Goal: Transaction & Acquisition: Purchase product/service

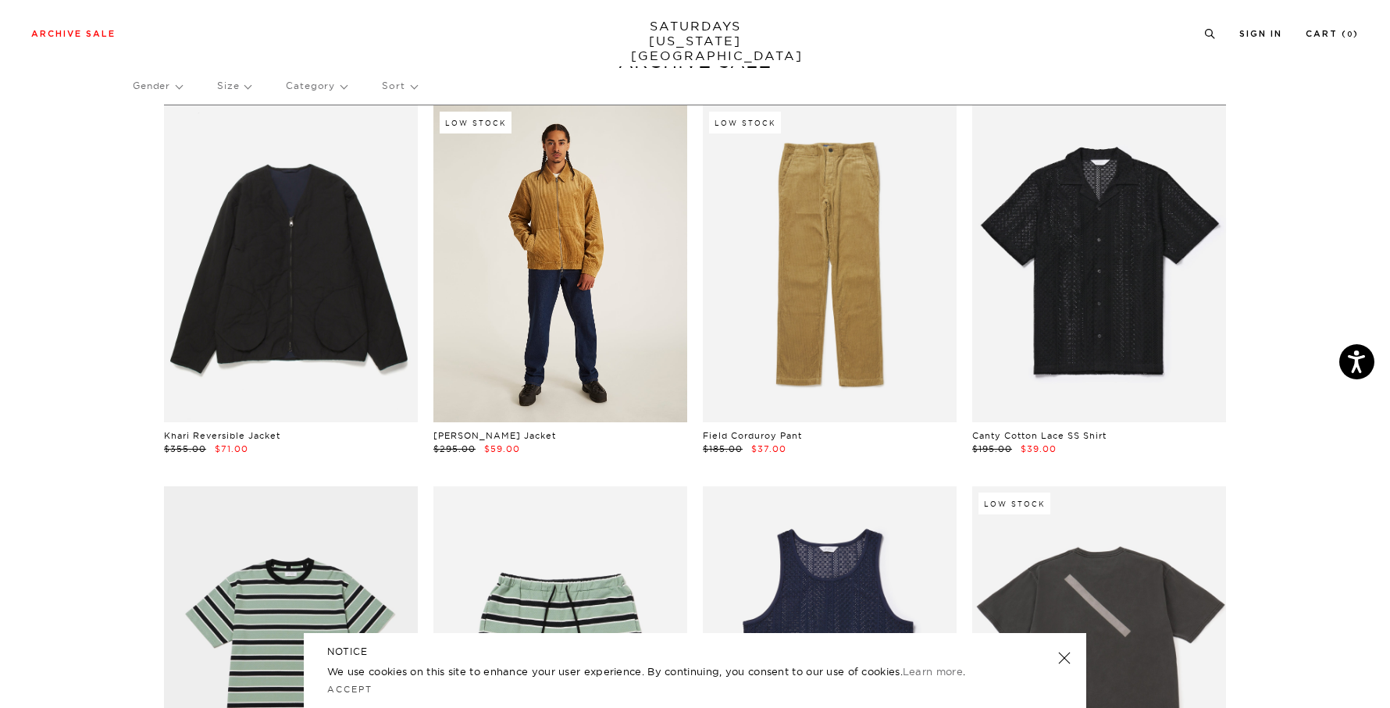
scroll to position [78, 0]
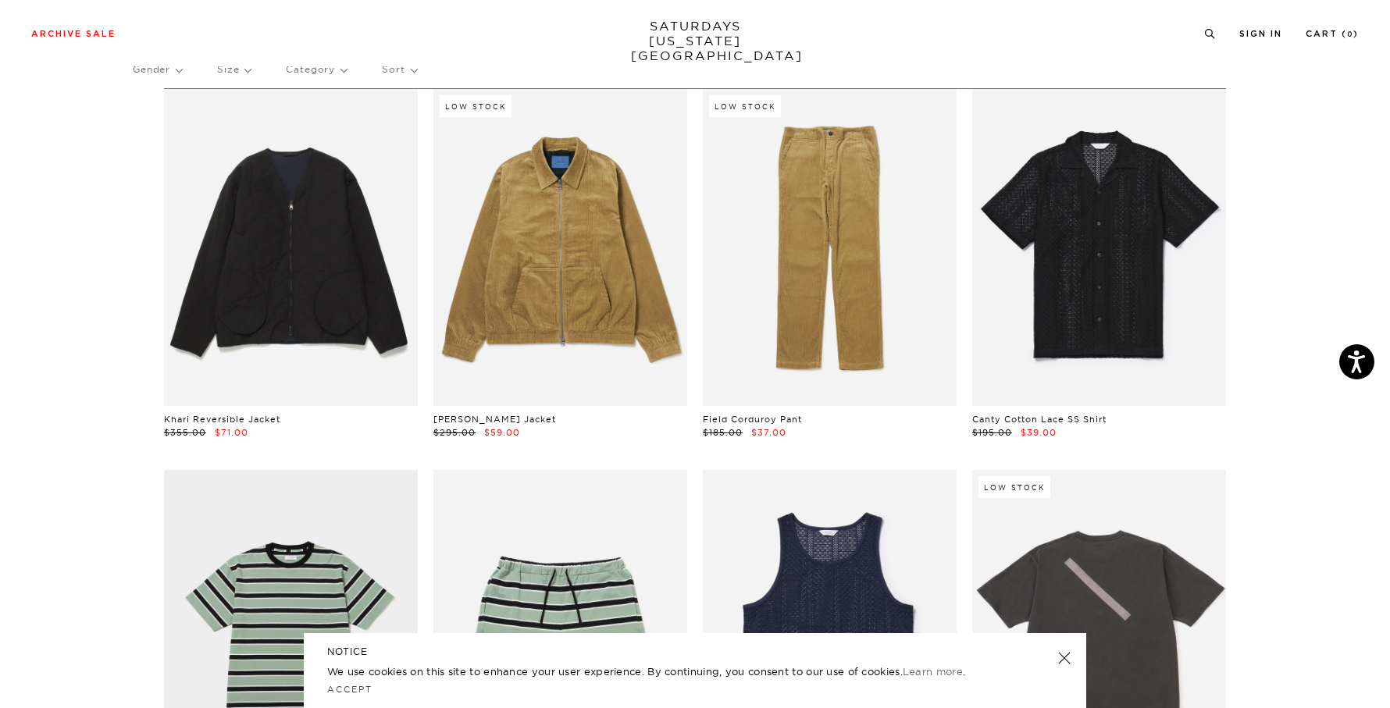
scroll to position [0, 0]
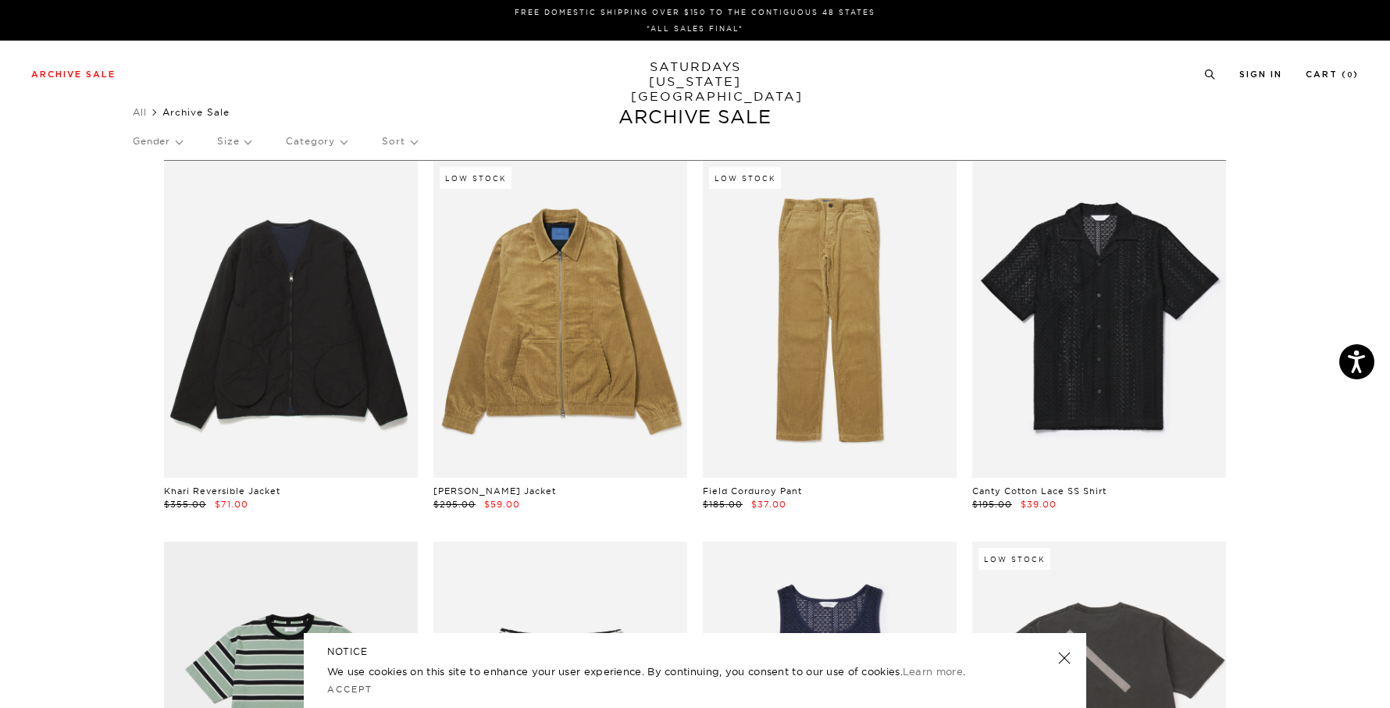
click at [241, 141] on p "Size" at bounding box center [234, 141] width 34 height 36
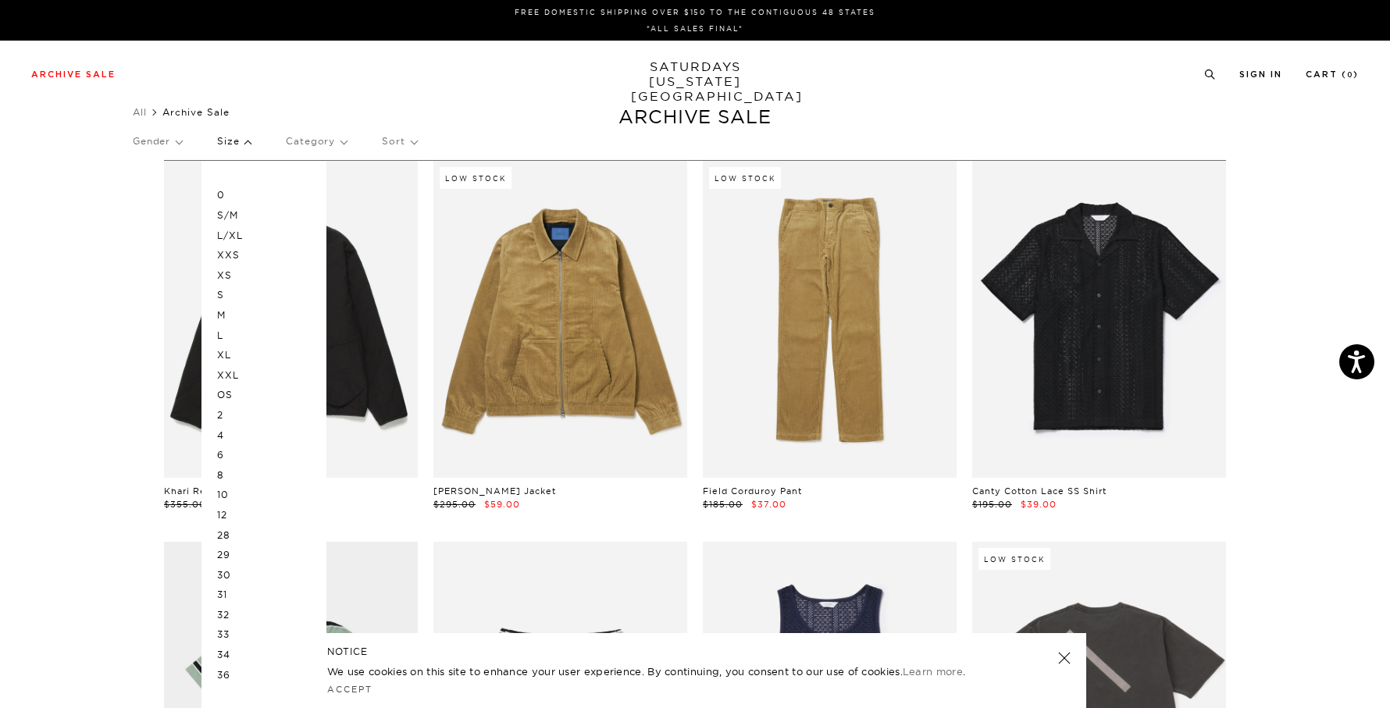
click at [172, 144] on p "Gender" at bounding box center [157, 141] width 49 height 36
click at [159, 215] on p "Unisex" at bounding box center [180, 215] width 94 height 20
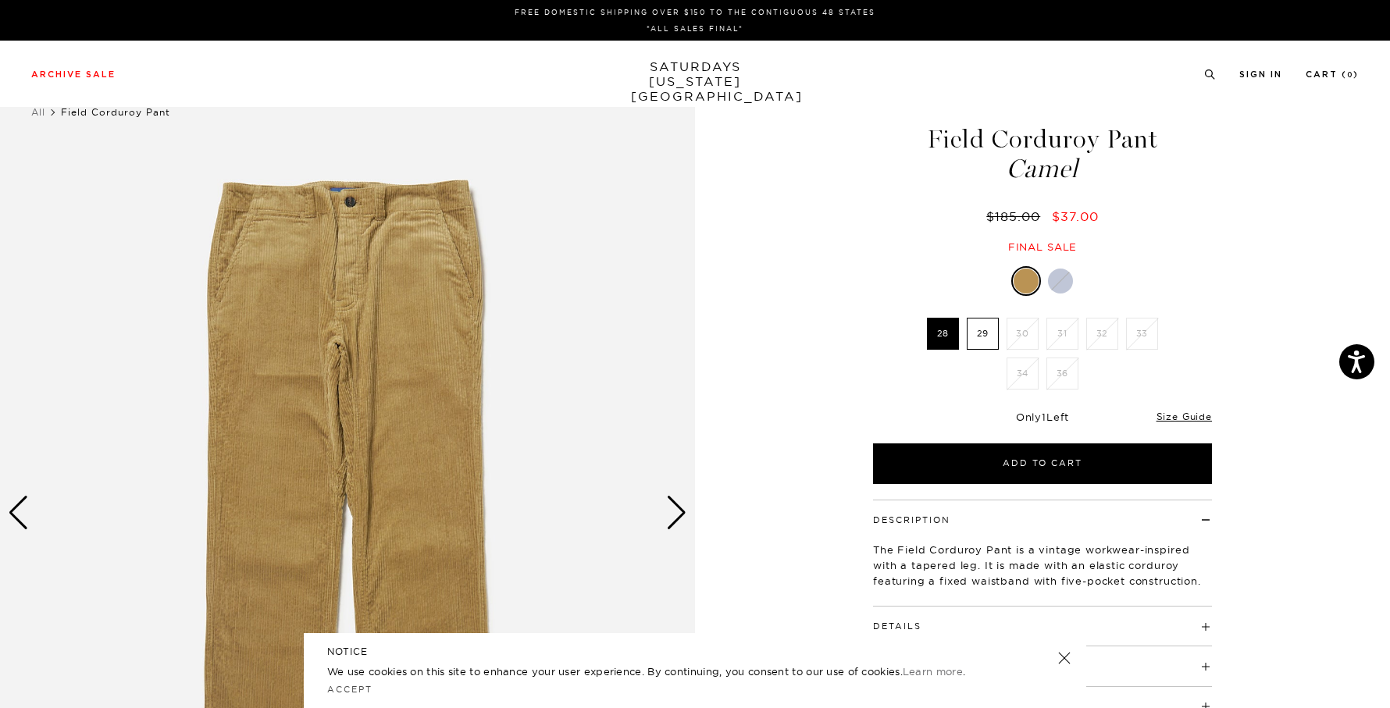
click at [1061, 283] on div at bounding box center [1060, 281] width 25 height 25
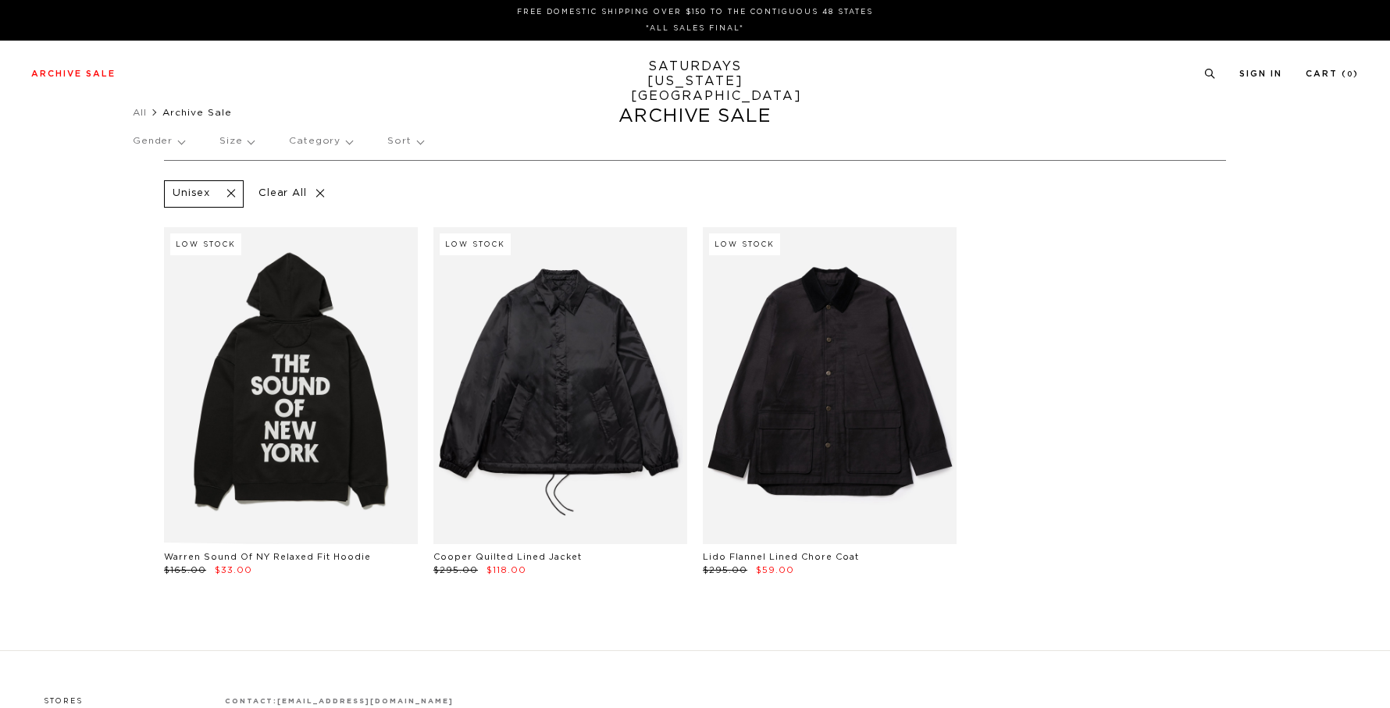
click at [359, 80] on div "Archive Sale Men's Tees Shirts Shorts Swim Knitwear Pants Sweats Women's" at bounding box center [695, 74] width 1390 height 66
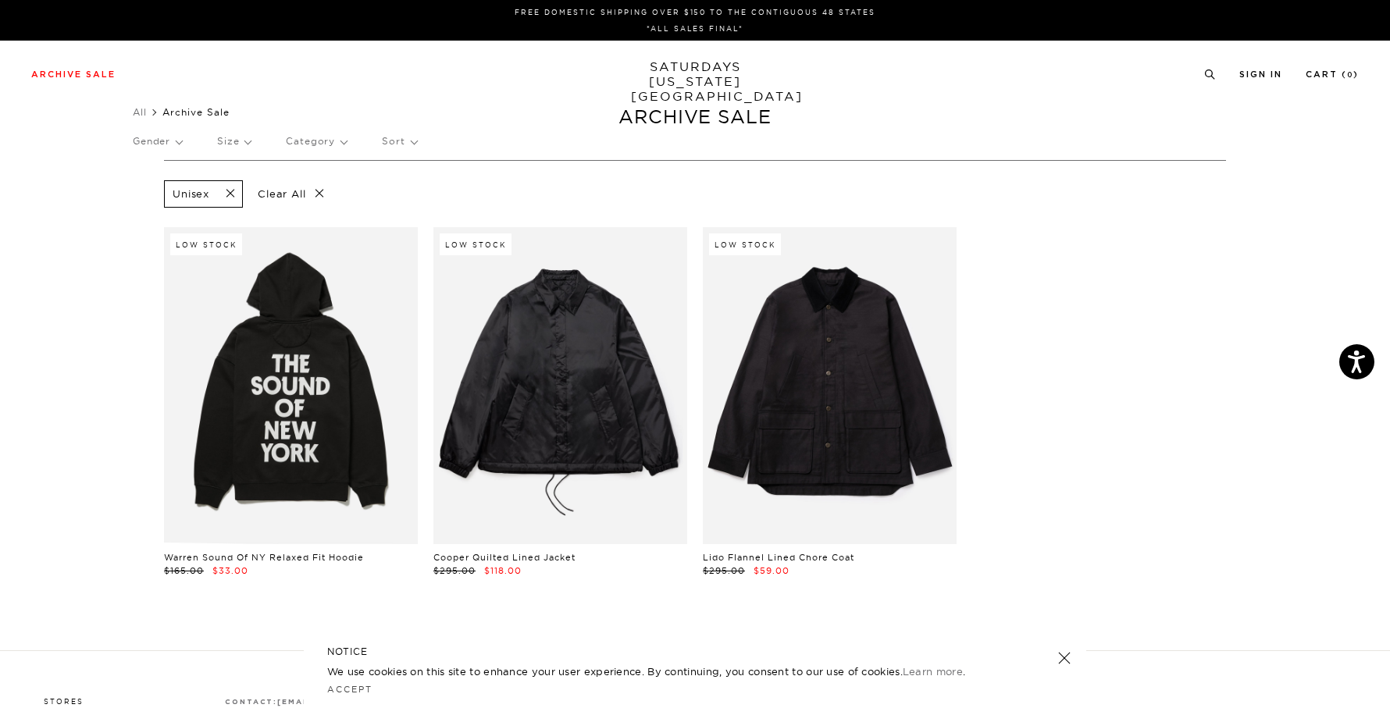
click at [318, 192] on p "Clear All" at bounding box center [291, 193] width 80 height 27
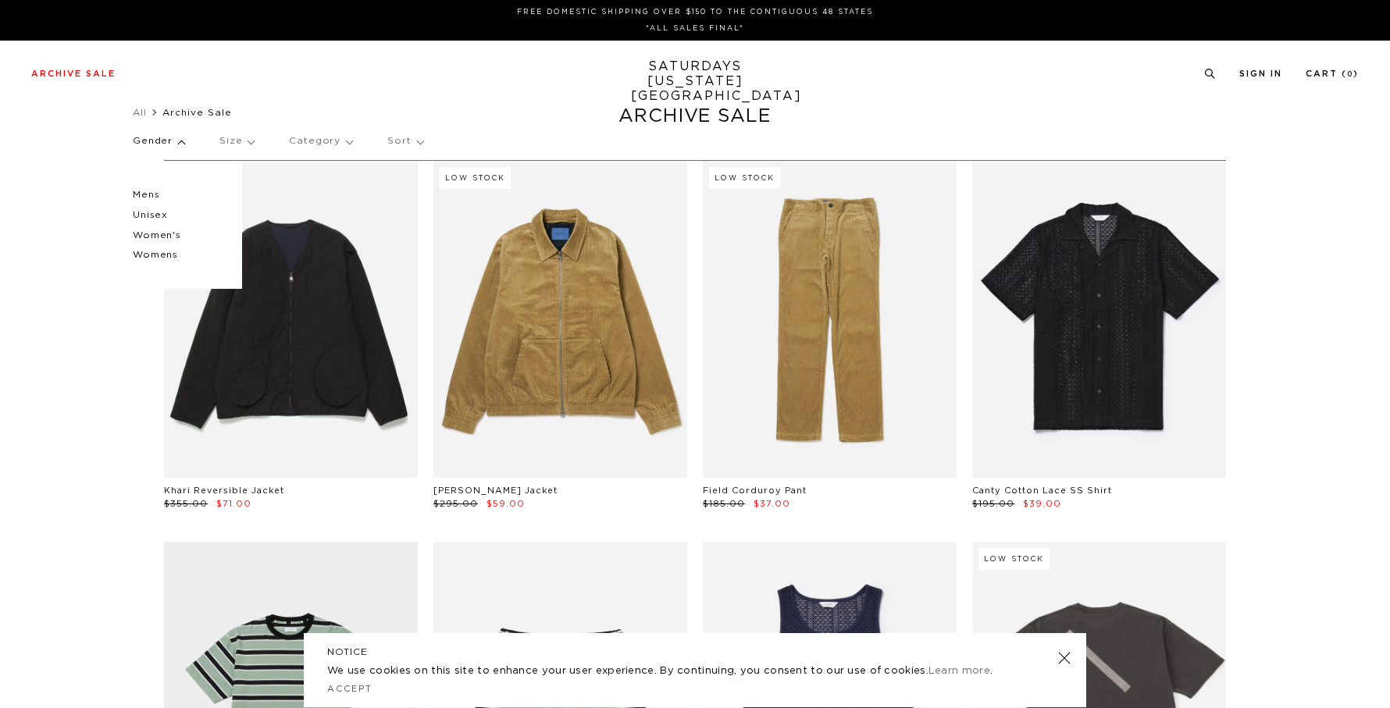
click at [154, 194] on p "Mens" at bounding box center [180, 195] width 94 height 20
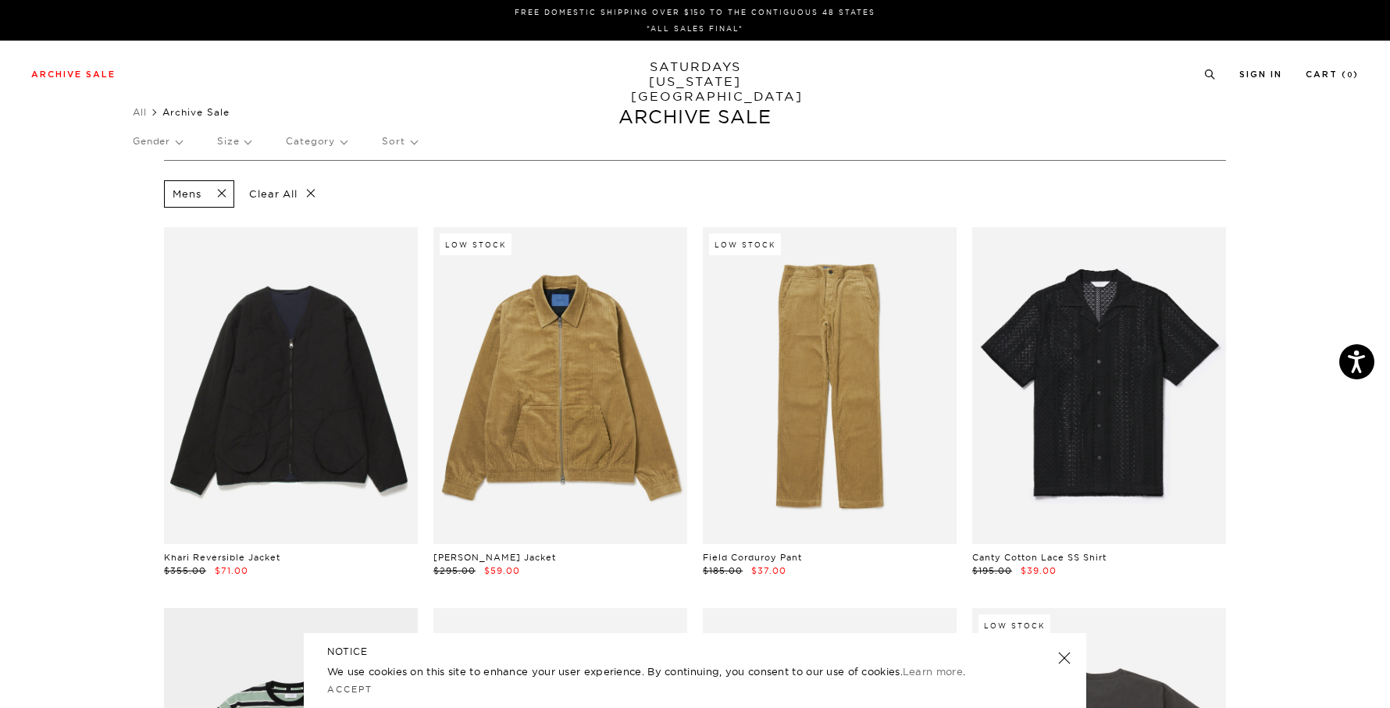
click at [249, 142] on p "Size" at bounding box center [234, 141] width 34 height 36
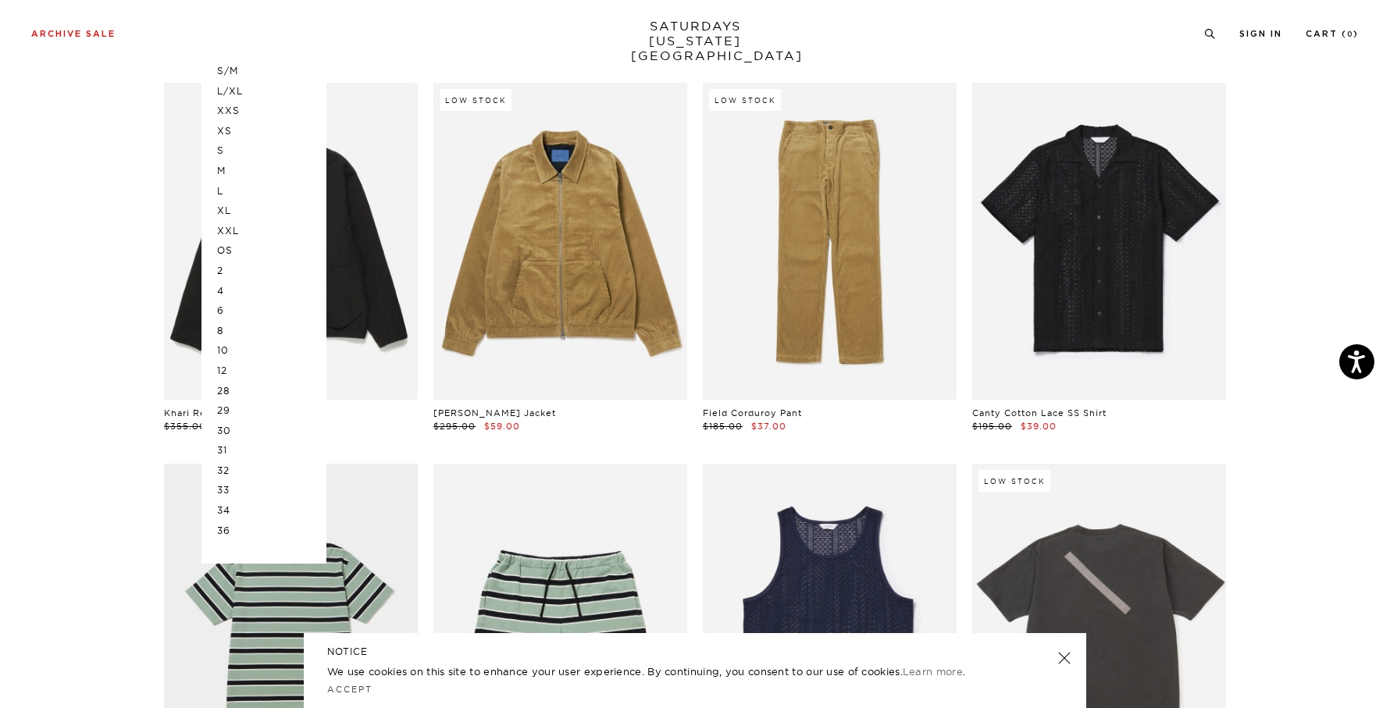
scroll to position [134, 0]
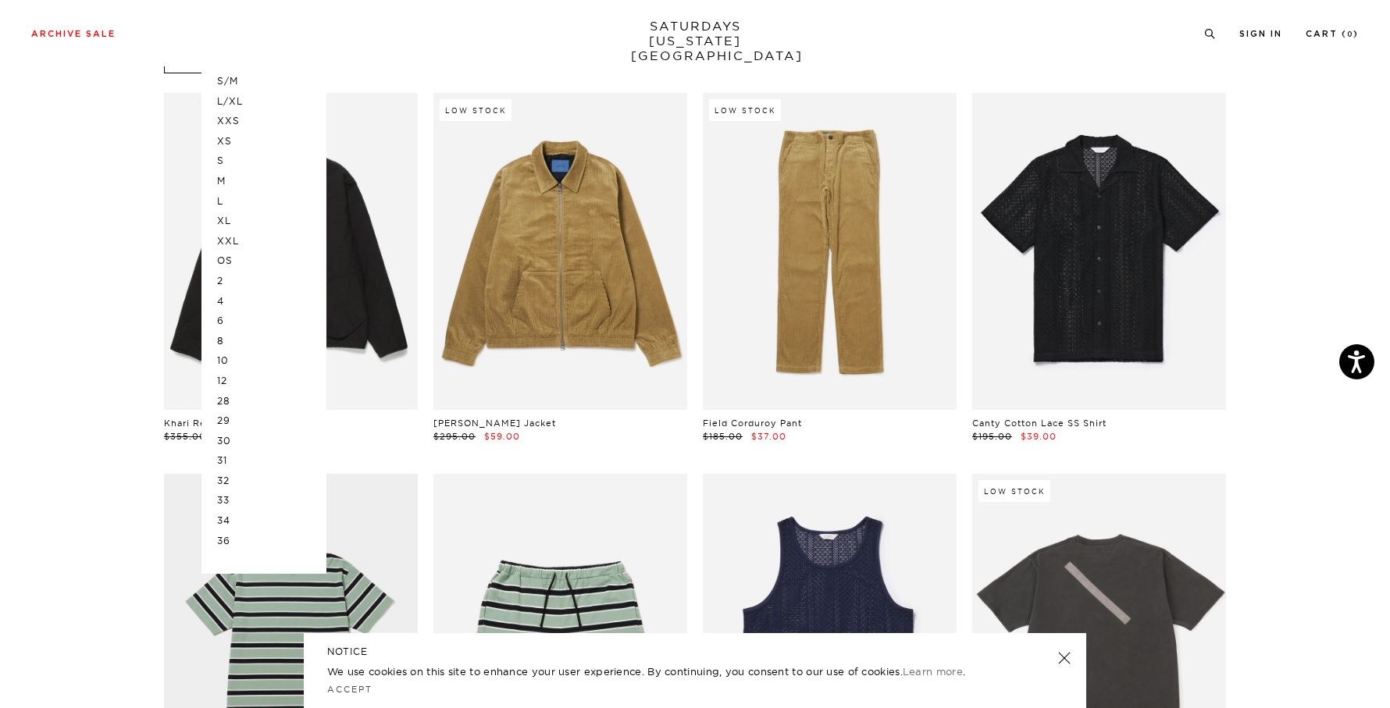
click at [231, 518] on p "34" at bounding box center [264, 521] width 94 height 20
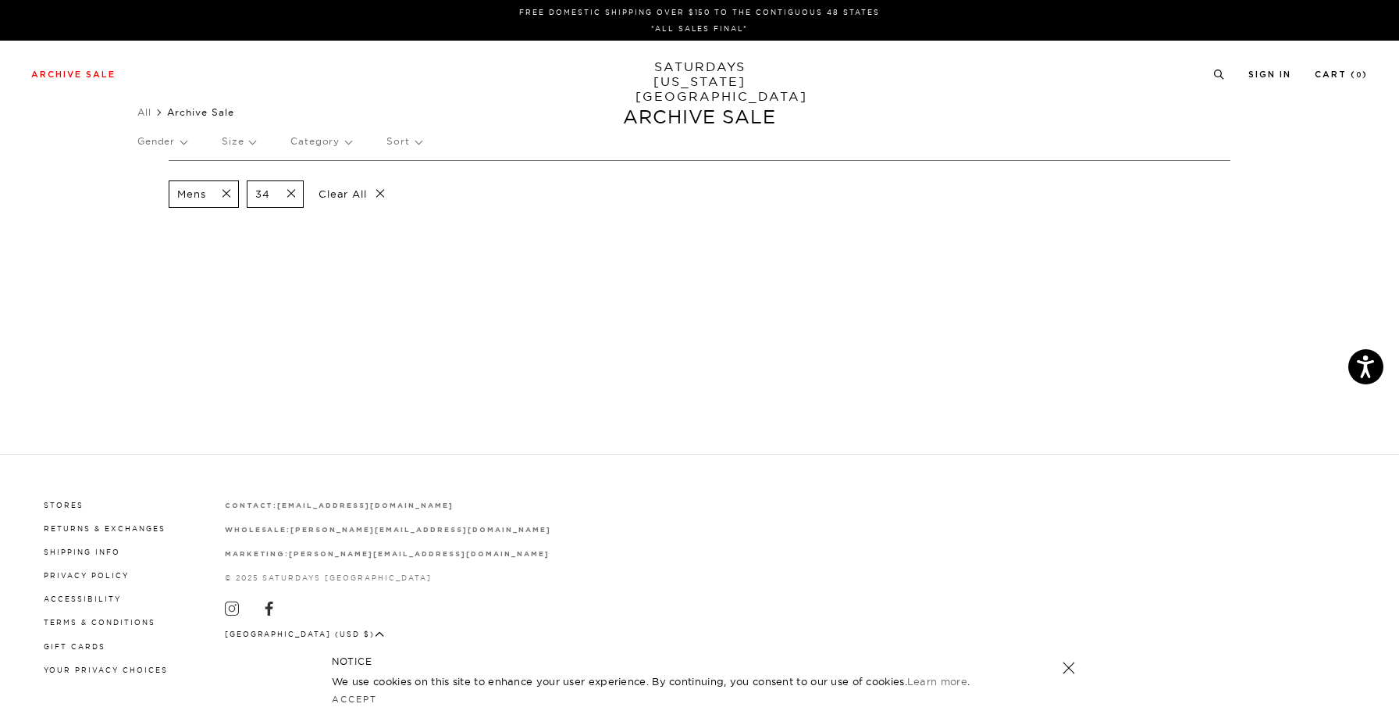
click at [308, 215] on div "Mens 34 Clear All" at bounding box center [700, 193] width 1062 height 67
click at [293, 187] on span at bounding box center [286, 194] width 33 height 15
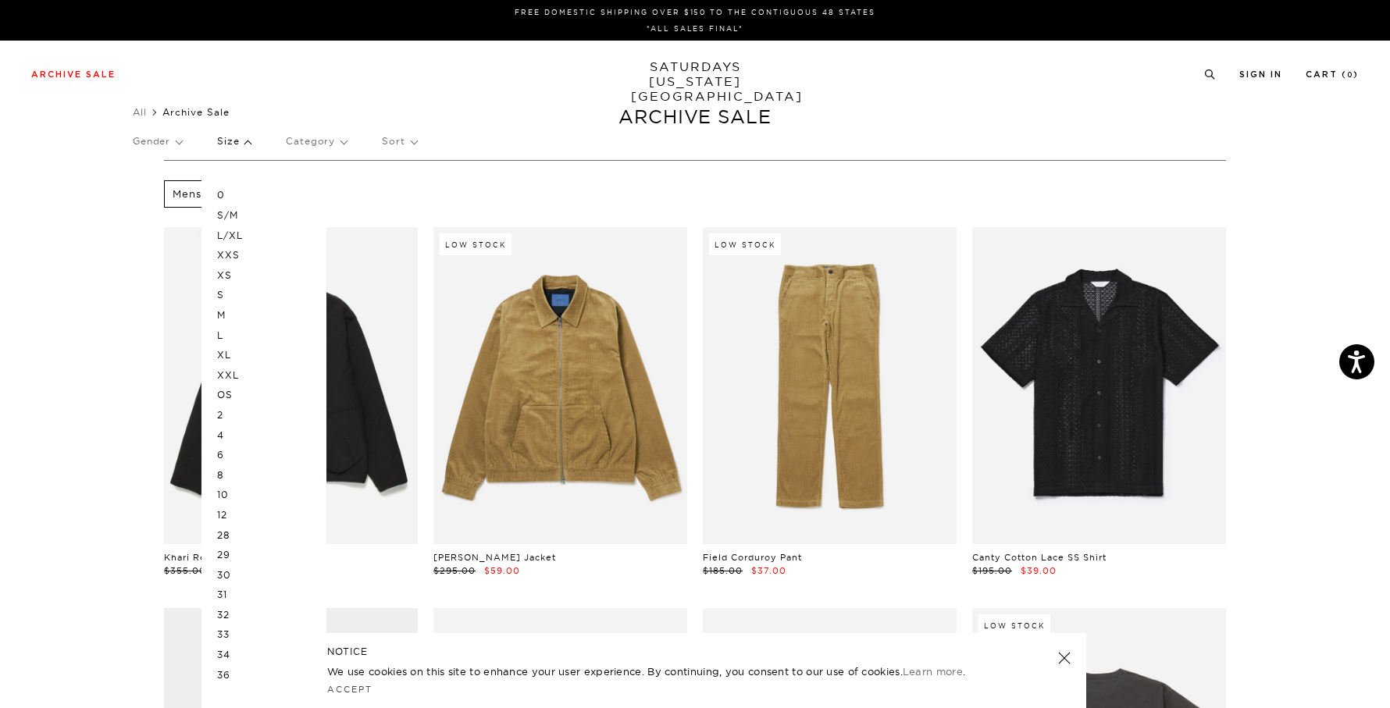
click at [225, 408] on p "2" at bounding box center [264, 415] width 94 height 20
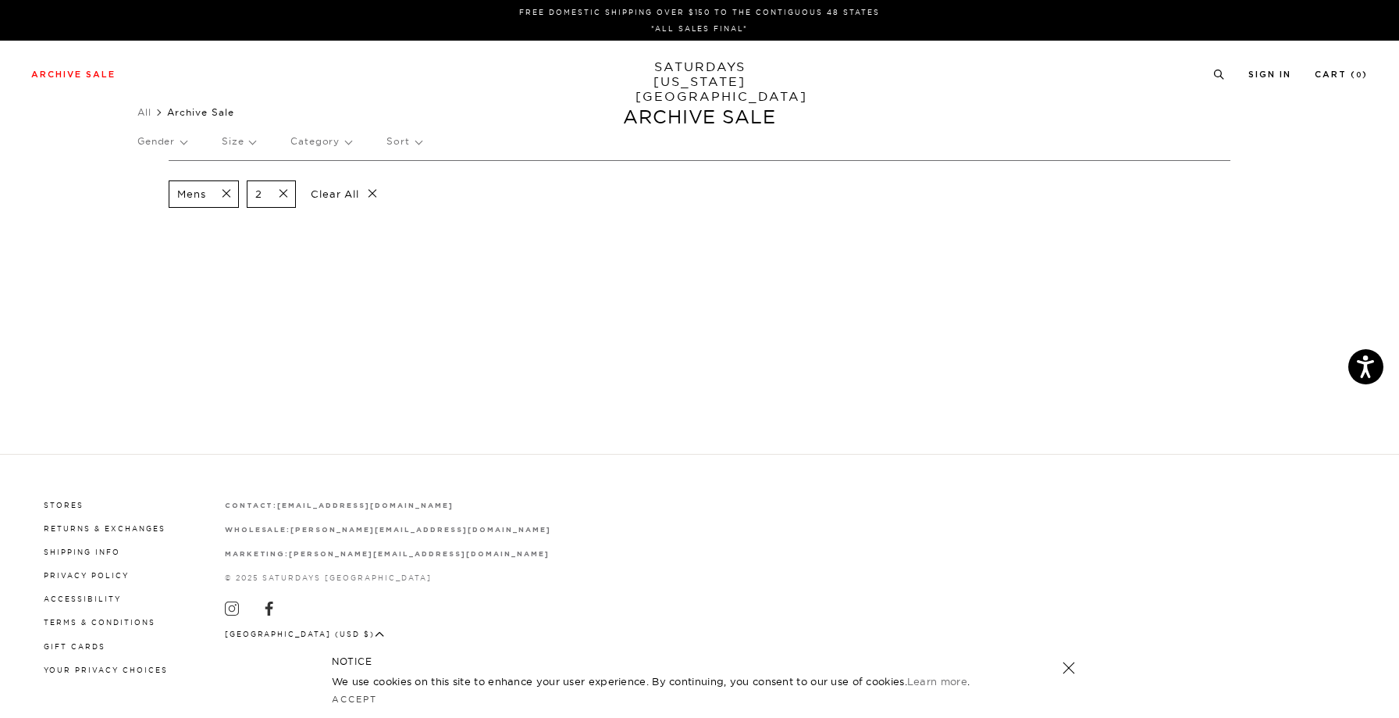
click at [280, 189] on span at bounding box center [278, 194] width 33 height 15
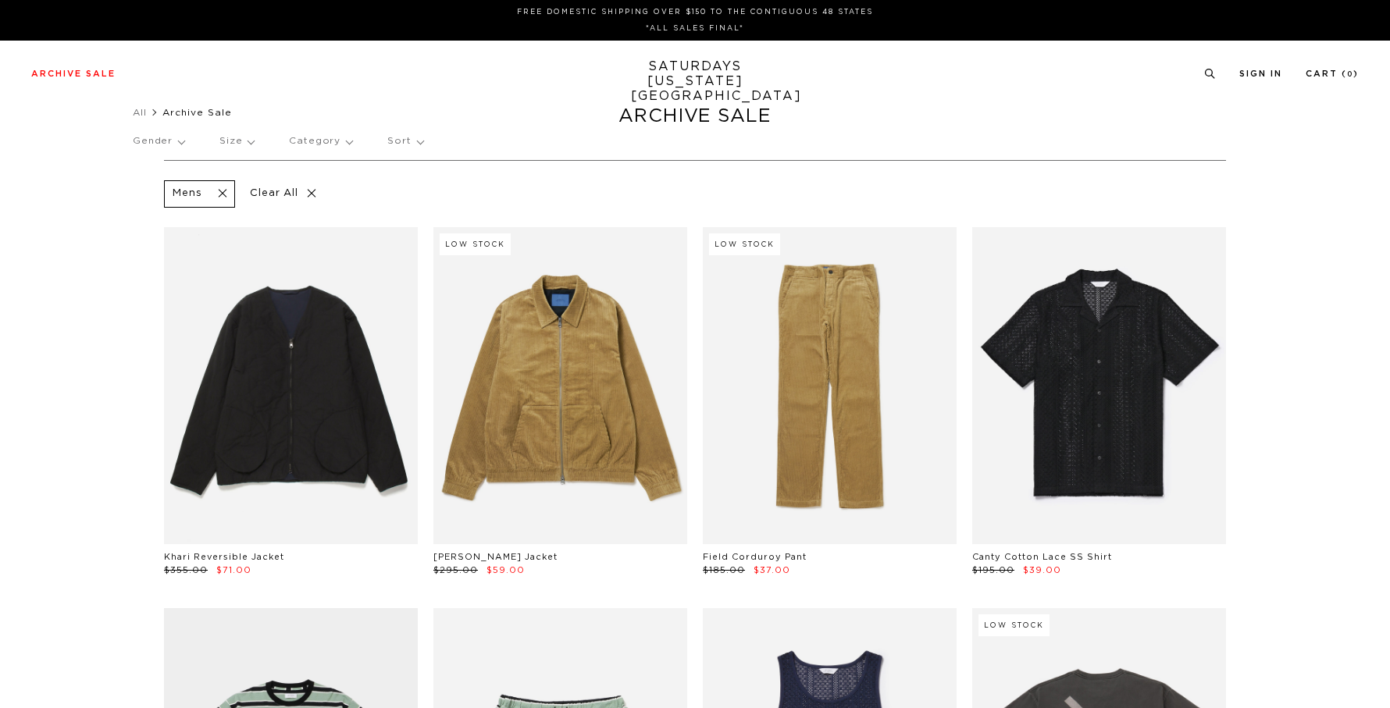
click at [247, 141] on p "Size" at bounding box center [236, 141] width 34 height 36
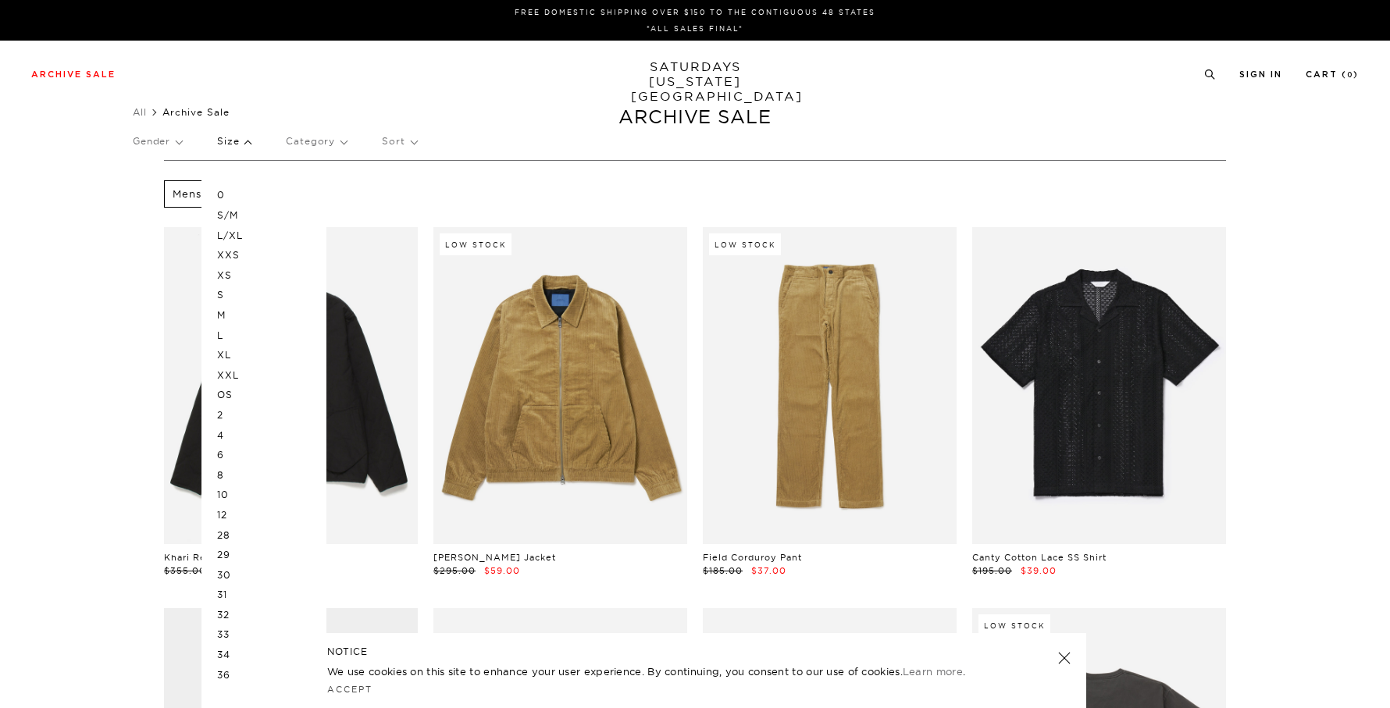
click at [236, 400] on p "OS" at bounding box center [264, 395] width 94 height 20
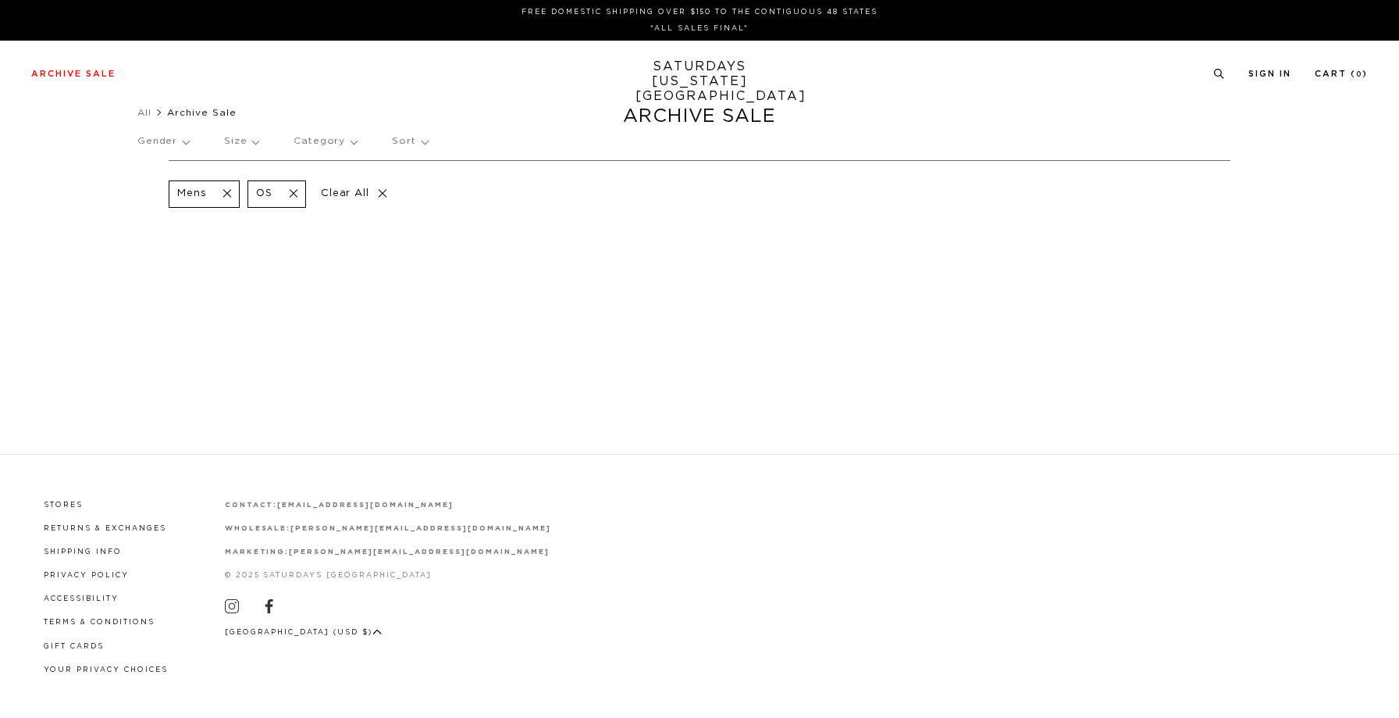
click at [57, 385] on div "FREE DOMESTIC SHIPPING OVER $150 TO THE CONTIGUOUS 48 STATES *ALL SALES FINAL* …" at bounding box center [699, 359] width 1399 height 718
click at [346, 692] on div "Accept" at bounding box center [699, 699] width 735 height 21
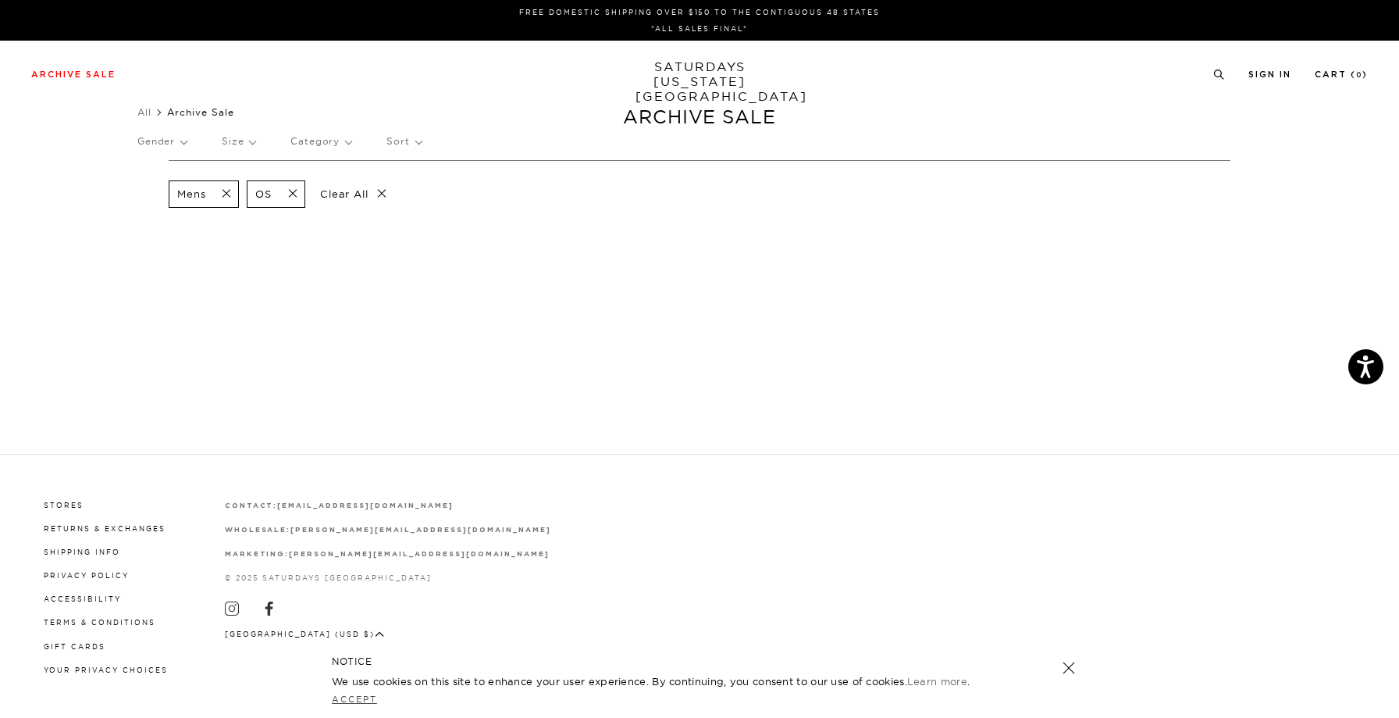
click at [347, 696] on link "Accept" at bounding box center [354, 698] width 45 height 11
click at [298, 191] on span at bounding box center [288, 194] width 33 height 15
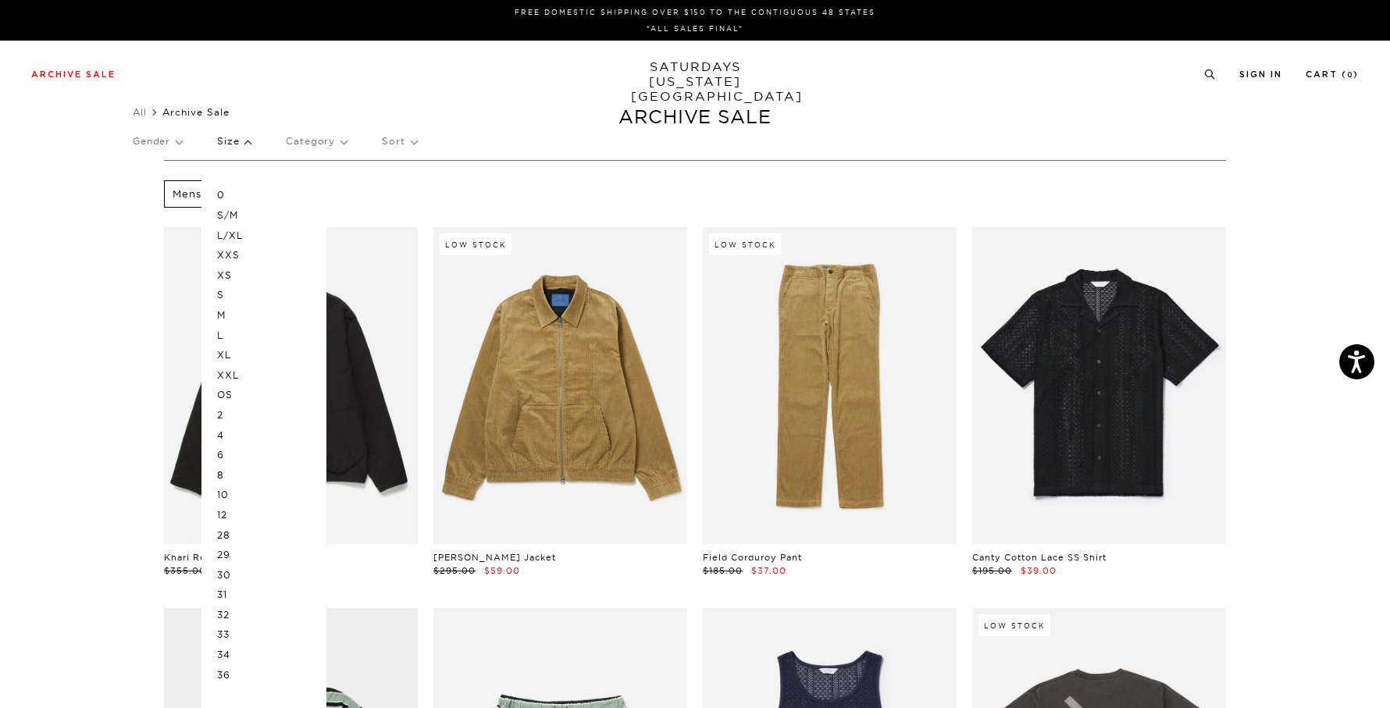
click at [244, 231] on p "L/XL" at bounding box center [264, 236] width 94 height 20
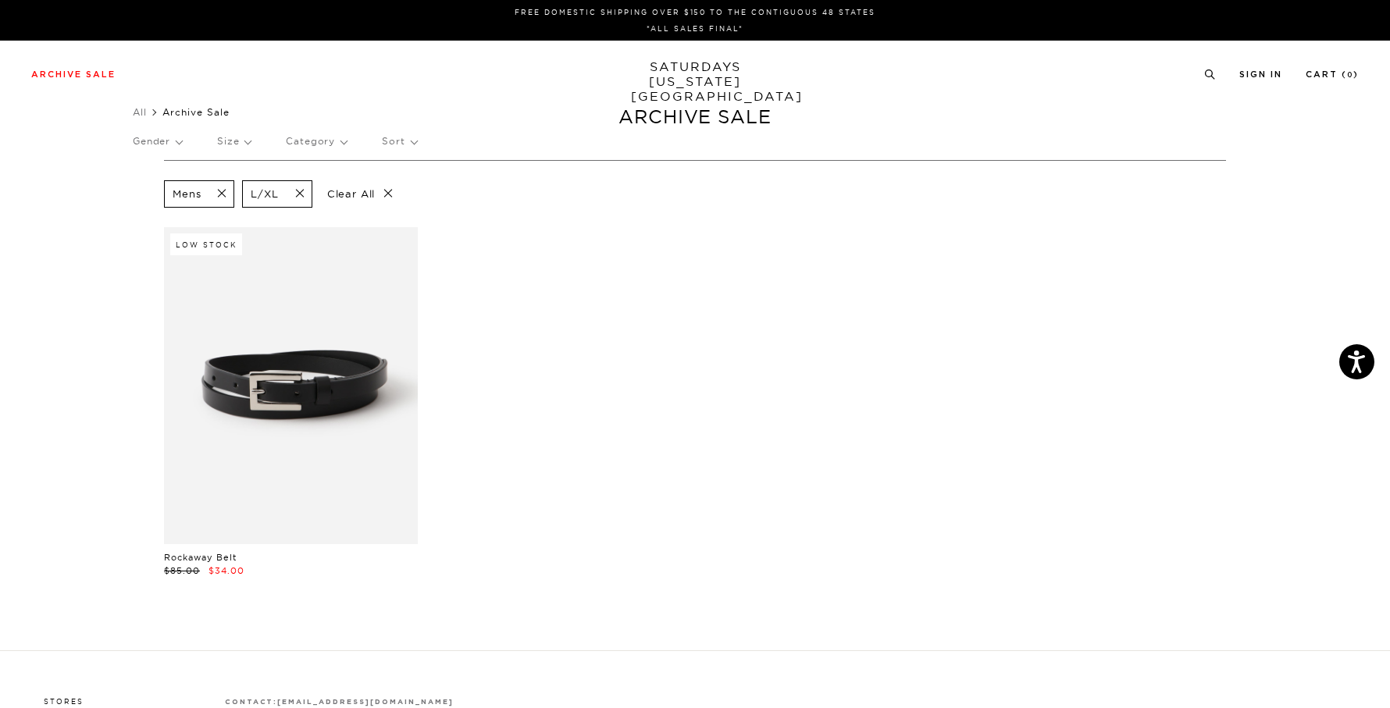
click at [298, 193] on span at bounding box center [295, 194] width 33 height 15
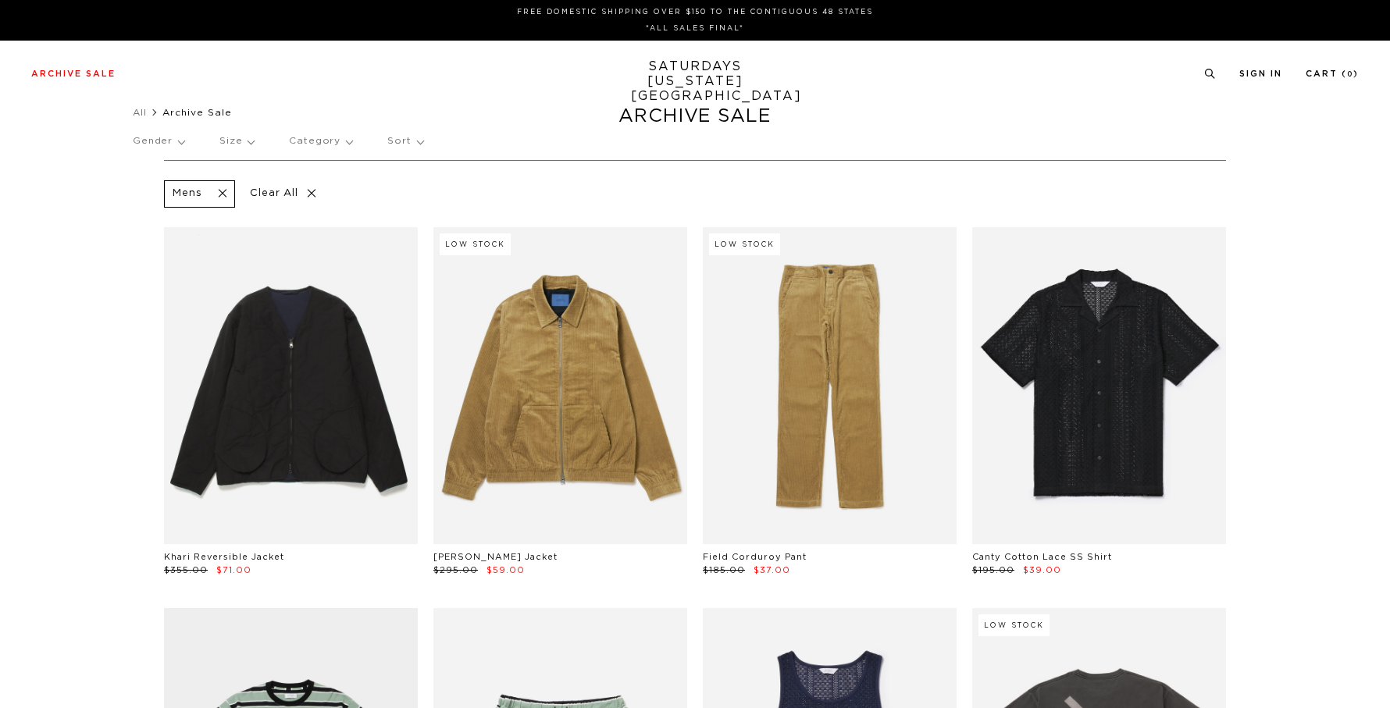
click at [254, 143] on p "Size" at bounding box center [236, 141] width 34 height 36
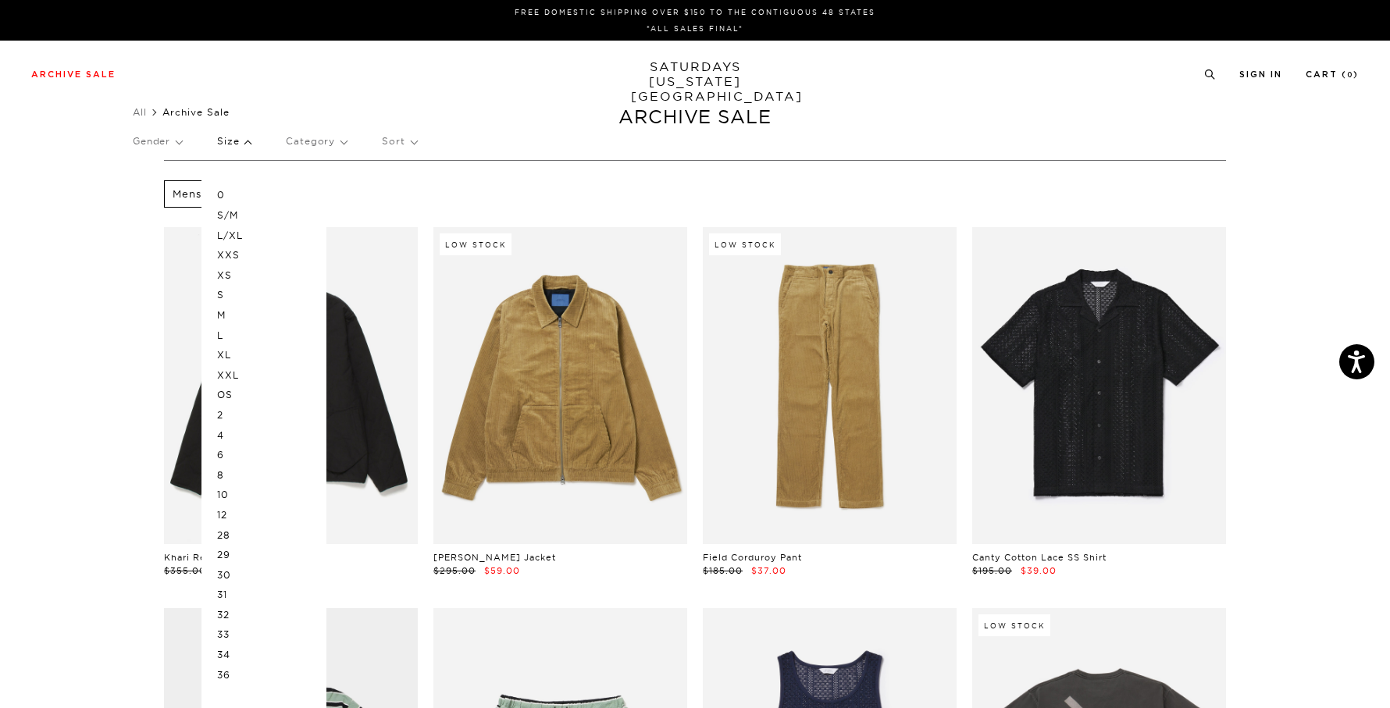
click at [234, 333] on p "L" at bounding box center [264, 336] width 94 height 20
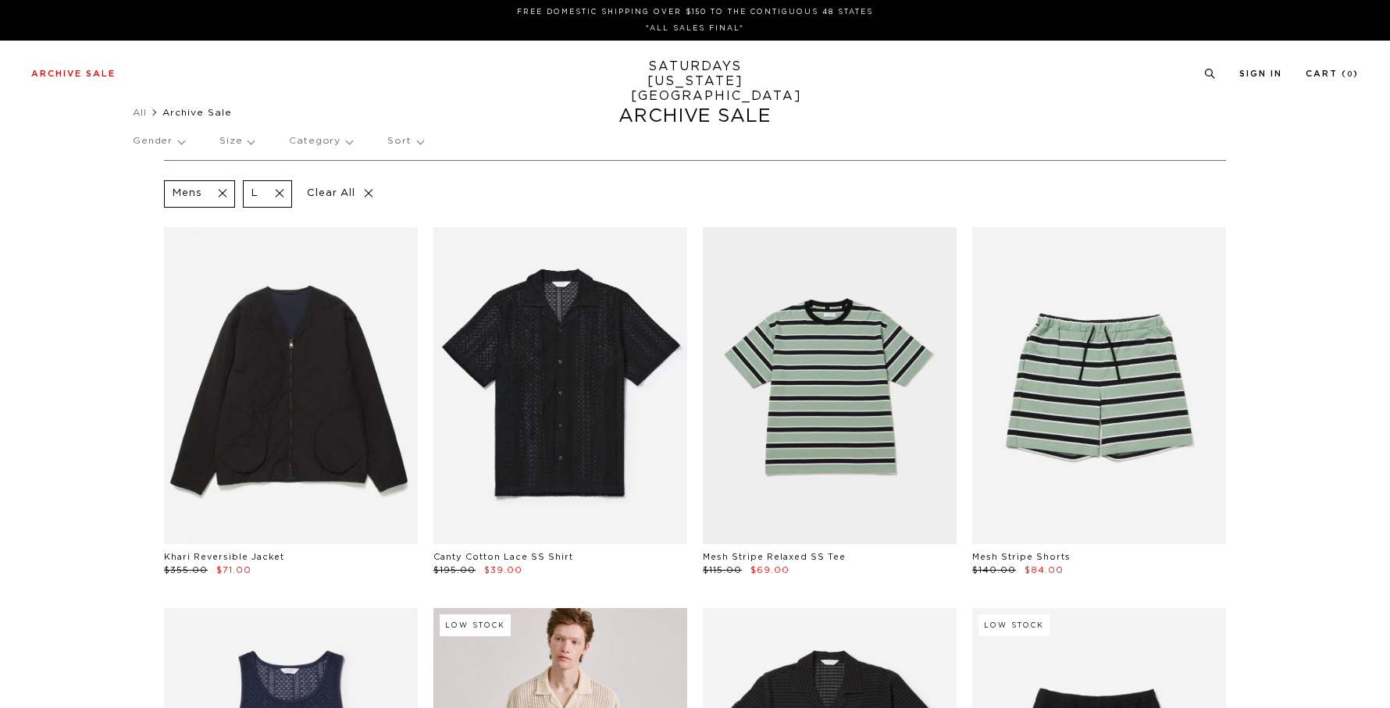
click at [1233, 342] on div "Mesh Stripe Shorts $140.00 $84.00" at bounding box center [1098, 402] width 269 height 350
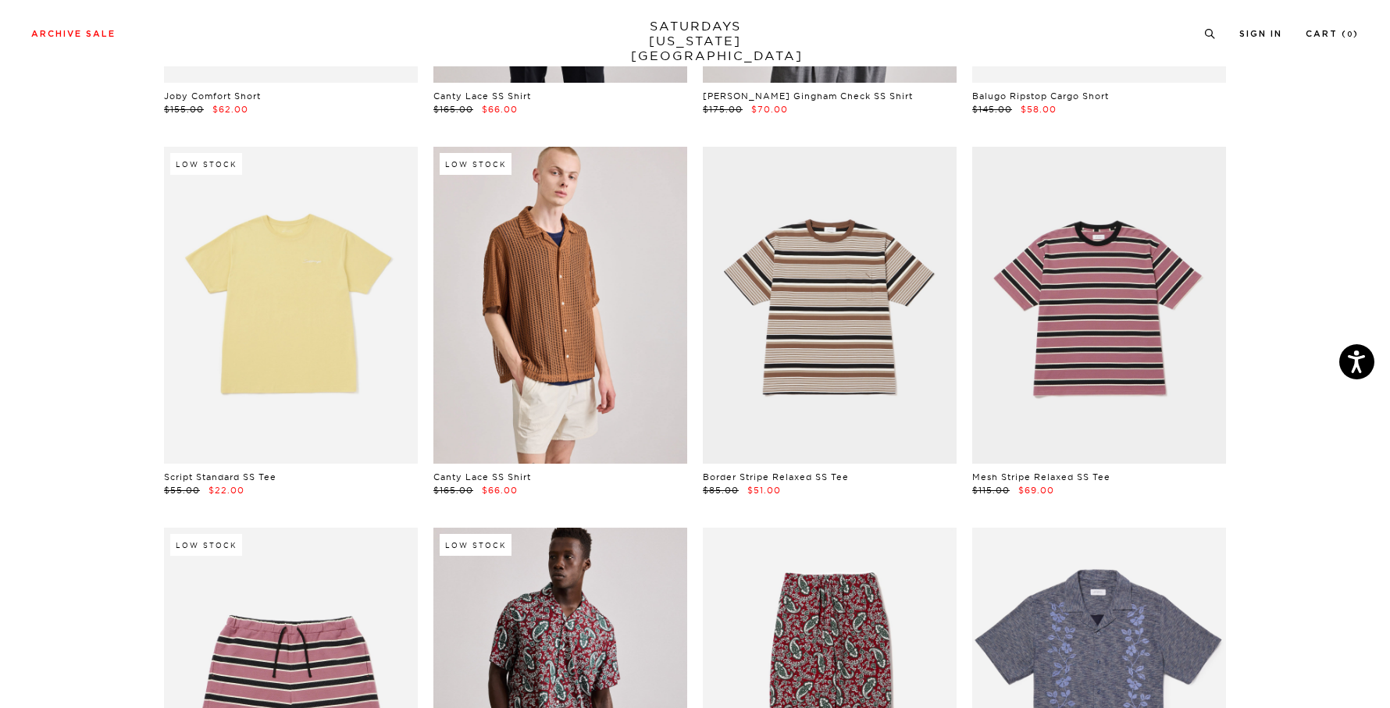
scroll to position [1604, 0]
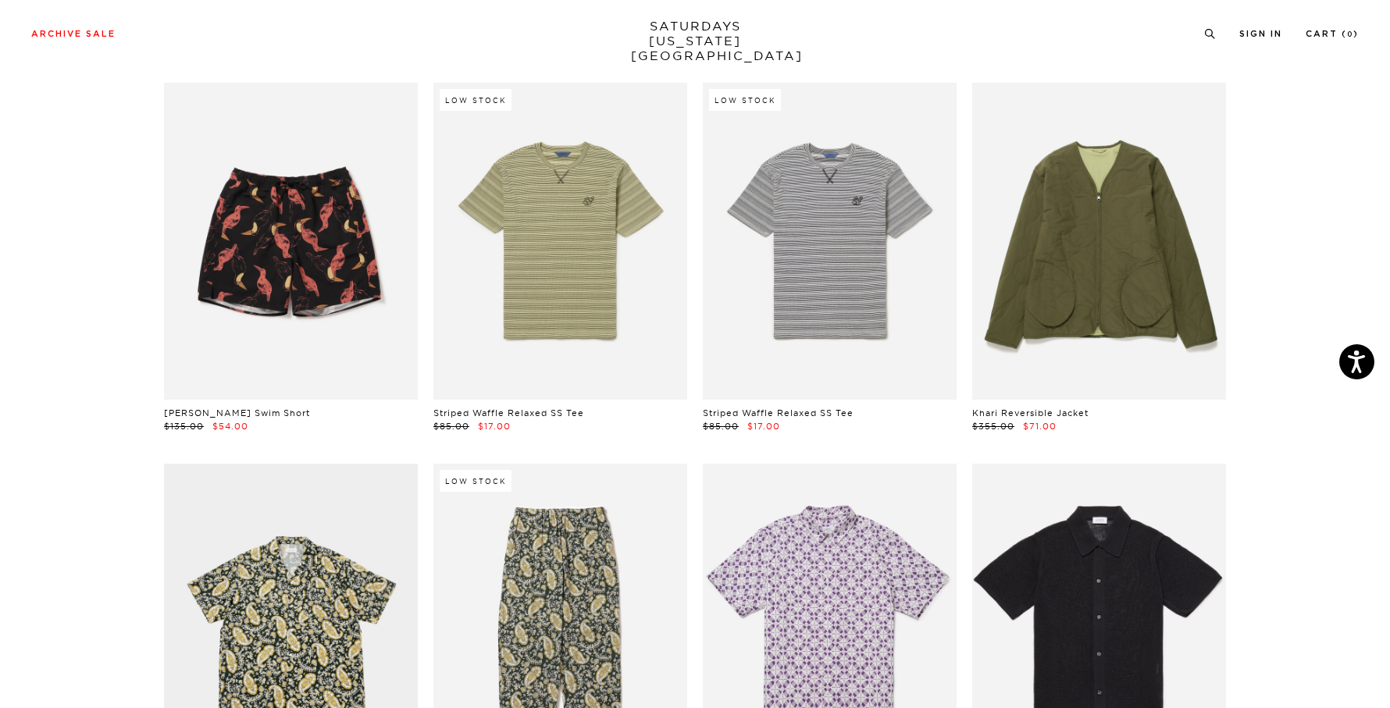
scroll to position [2814, 0]
click at [1341, 226] on section "Mens L Clear All Khari Reversible Jacket $355.00 $71.00 Canty Cotton Lace SS Sh…" at bounding box center [695, 69] width 1390 height 5446
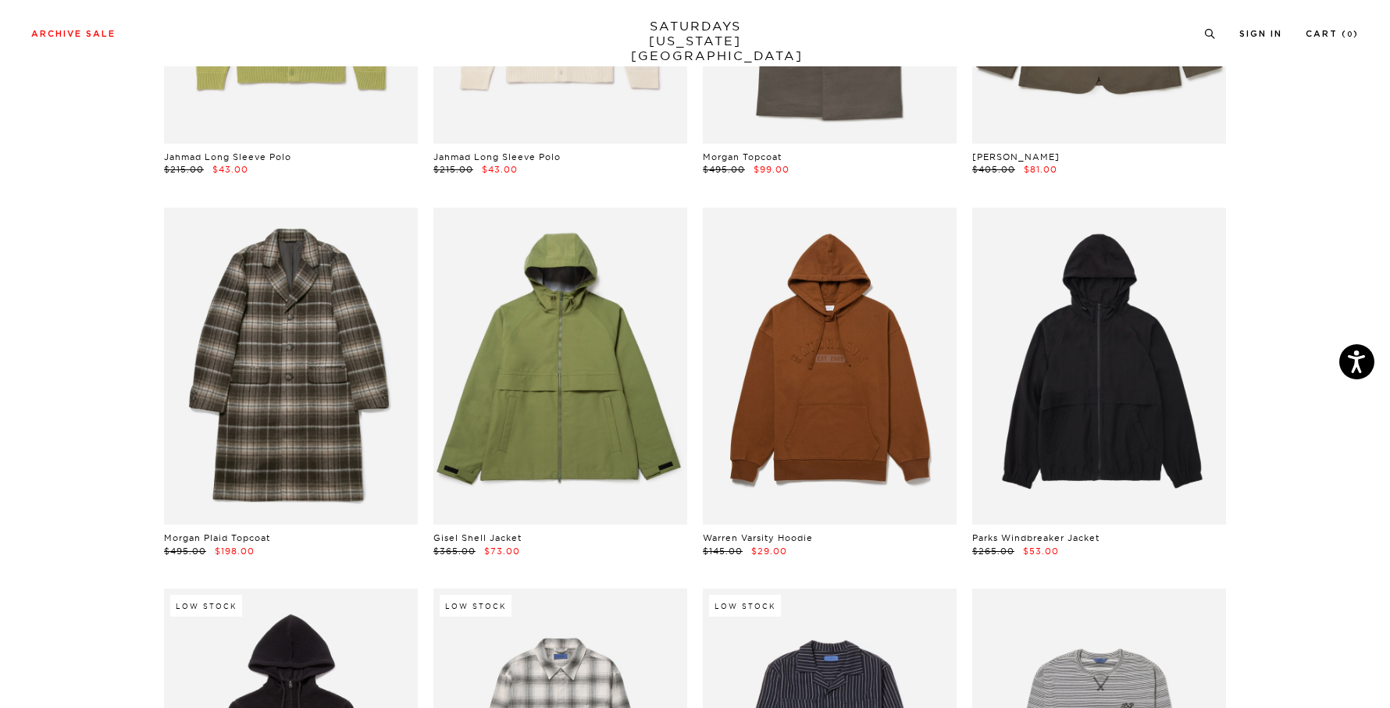
scroll to position [4221, 0]
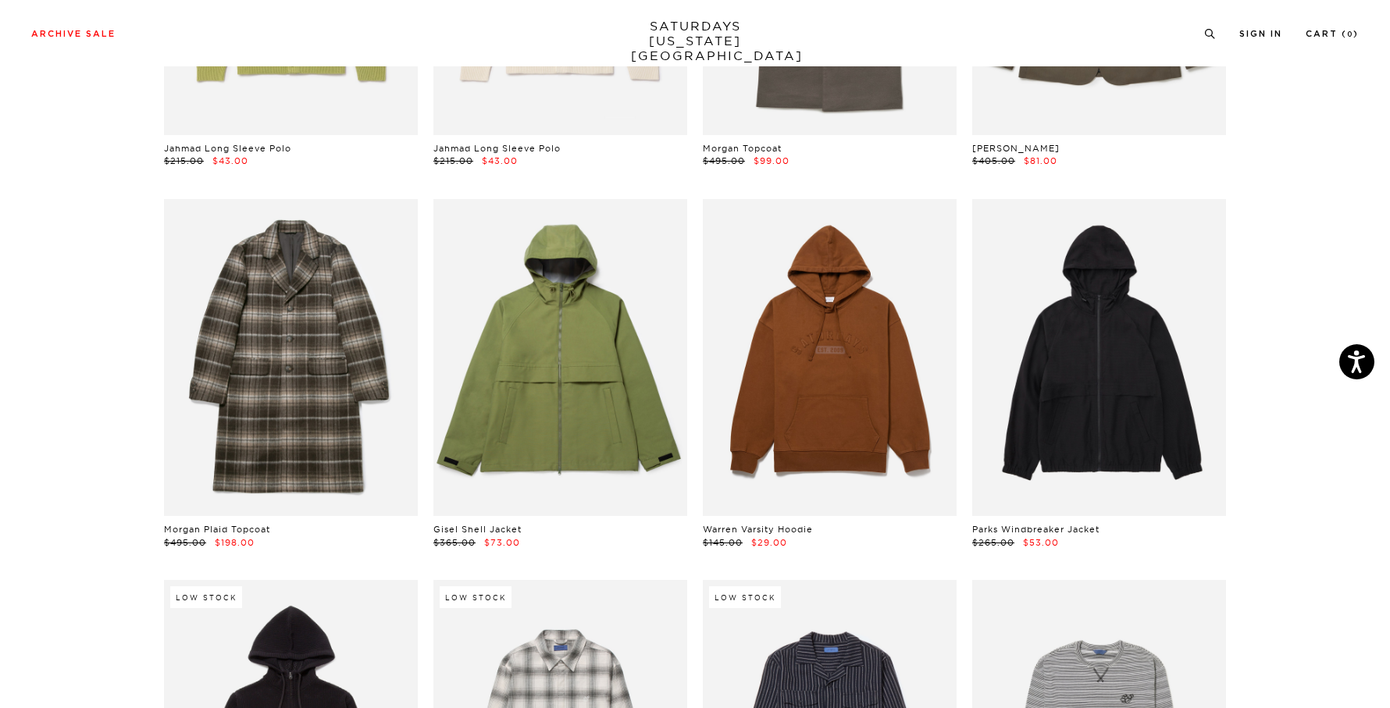
click at [1233, 199] on div "Parks Windbreaker Jacket $265.00 $53.00" at bounding box center [1098, 374] width 269 height 350
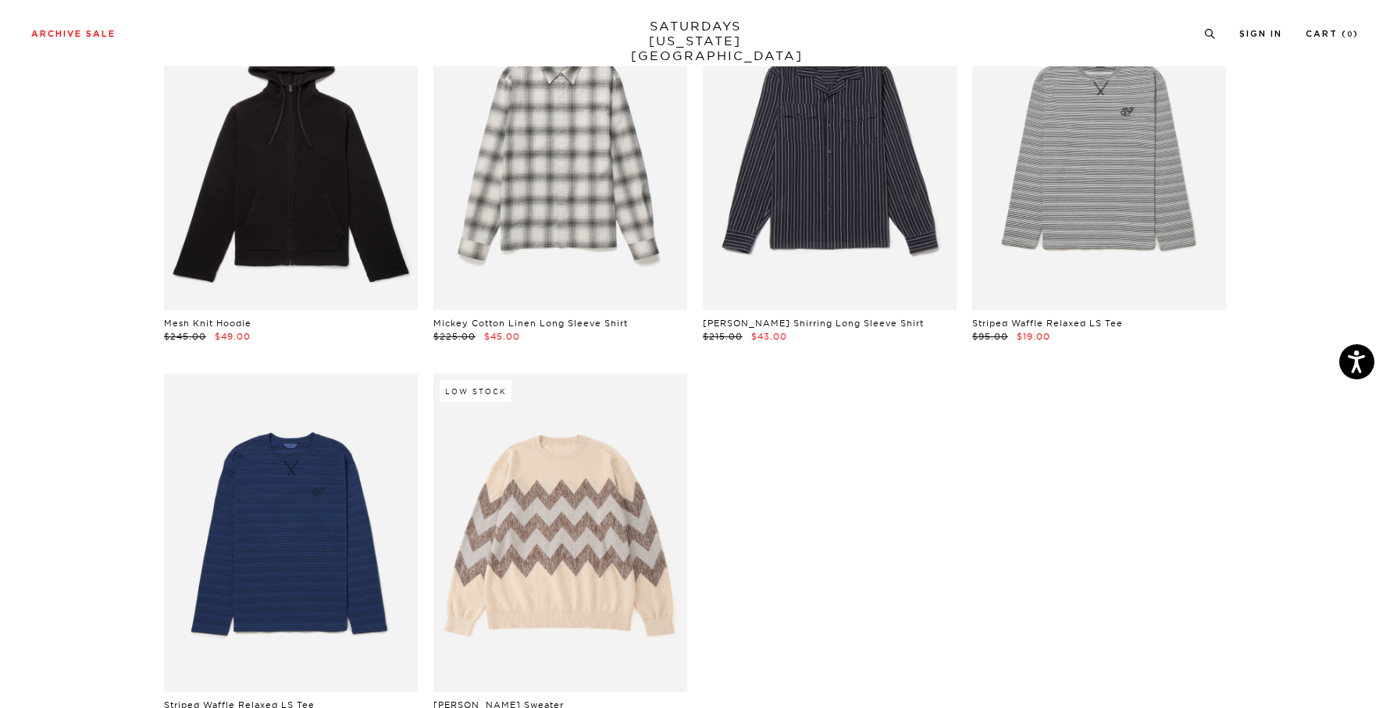
scroll to position [4766, 0]
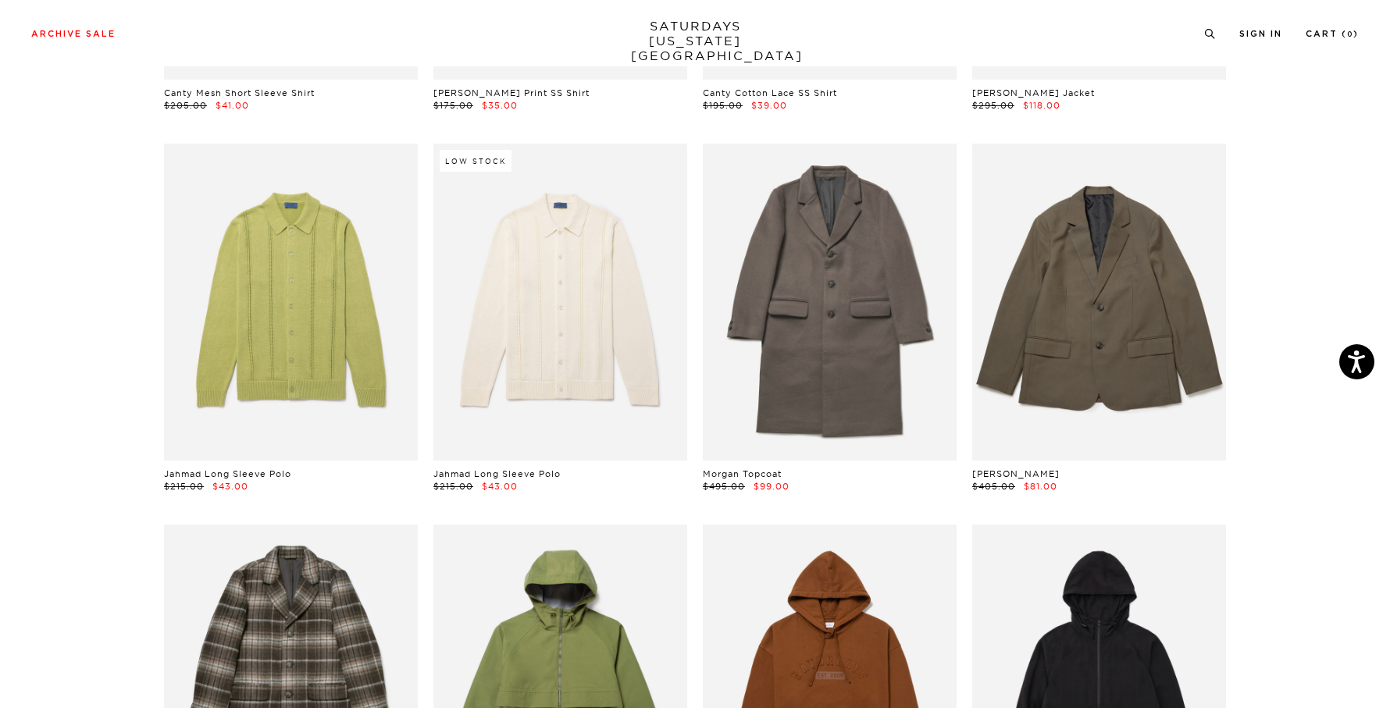
scroll to position [3892, 0]
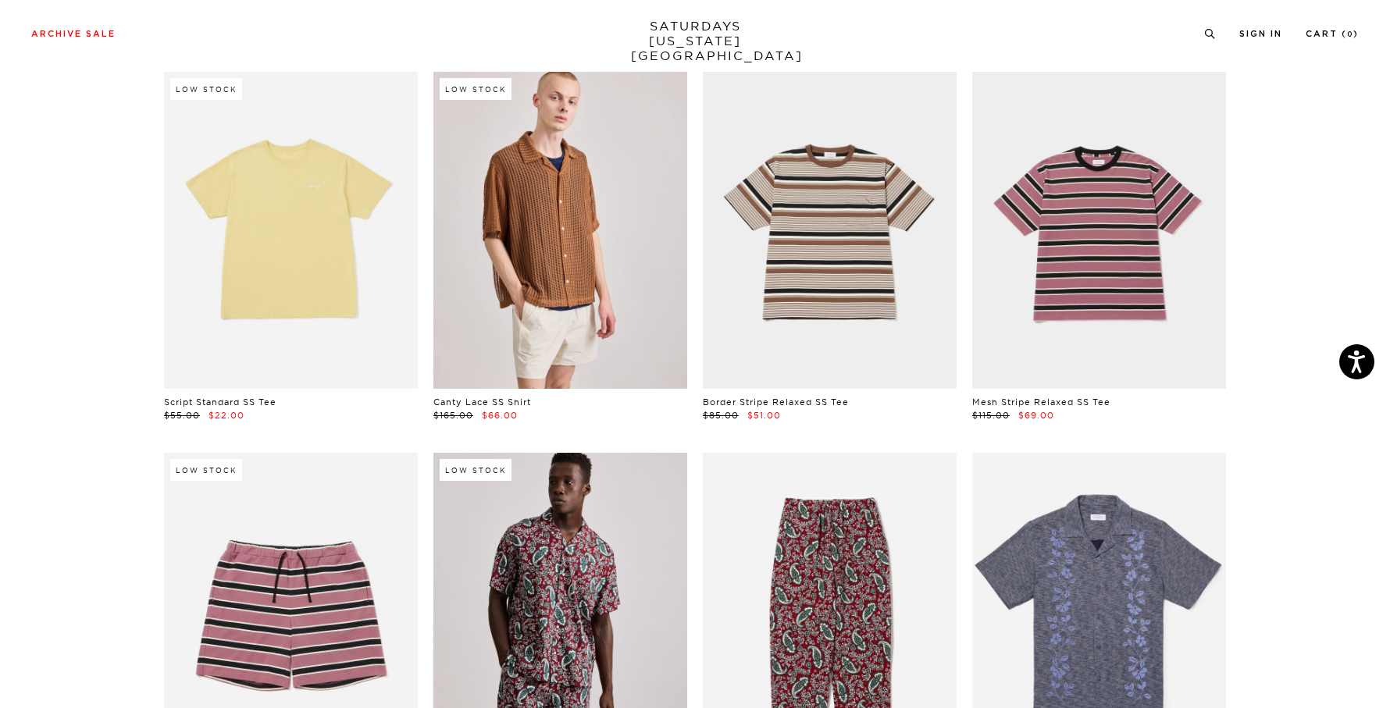
scroll to position [1679, 0]
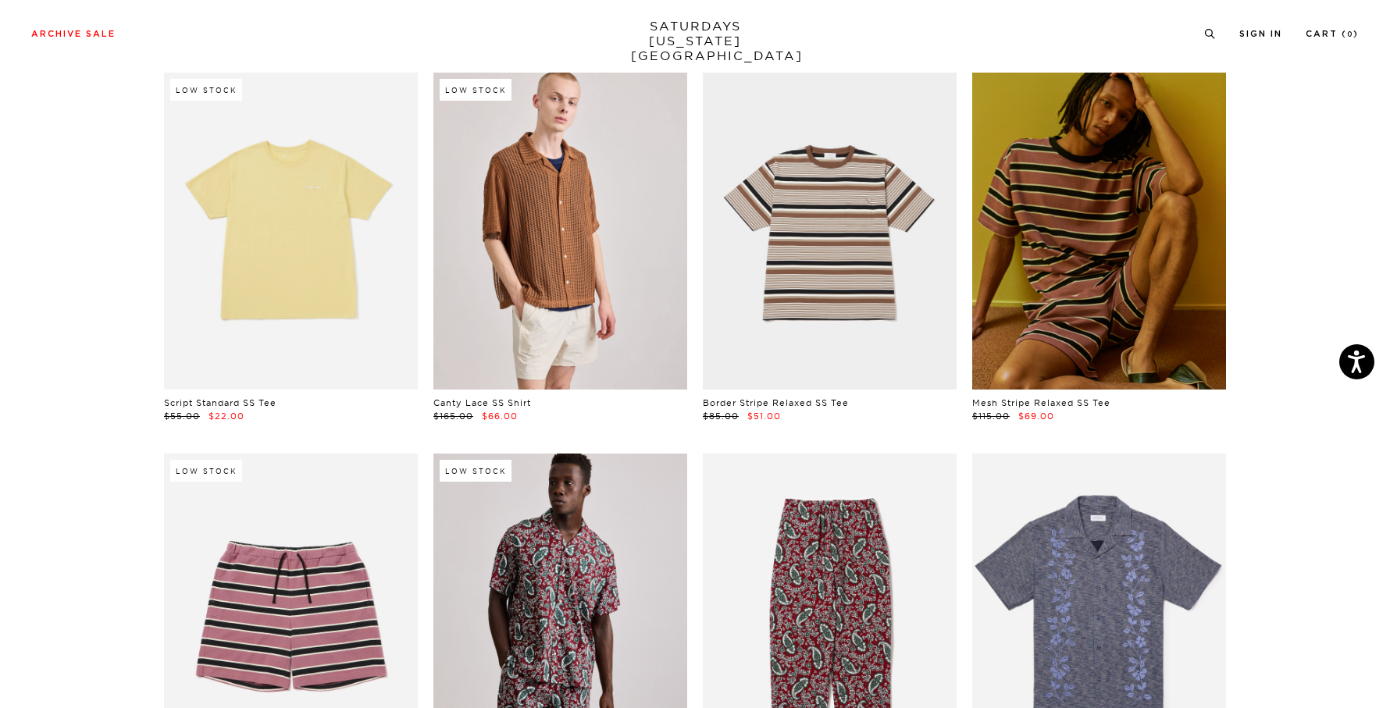
click at [1103, 168] on link at bounding box center [1099, 231] width 254 height 317
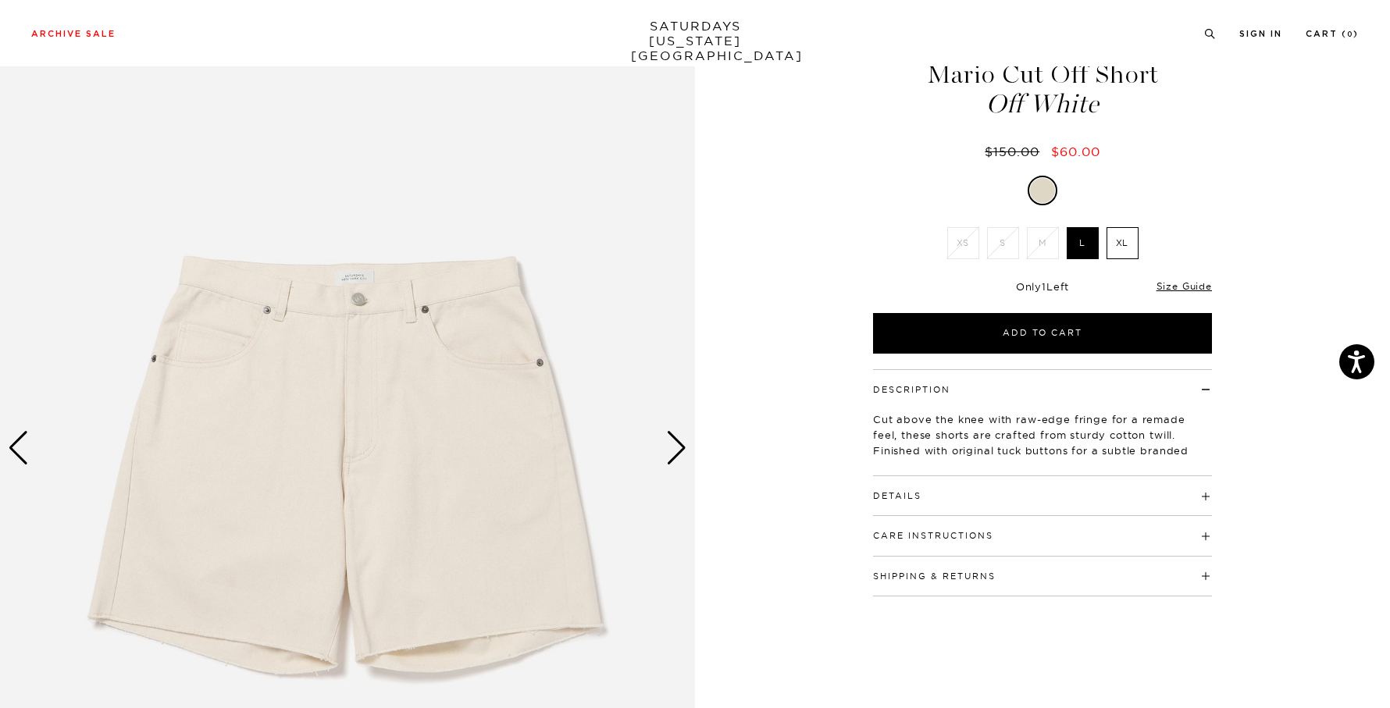
scroll to position [97, 0]
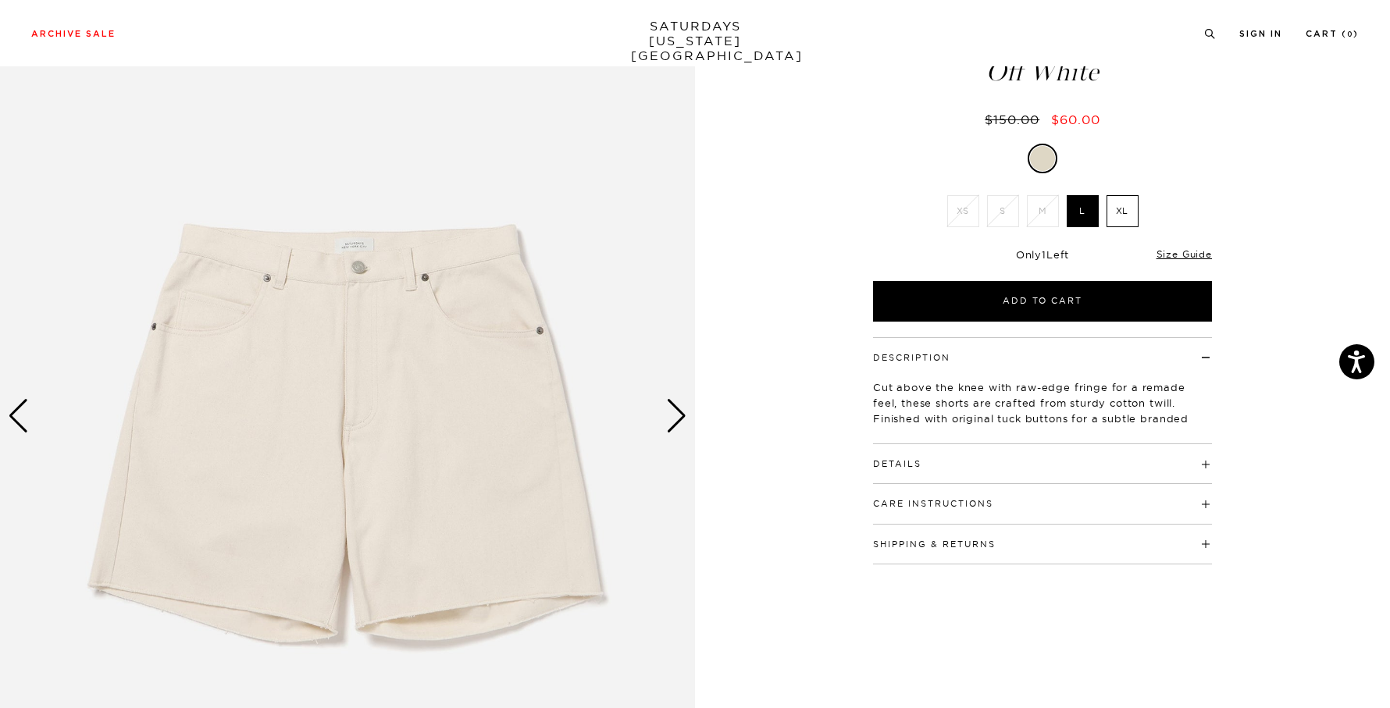
click at [1155, 548] on h4 "Shipping & Returns" at bounding box center [1042, 538] width 339 height 26
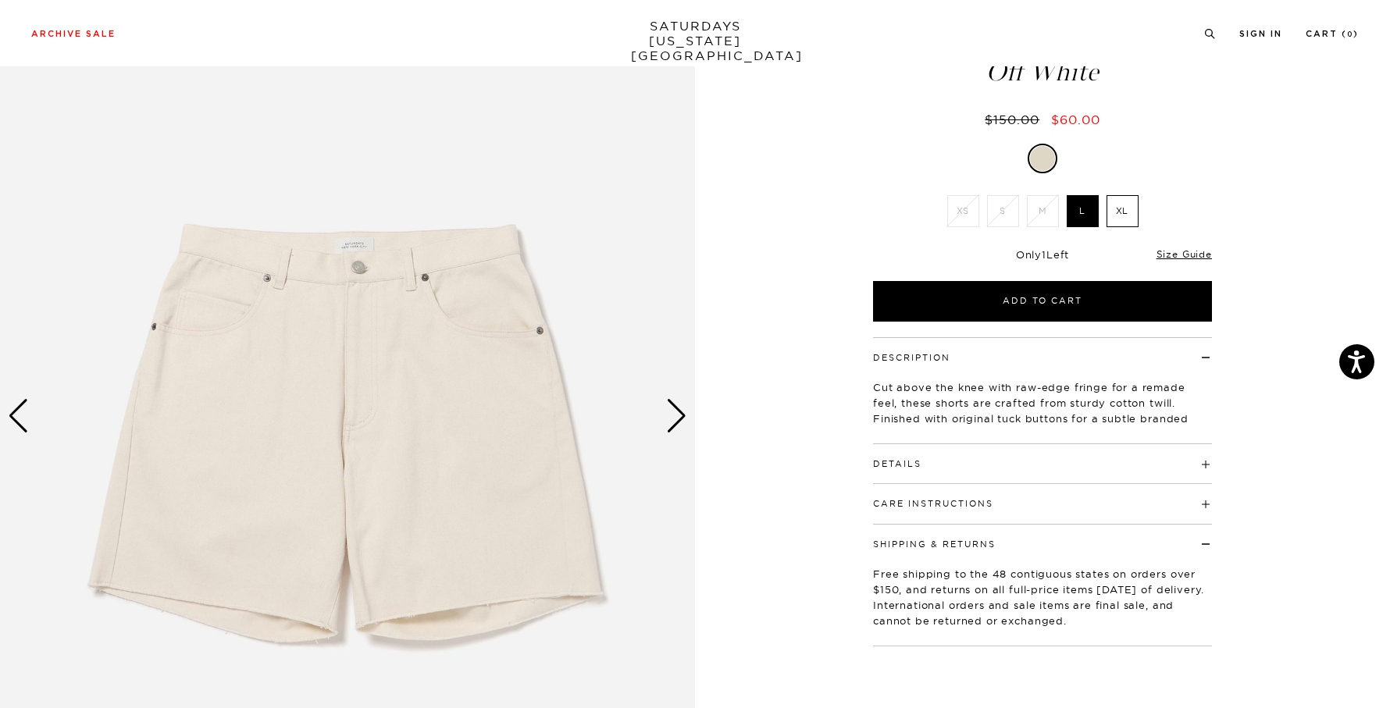
click at [1155, 497] on h4 "Care Instructions" at bounding box center [1042, 497] width 339 height 26
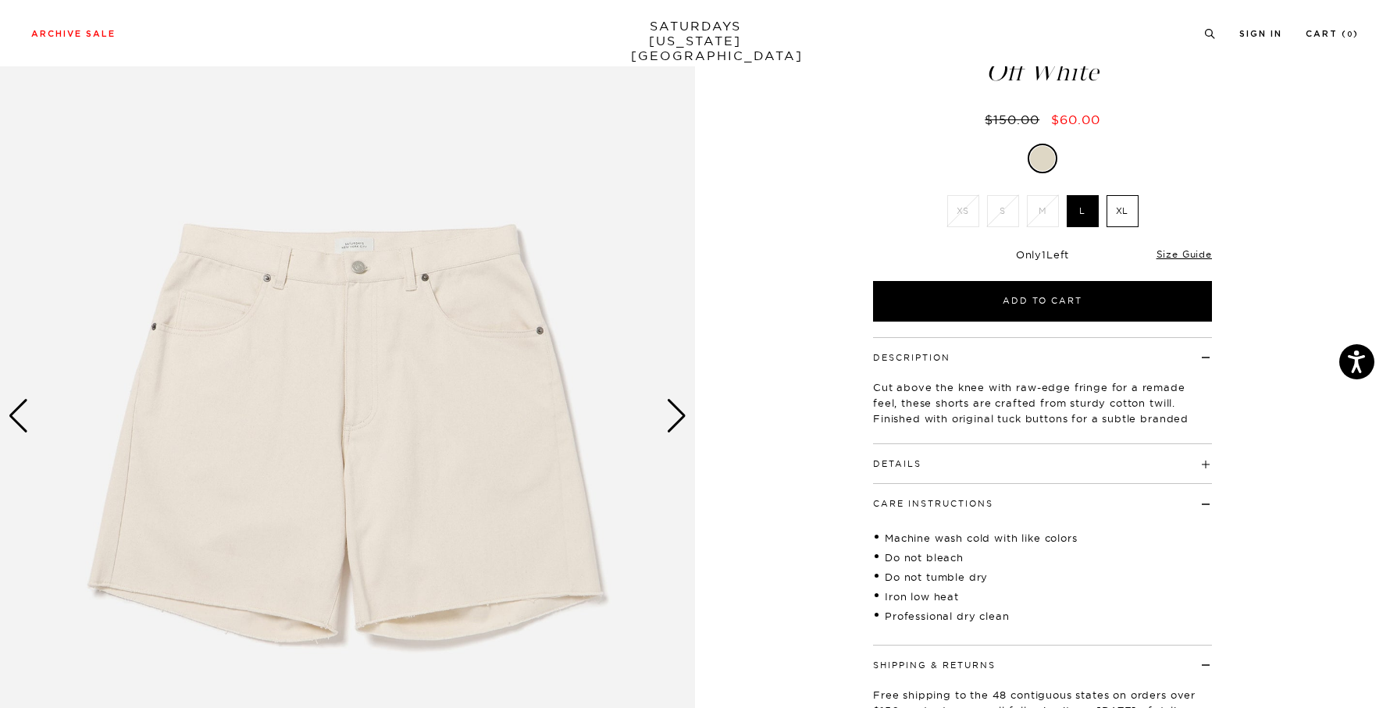
click at [1156, 461] on h4 "Details" at bounding box center [1042, 457] width 339 height 26
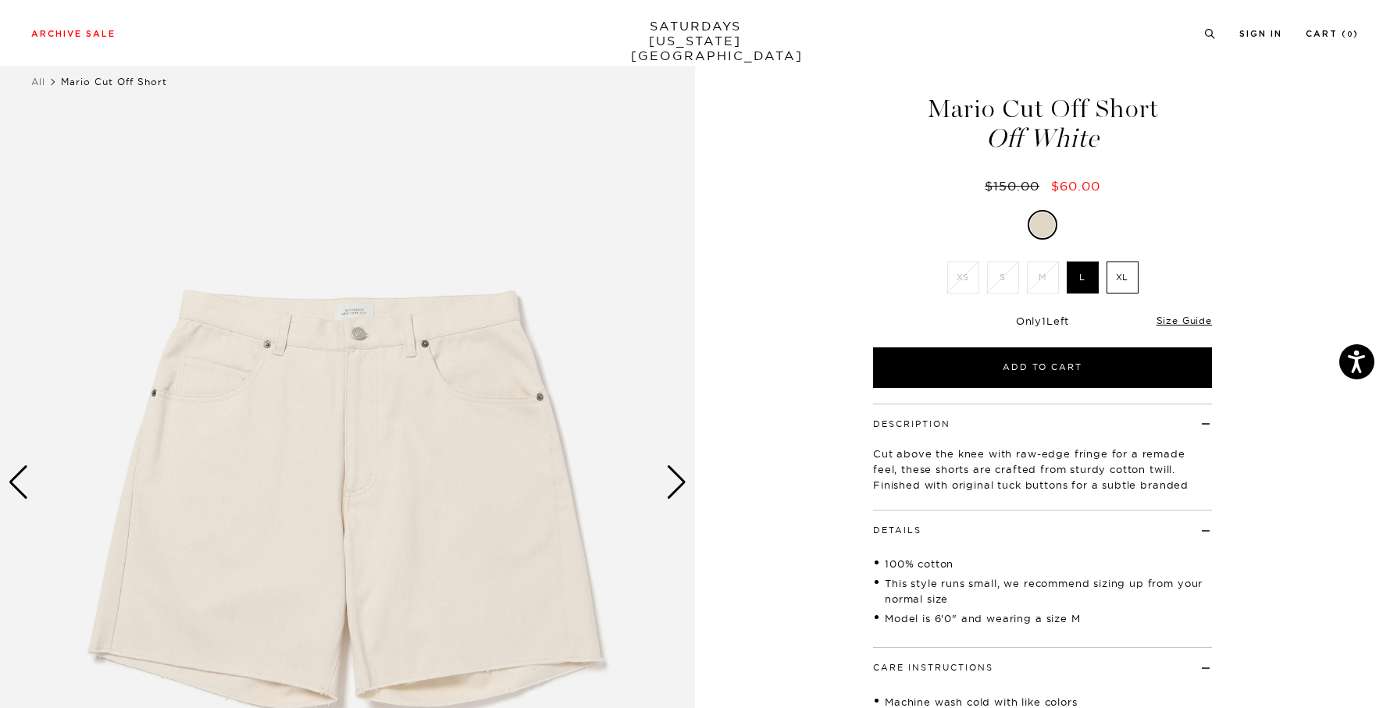
scroll to position [0, 0]
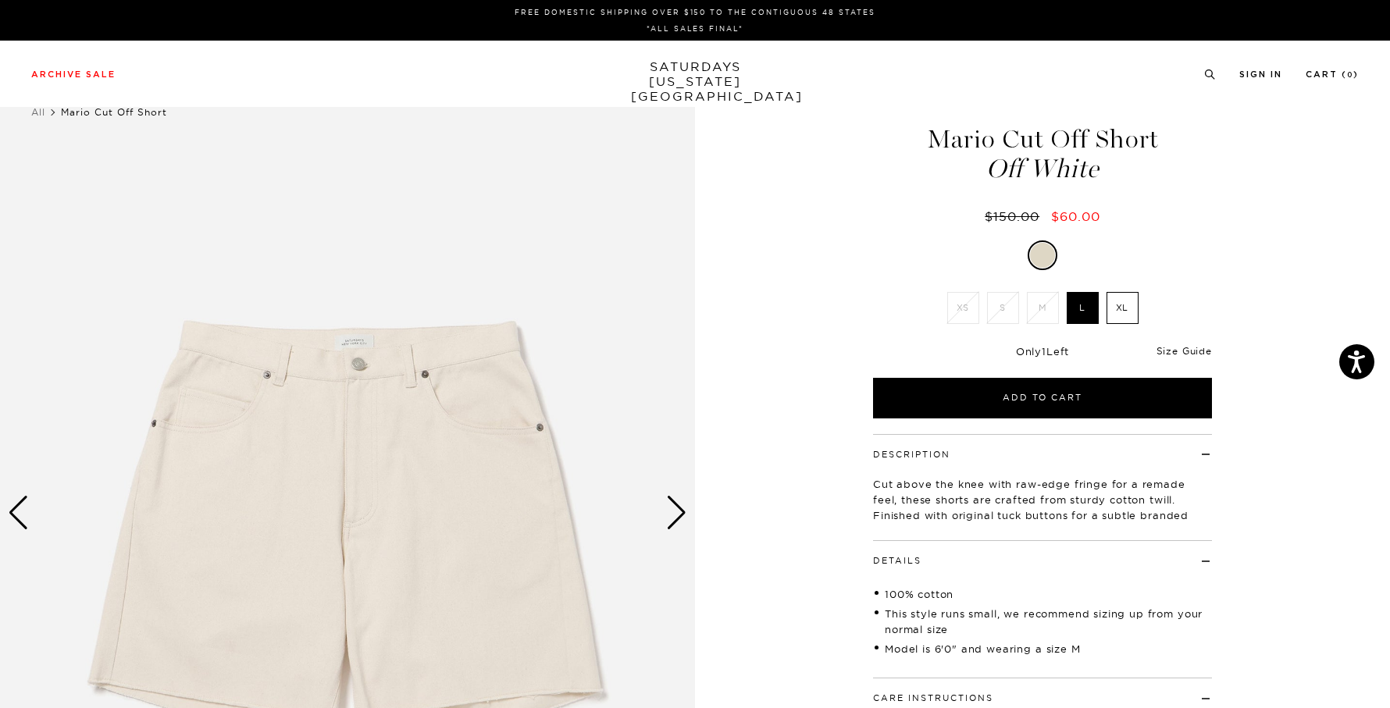
click at [1188, 356] on link "Size Guide" at bounding box center [1183, 351] width 55 height 12
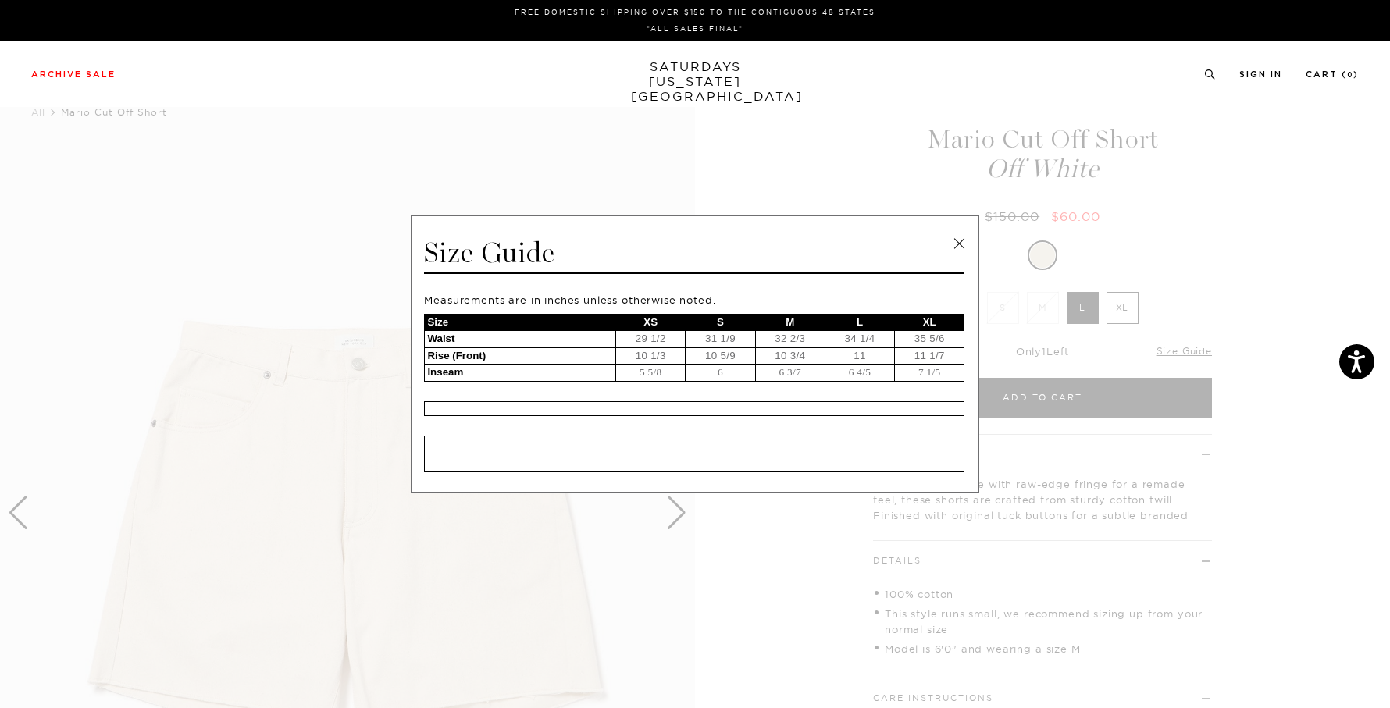
click at [960, 246] on link at bounding box center [958, 243] width 23 height 23
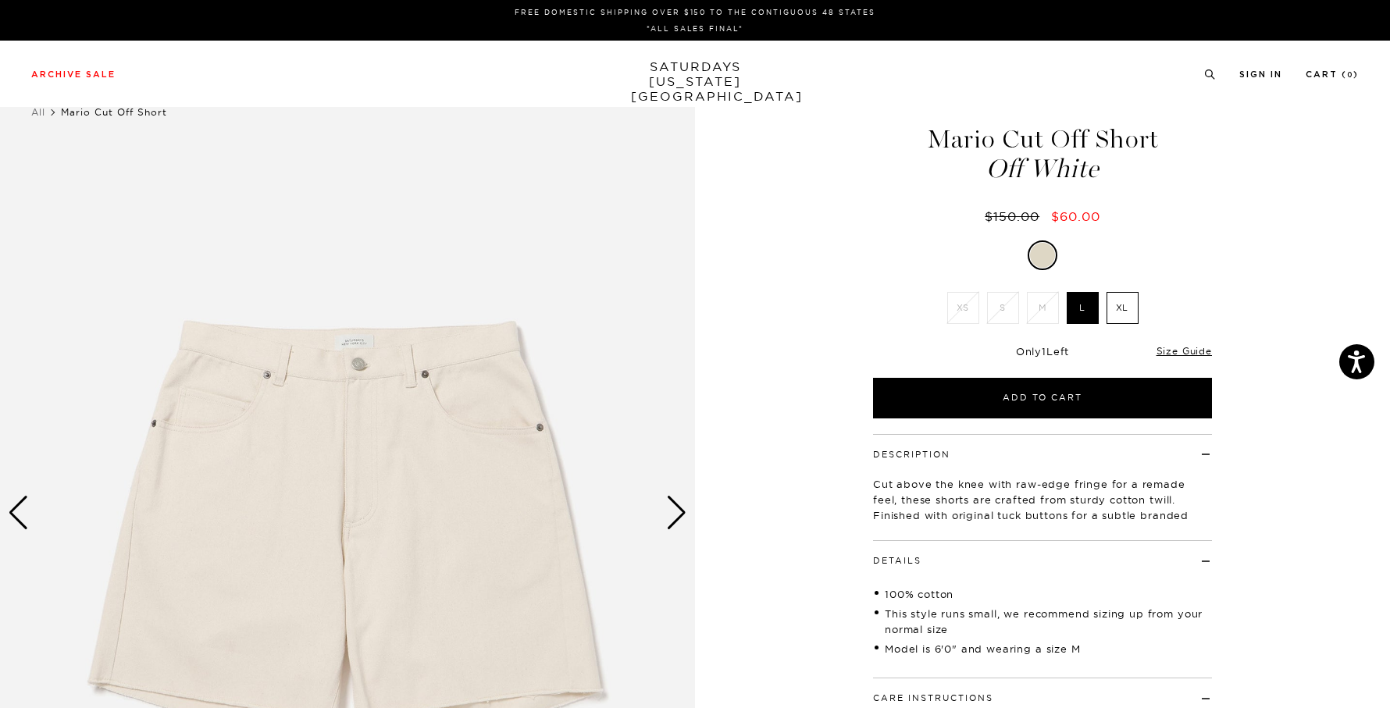
click at [675, 515] on div "Next slide" at bounding box center [676, 513] width 21 height 34
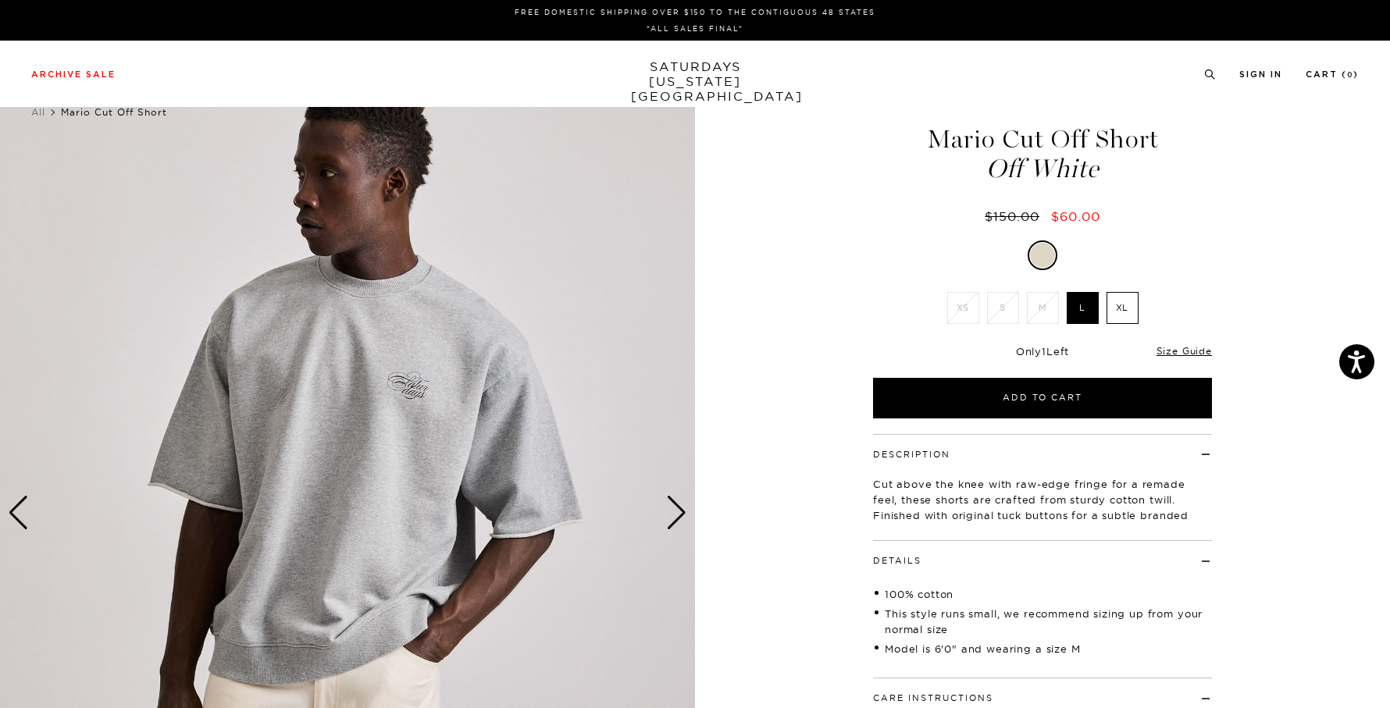
click at [675, 515] on div "Next slide" at bounding box center [676, 513] width 21 height 34
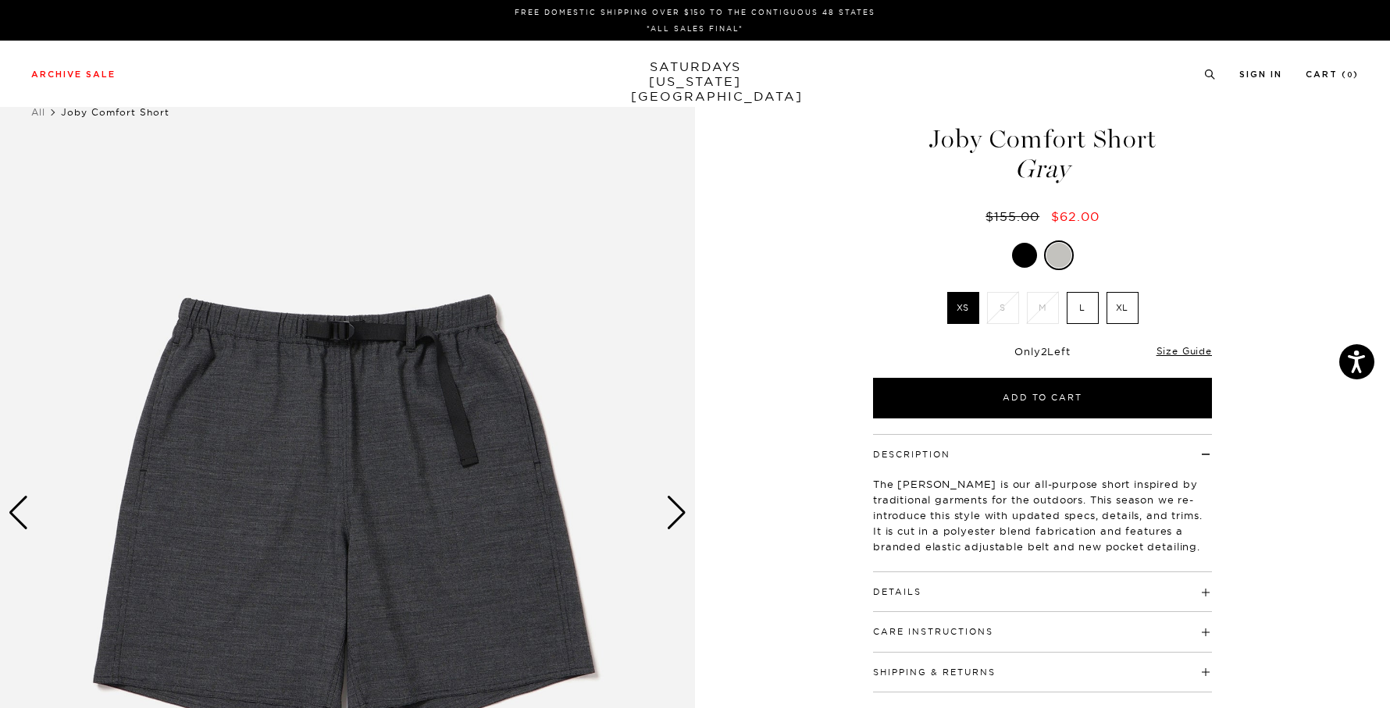
click at [1061, 261] on div at bounding box center [1058, 255] width 25 height 25
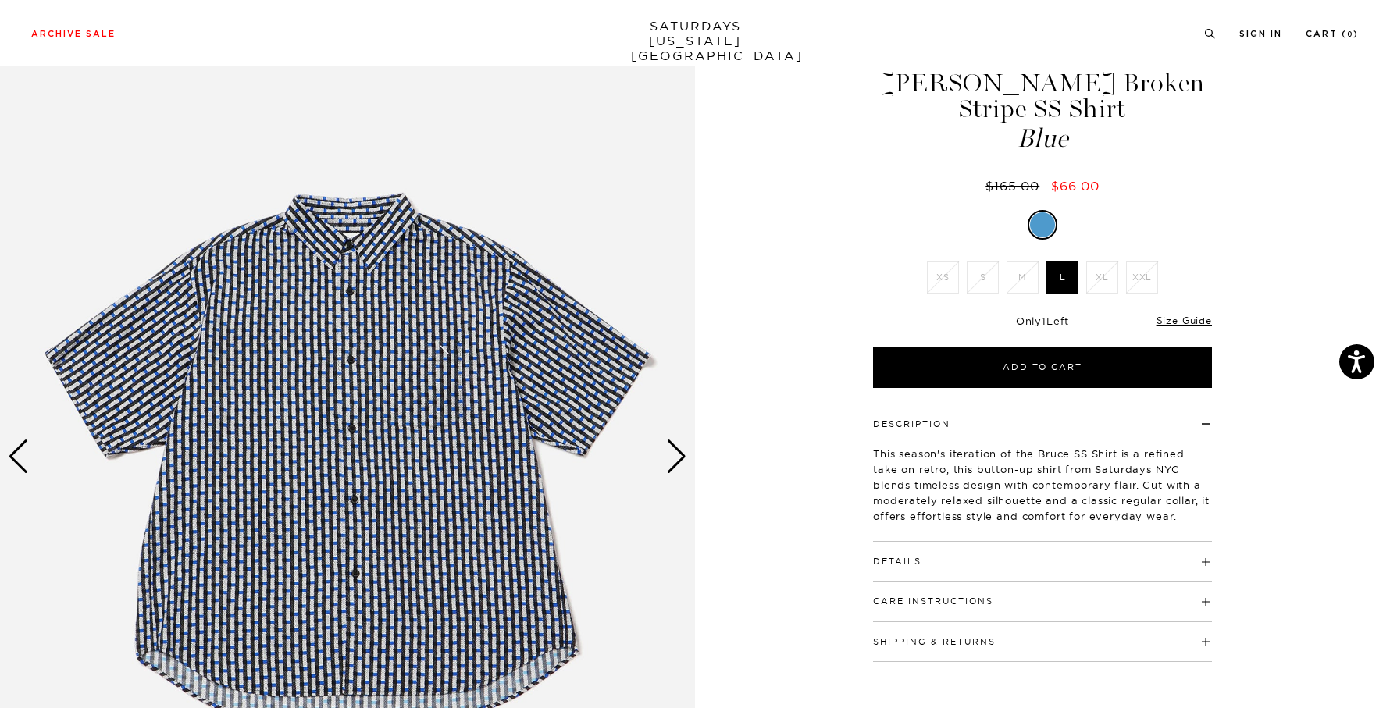
scroll to position [58, 0]
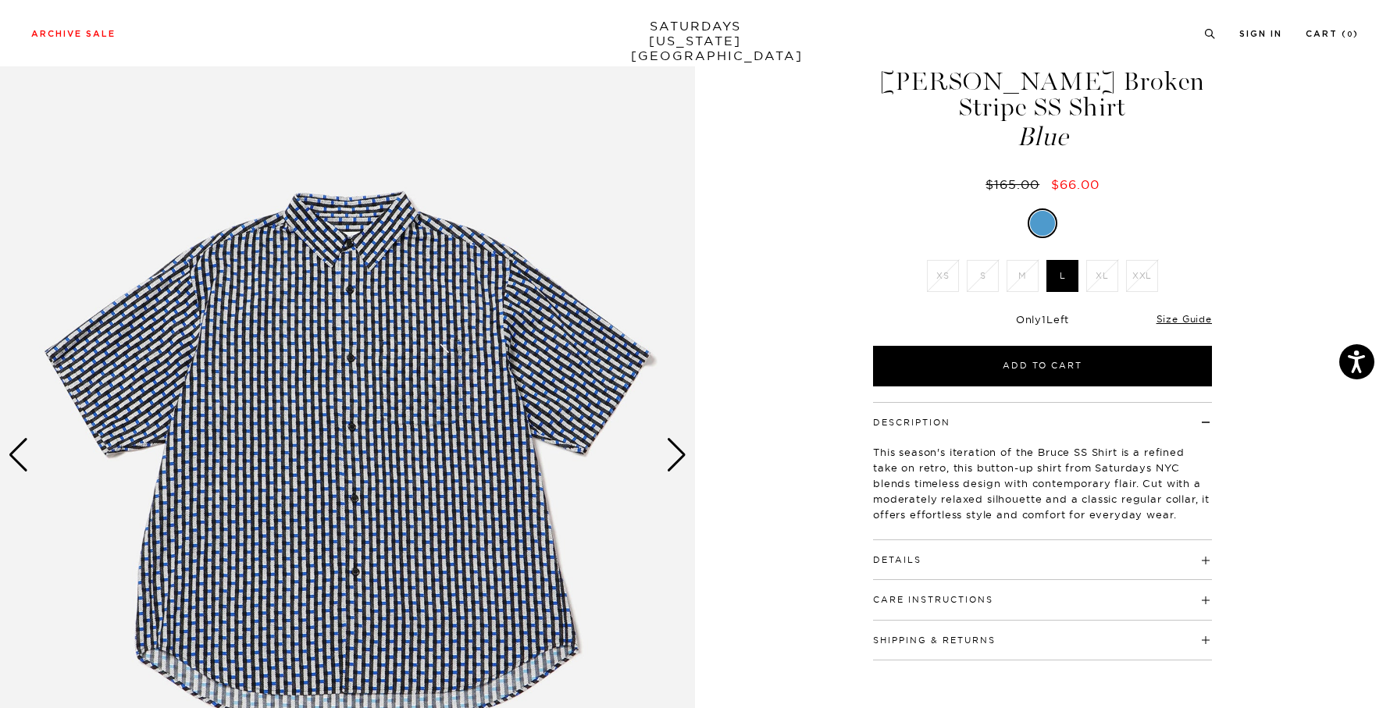
click at [670, 457] on div "Next slide" at bounding box center [676, 455] width 21 height 34
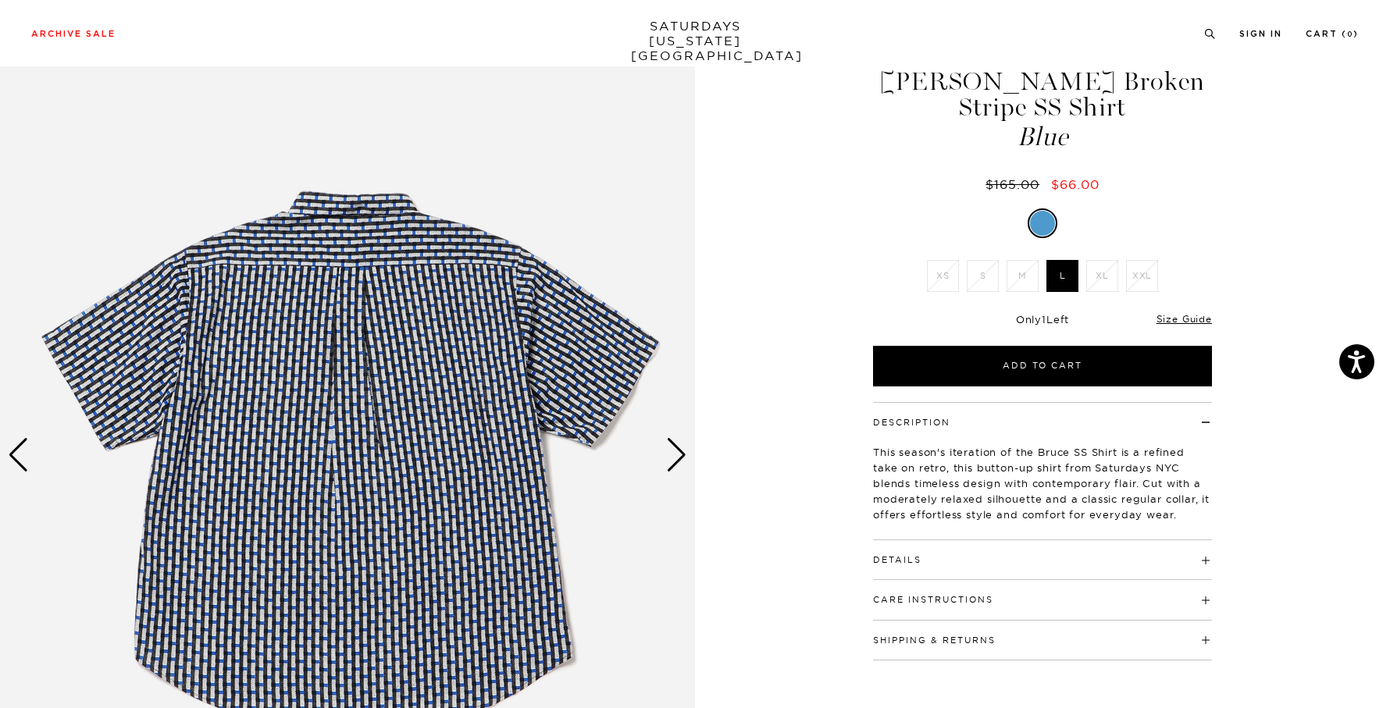
click at [670, 457] on div "Next slide" at bounding box center [676, 455] width 21 height 34
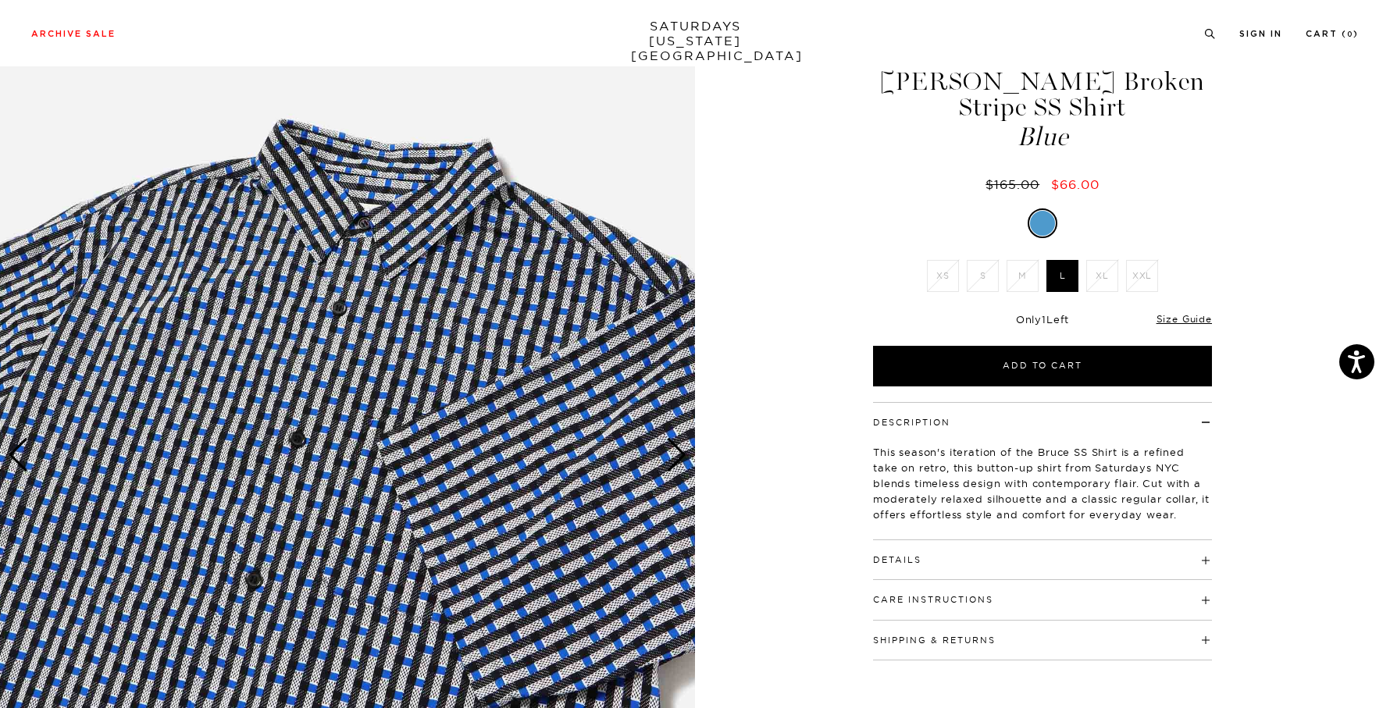
click at [670, 457] on div "Next slide" at bounding box center [676, 455] width 21 height 34
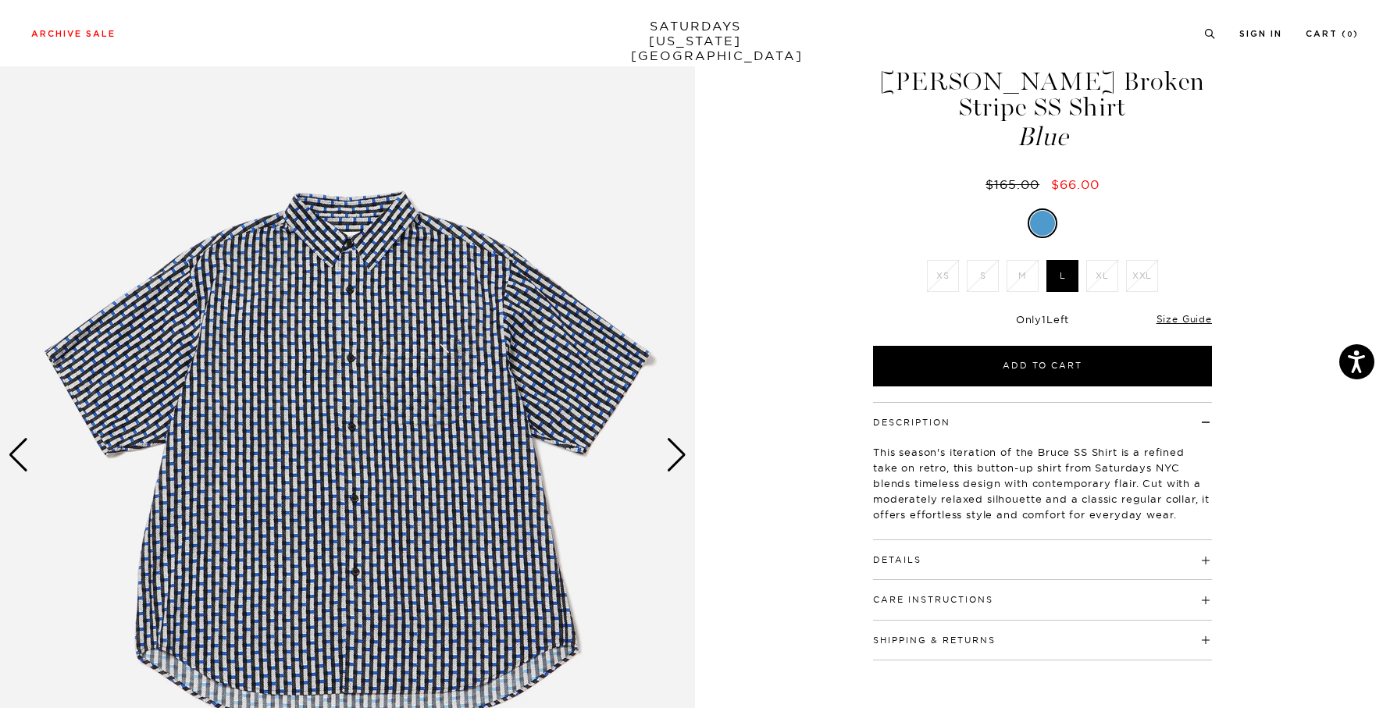
click at [670, 457] on div "Next slide" at bounding box center [676, 455] width 21 height 34
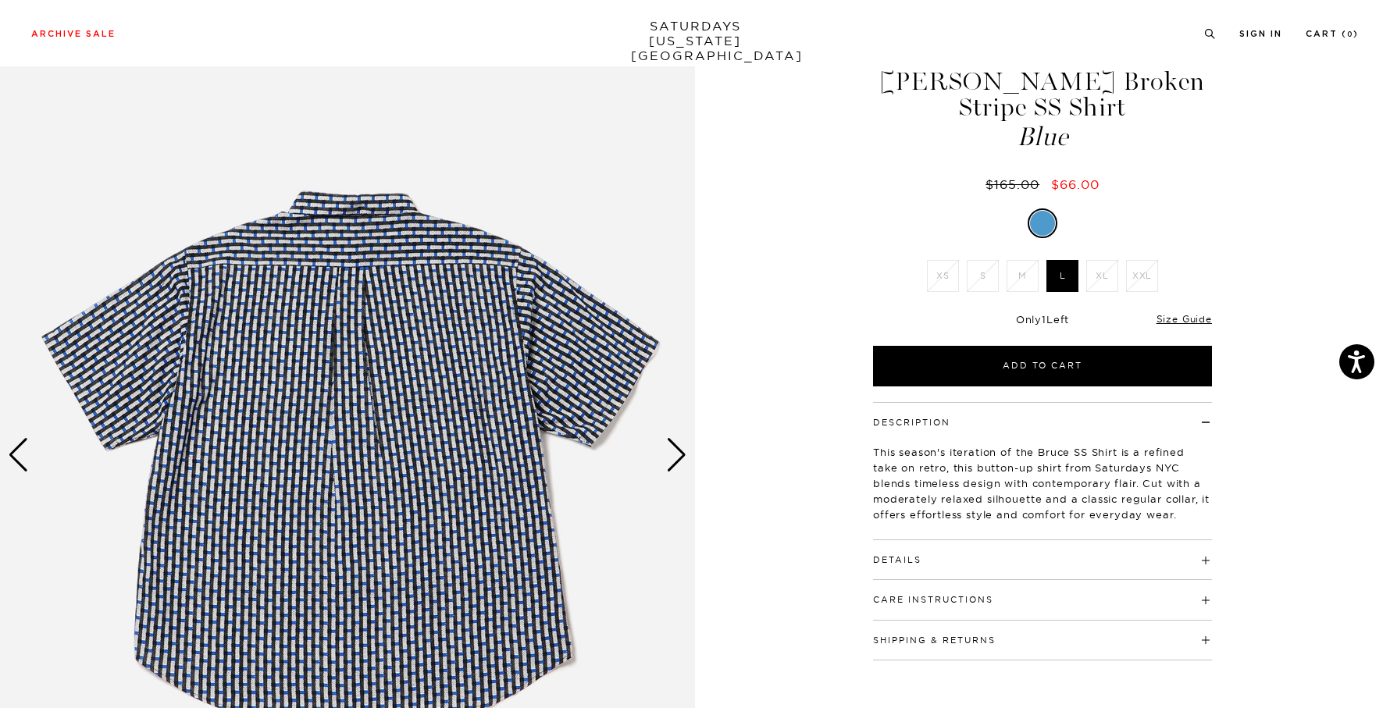
click at [670, 457] on div "Next slide" at bounding box center [676, 455] width 21 height 34
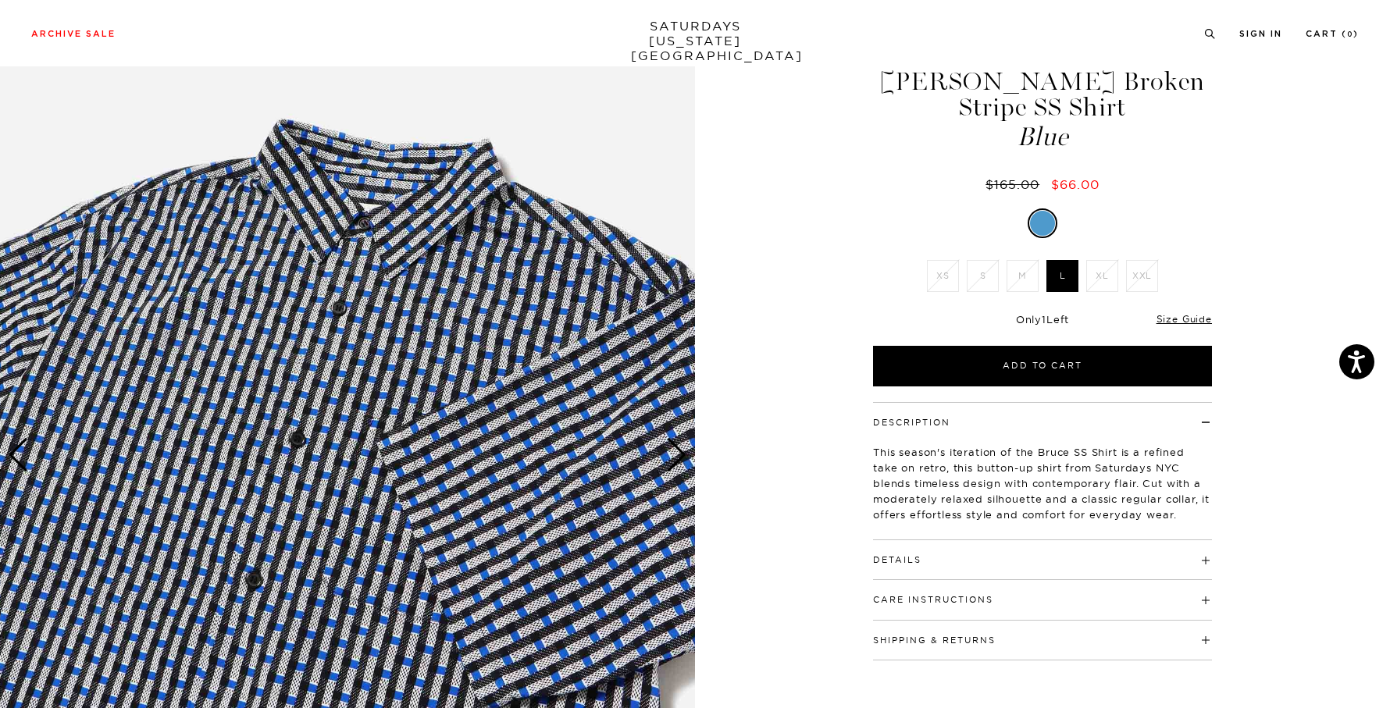
click at [377, 220] on img at bounding box center [347, 455] width 695 height 869
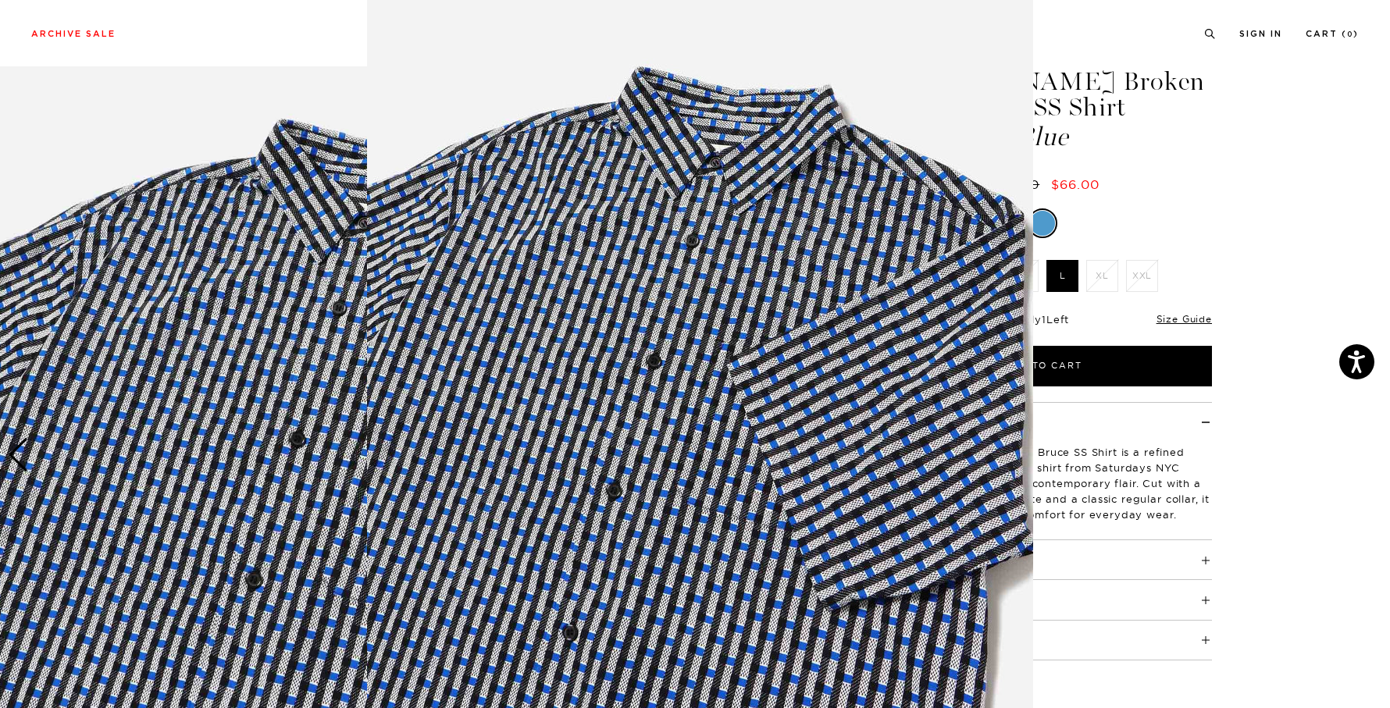
scroll to position [23, 0]
click at [1229, 183] on figure at bounding box center [695, 354] width 1390 height 708
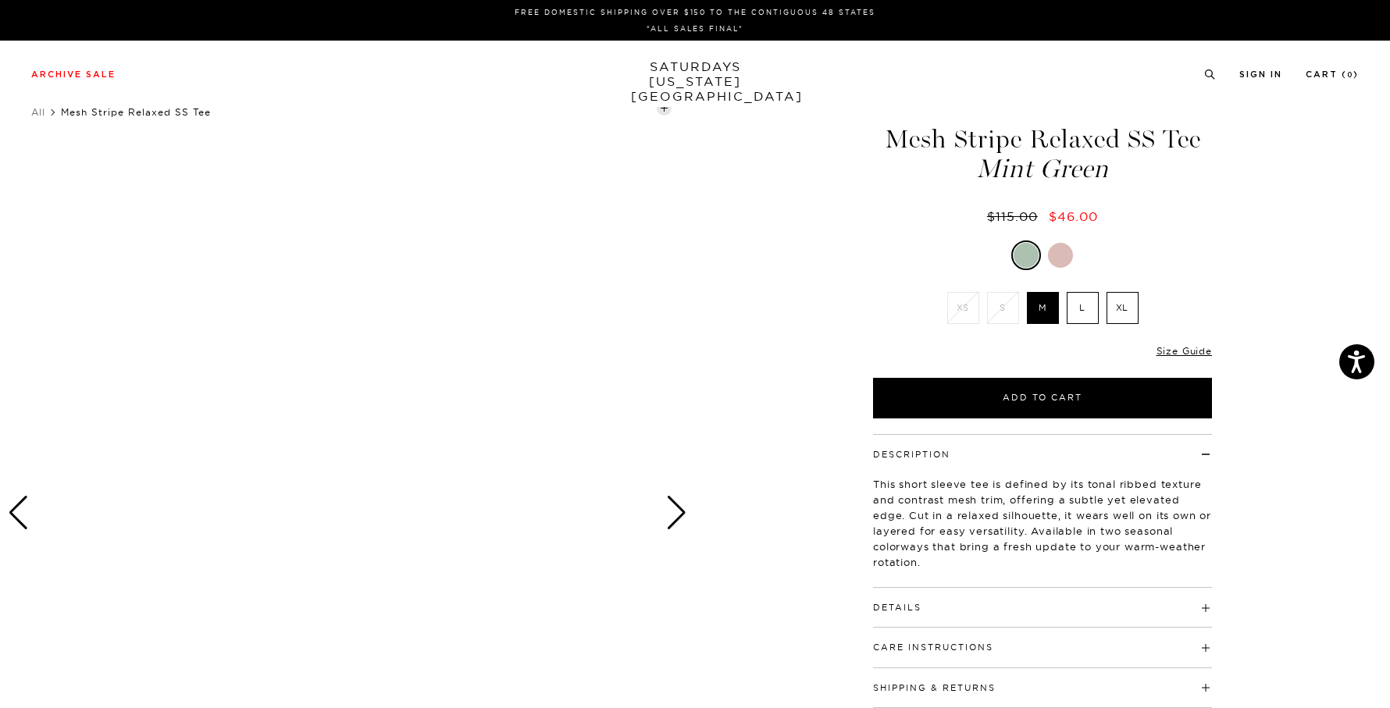
click at [1069, 252] on div at bounding box center [1060, 255] width 25 height 25
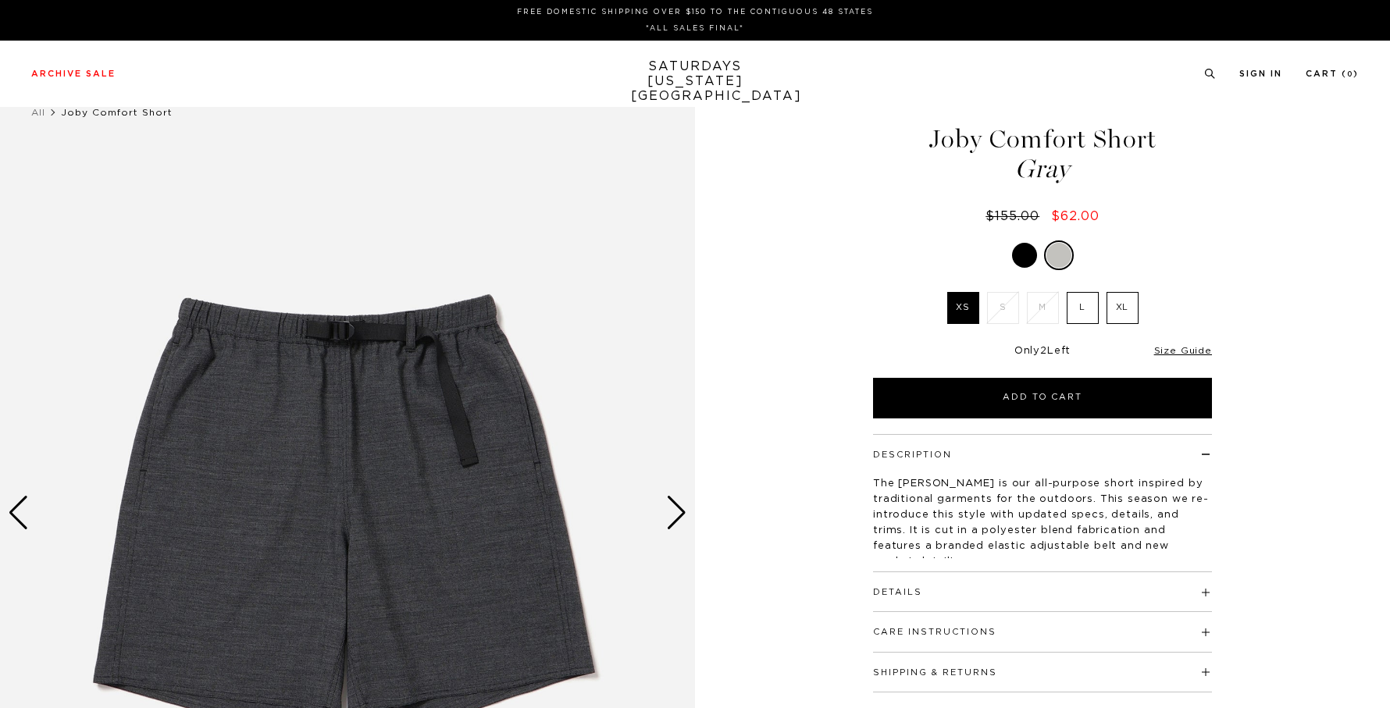
click at [1025, 259] on div at bounding box center [1024, 255] width 25 height 25
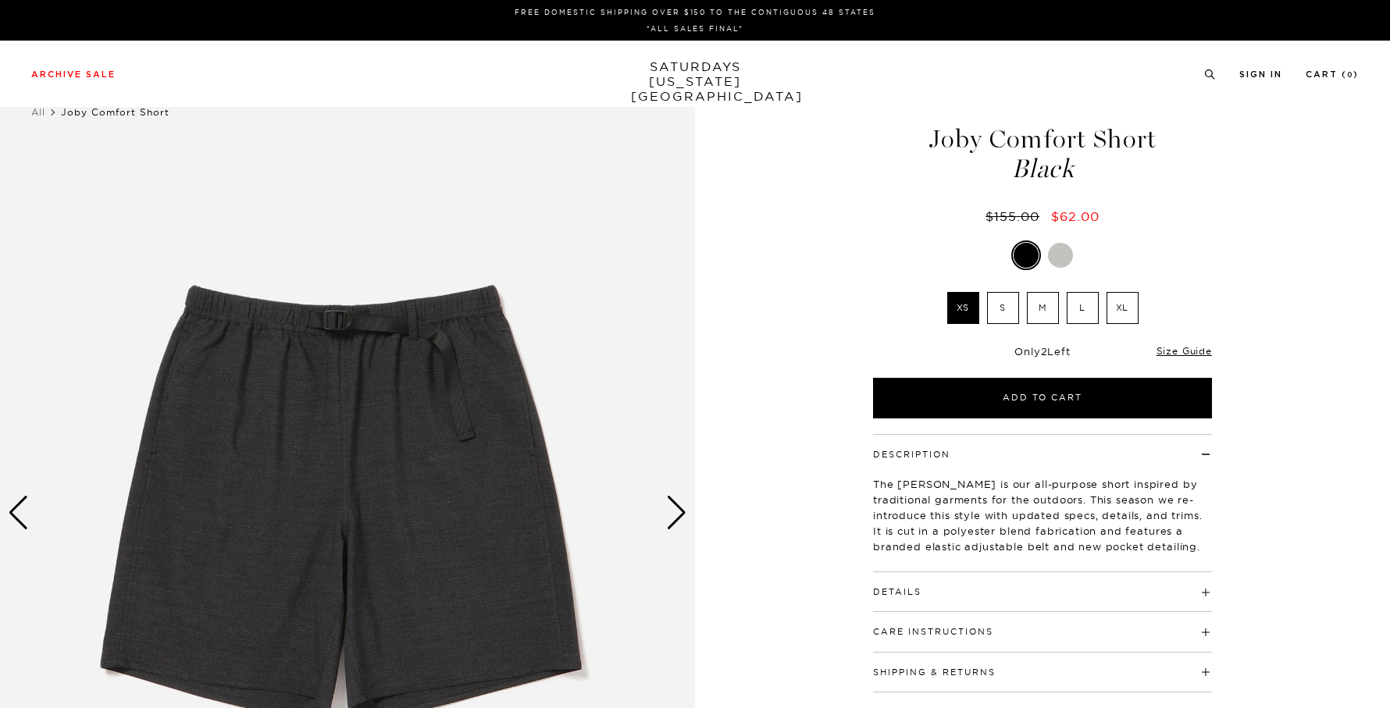
click at [663, 516] on img at bounding box center [347, 513] width 695 height 869
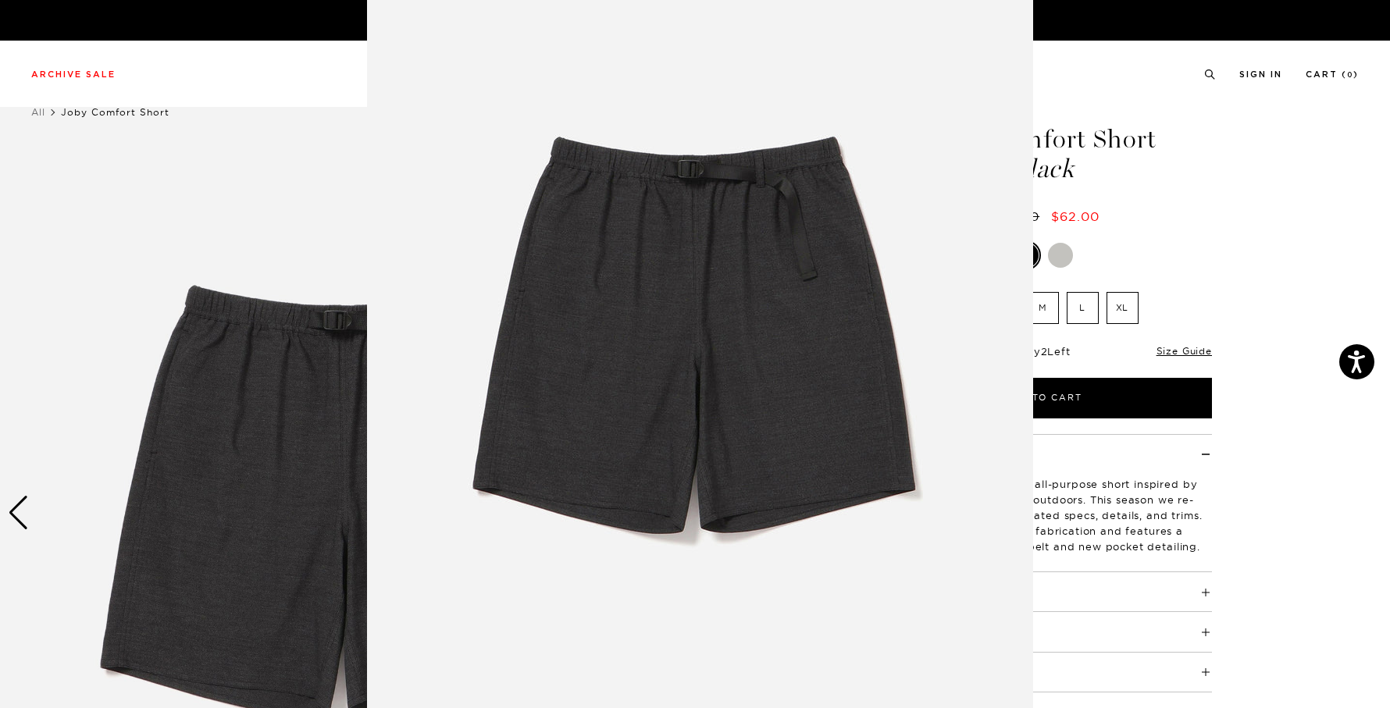
scroll to position [38, 0]
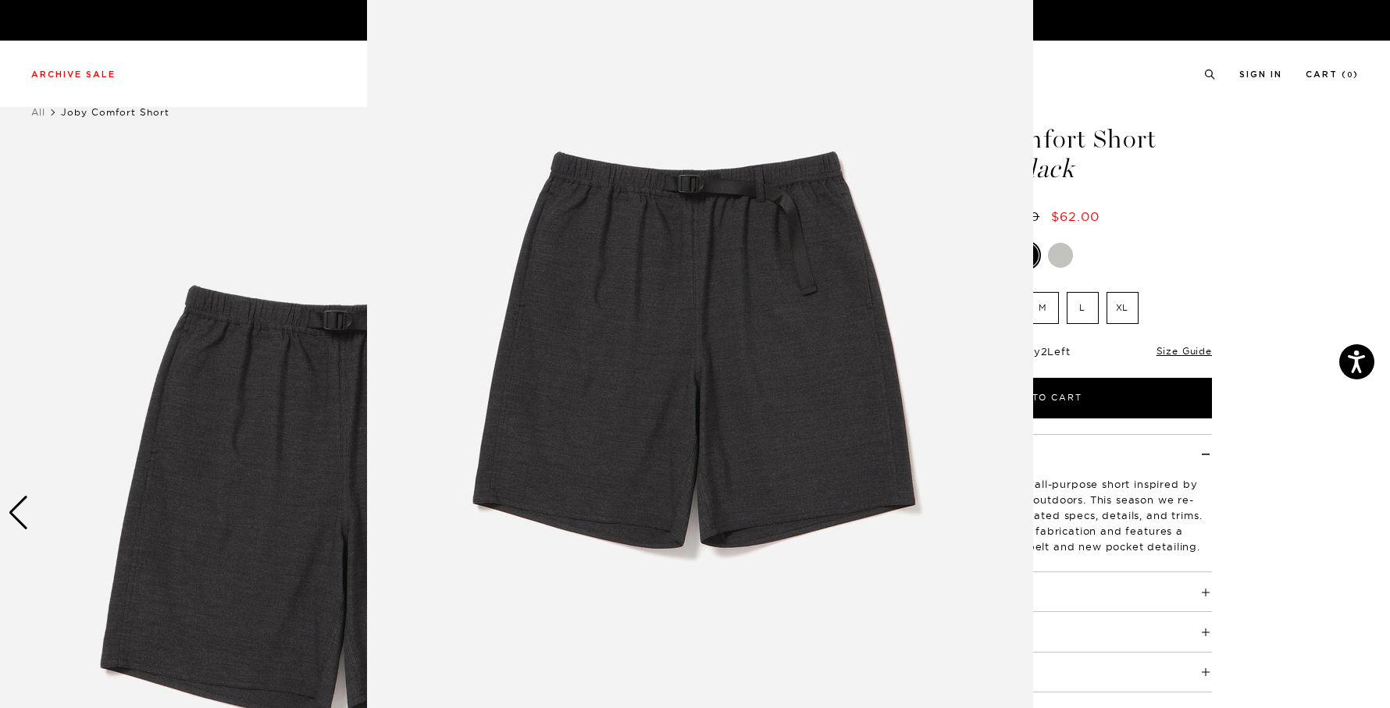
click at [1185, 194] on figure at bounding box center [695, 354] width 1390 height 708
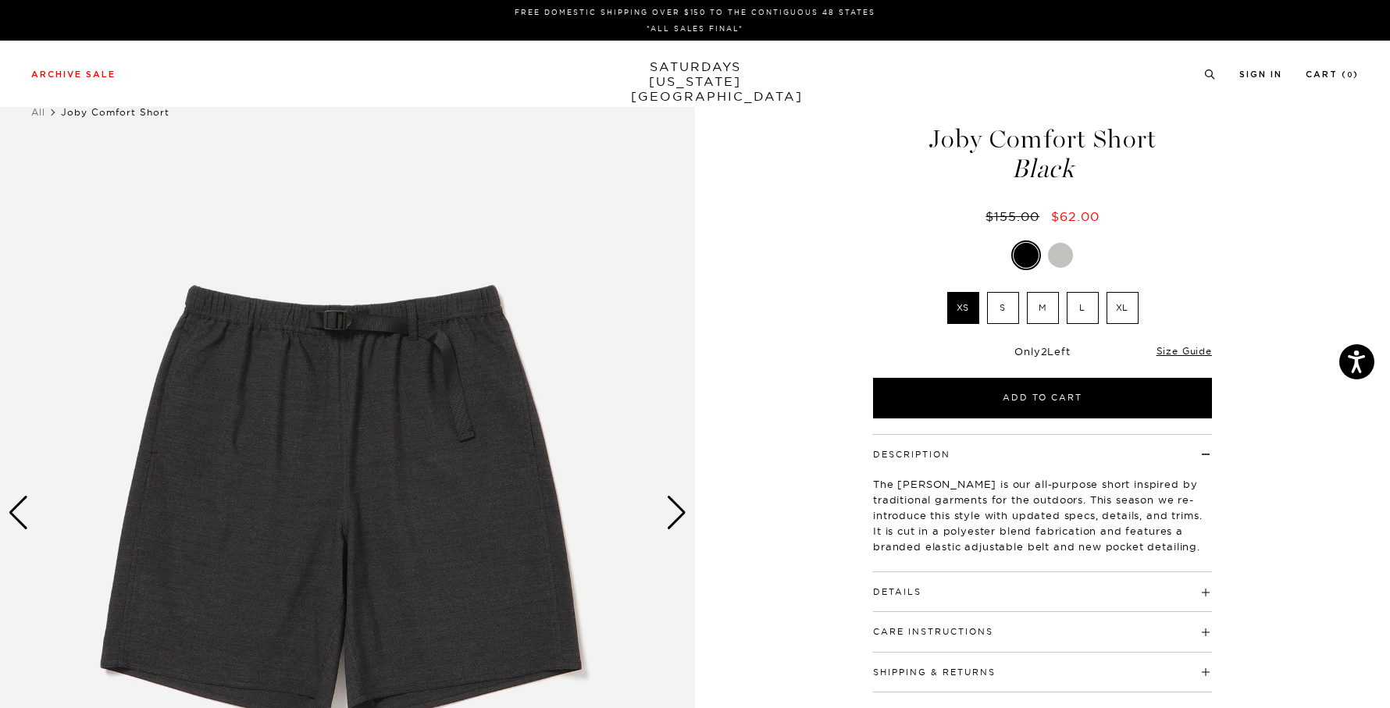
scroll to position [0, 0]
click at [668, 519] on div "Next slide" at bounding box center [676, 513] width 21 height 34
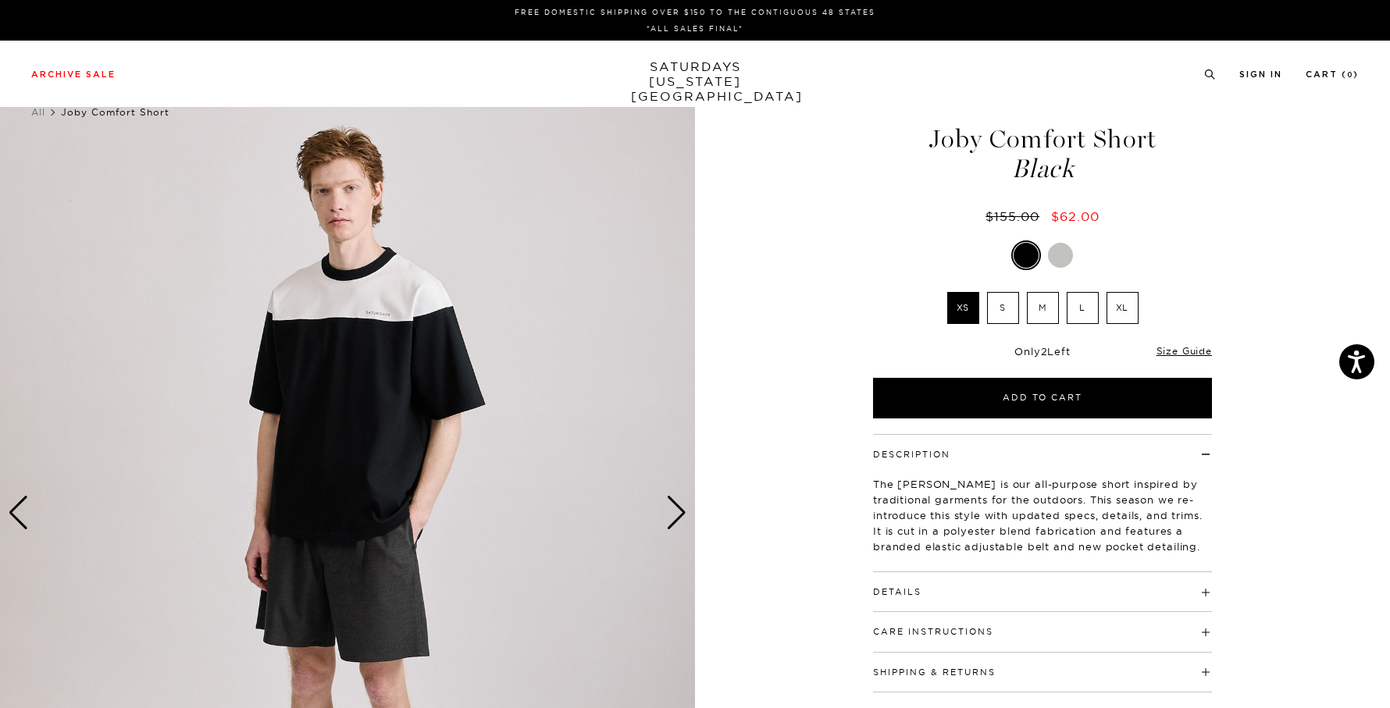
click at [668, 519] on div "Next slide" at bounding box center [676, 513] width 21 height 34
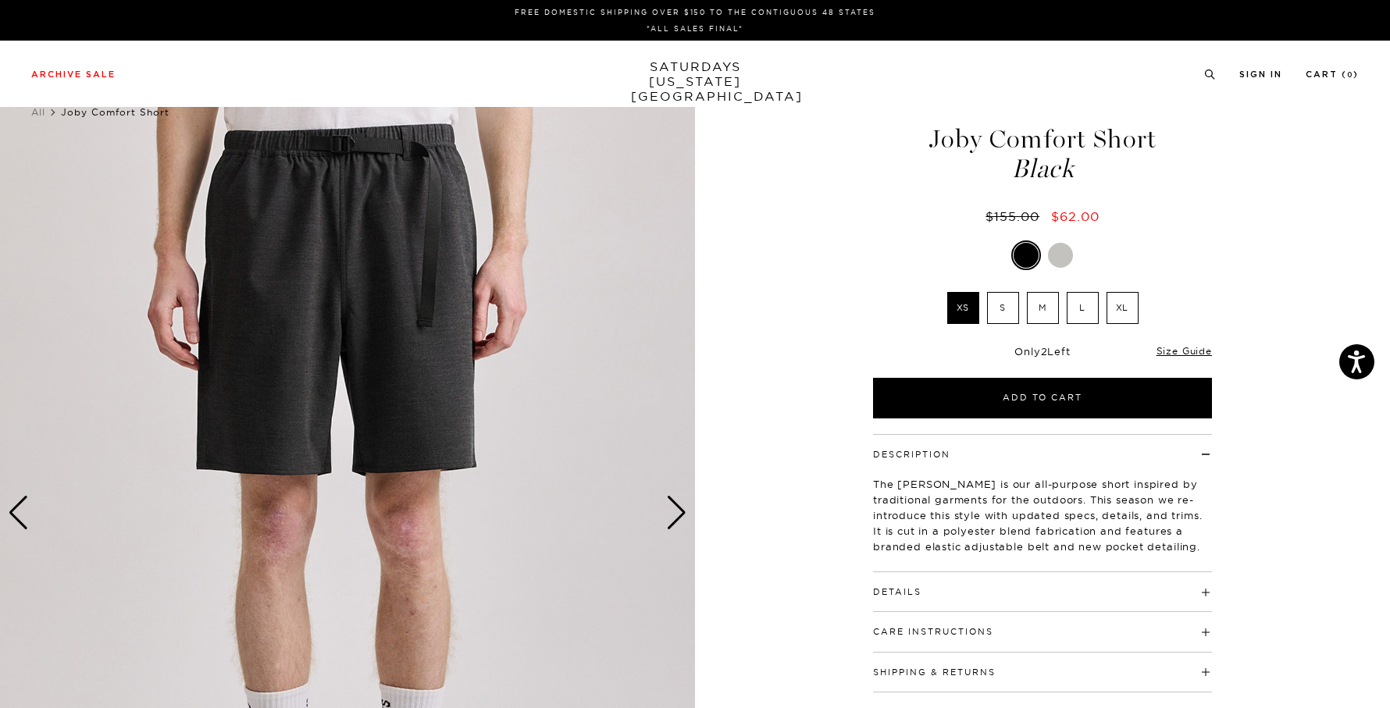
click at [668, 519] on div "Next slide" at bounding box center [676, 513] width 21 height 34
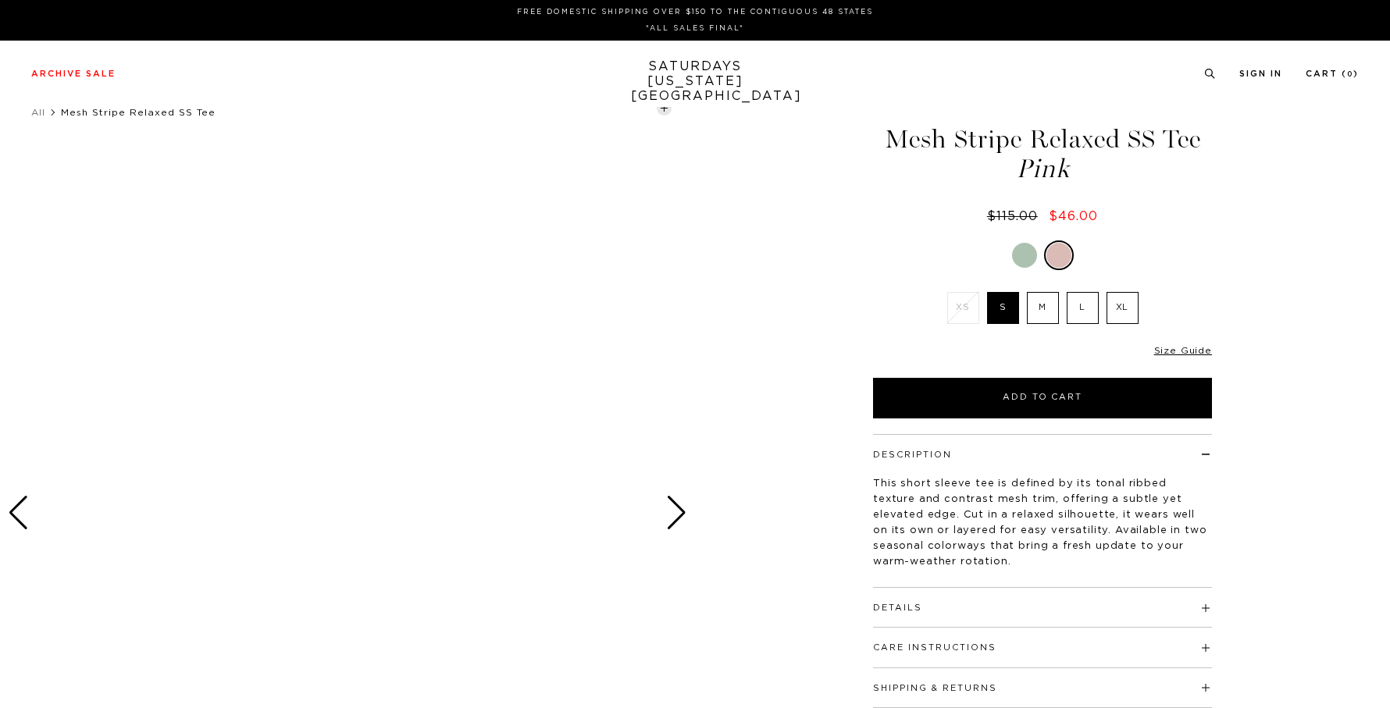
click at [1062, 255] on div at bounding box center [1058, 255] width 25 height 25
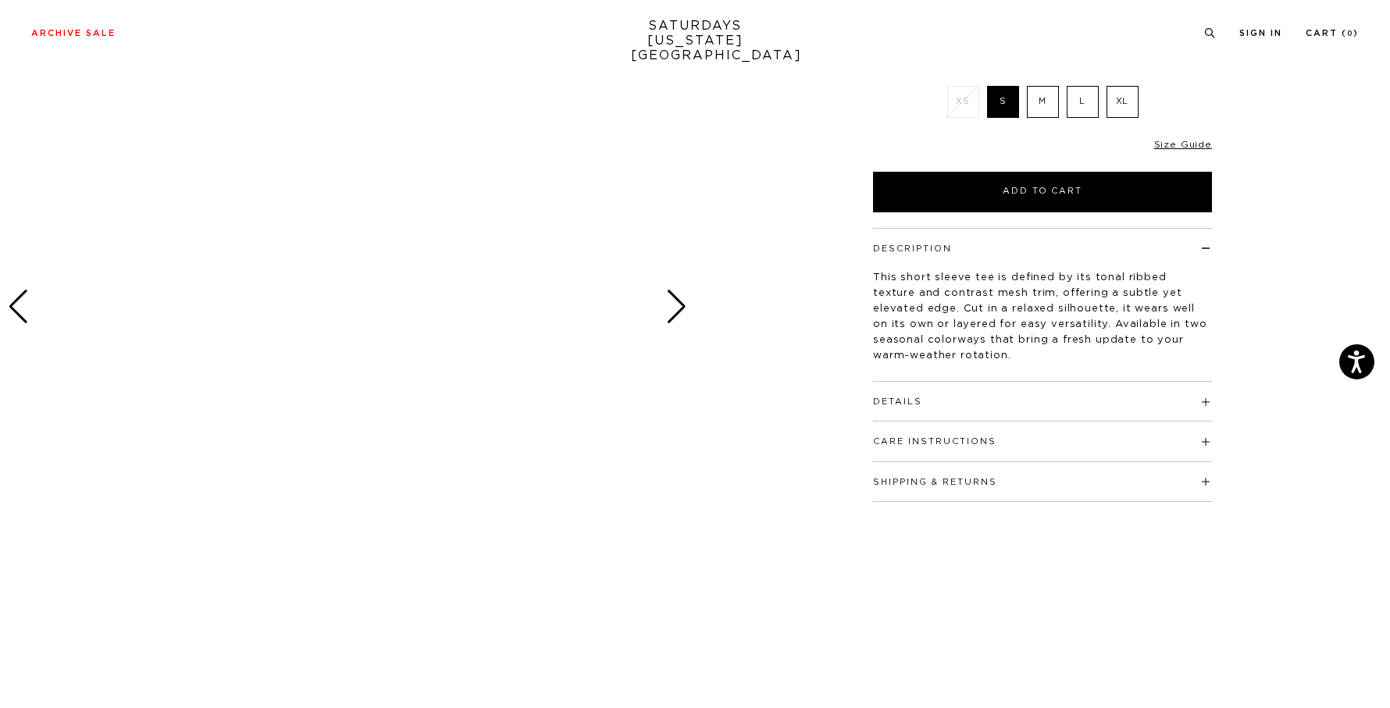
click at [675, 308] on div "Next slide" at bounding box center [676, 307] width 21 height 34
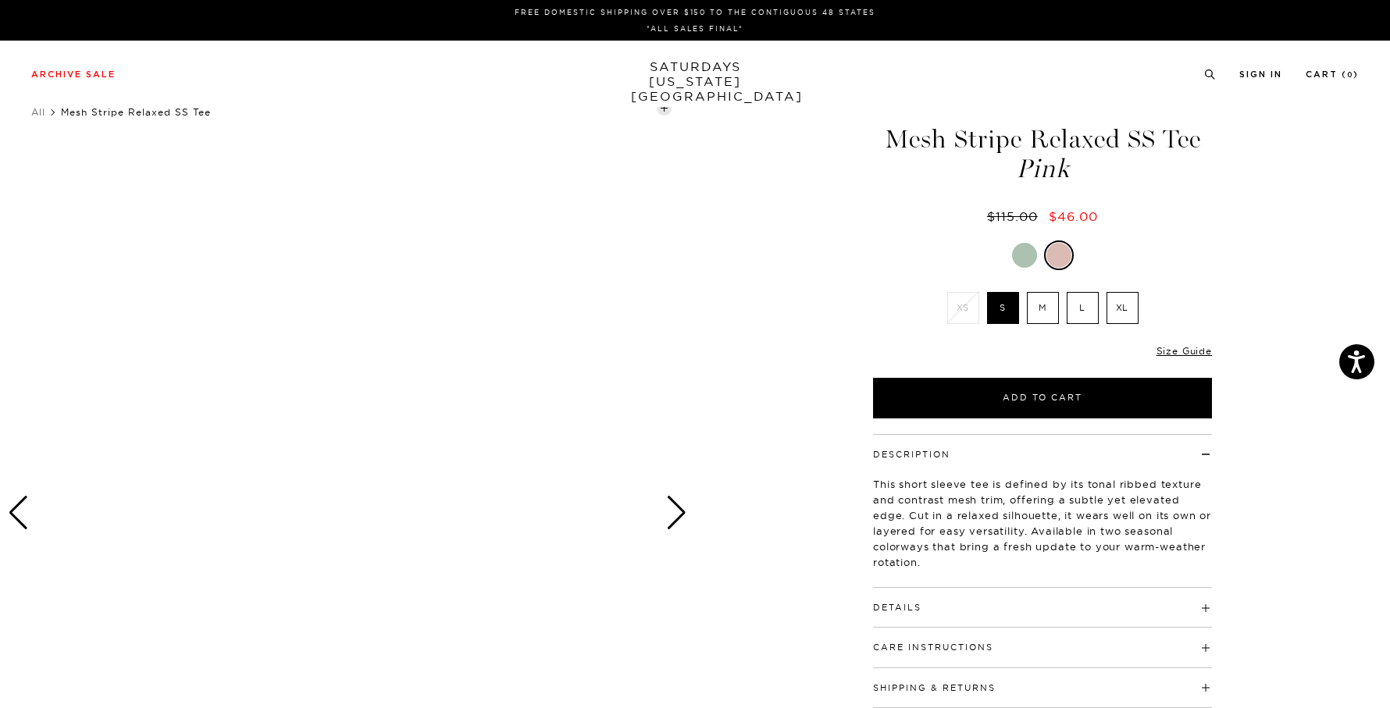
click at [1040, 273] on div "Pink XS S M L XL SELECT A SIZE XS S M L XL SELECT A SIZE" at bounding box center [1042, 329] width 390 height 178
click at [1038, 258] on div at bounding box center [1042, 255] width 339 height 30
click at [1027, 257] on div at bounding box center [1024, 255] width 25 height 25
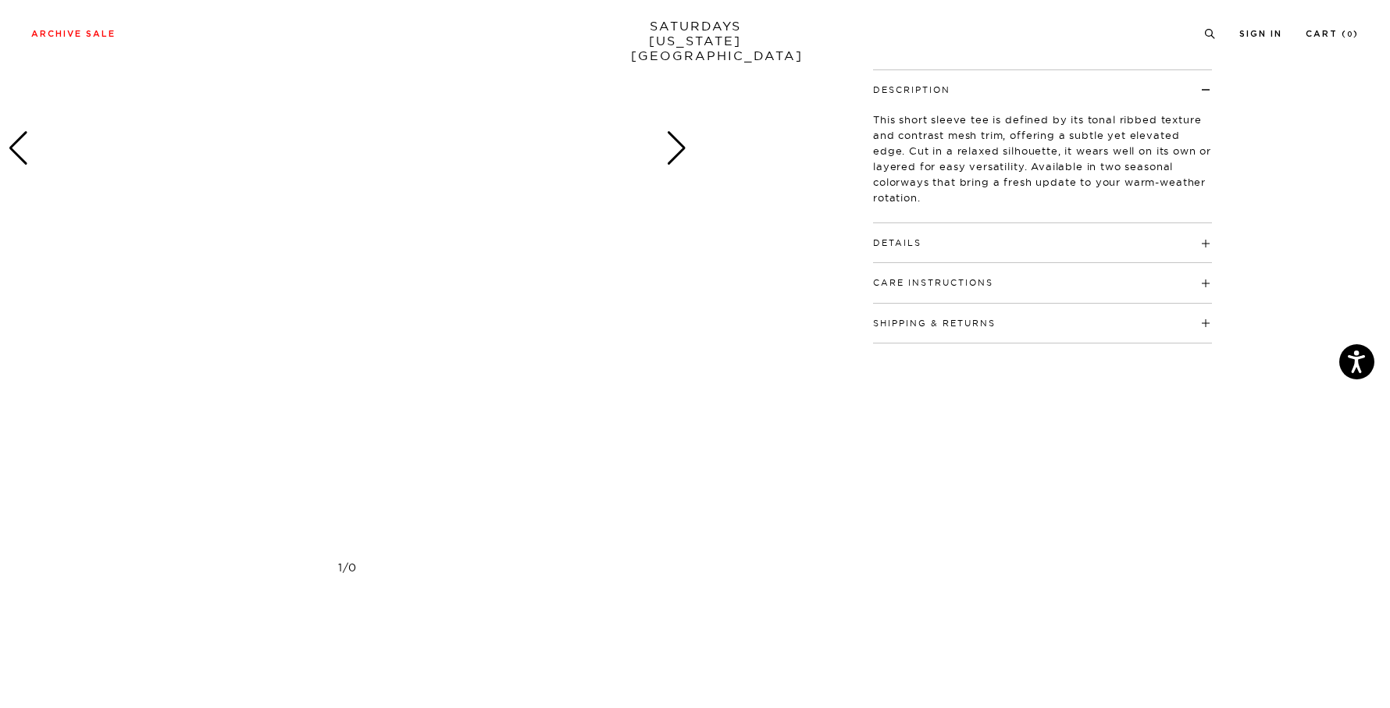
scroll to position [345, 0]
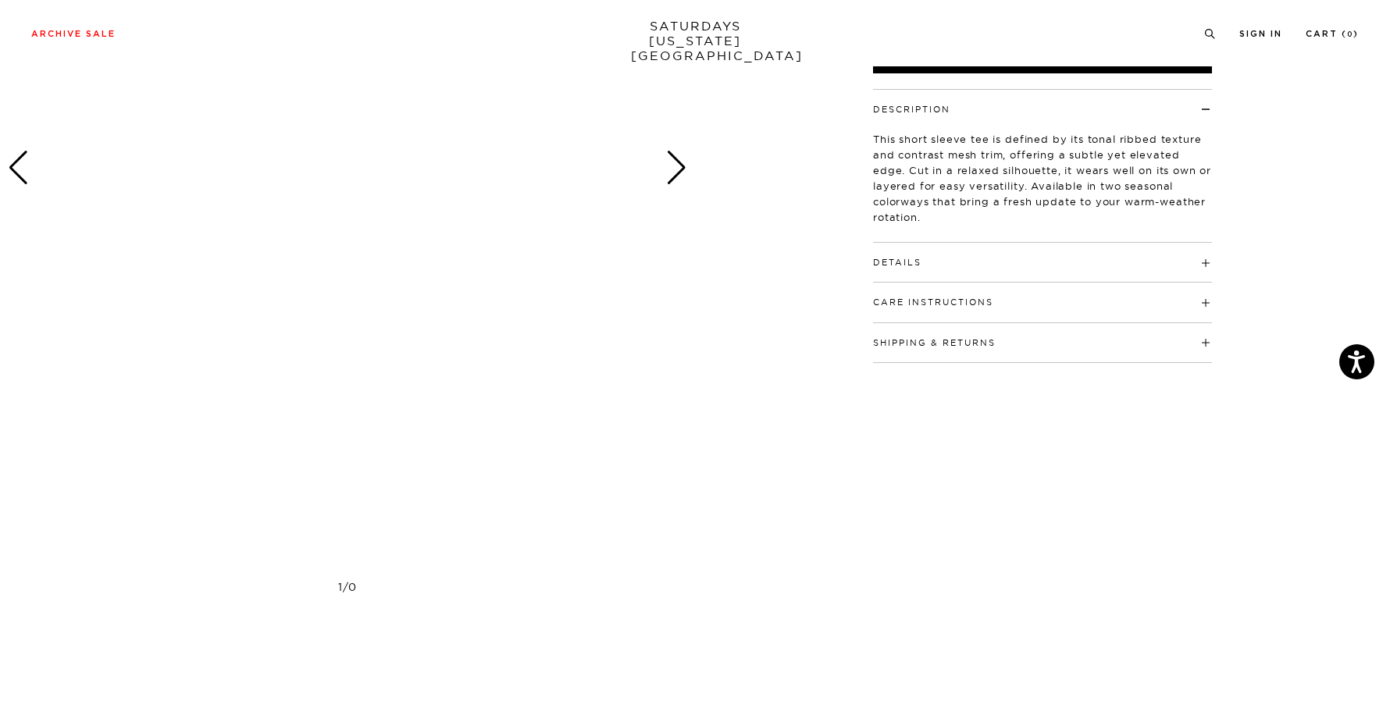
click at [677, 169] on div "Next slide" at bounding box center [676, 168] width 21 height 34
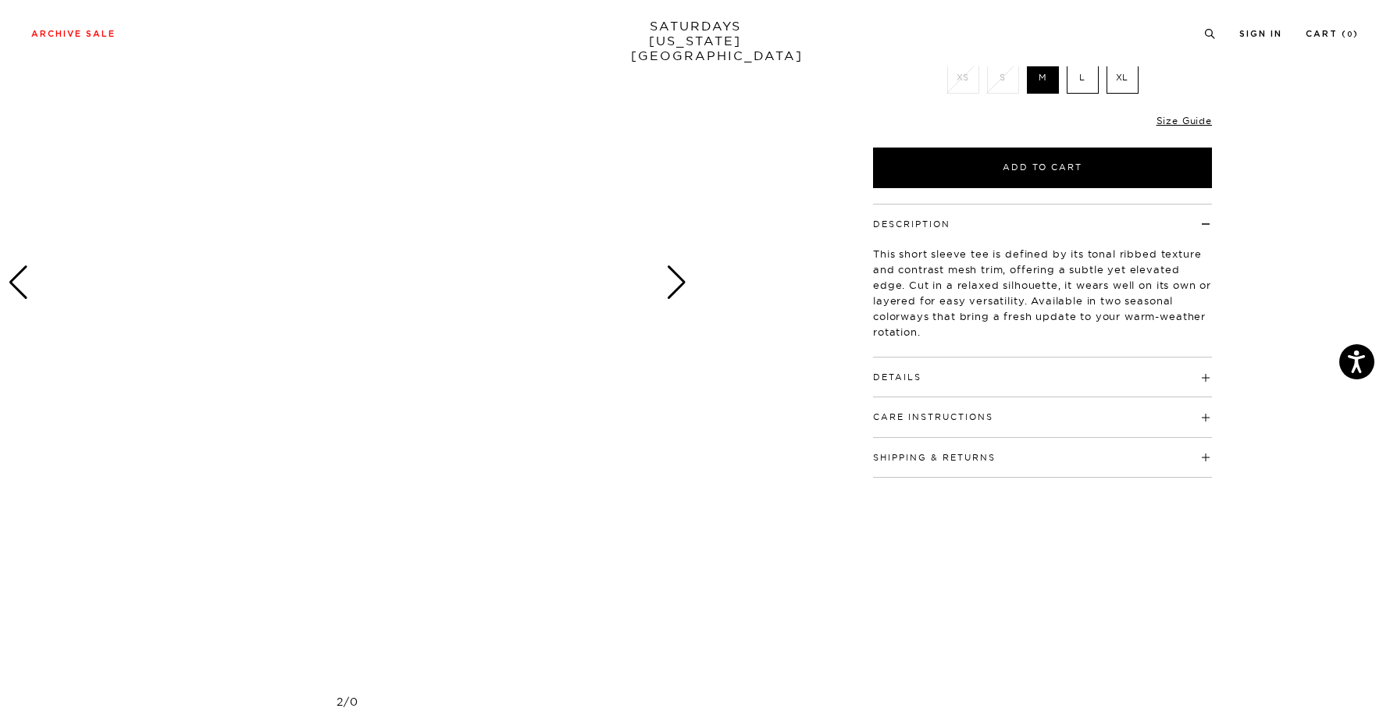
scroll to position [199, 0]
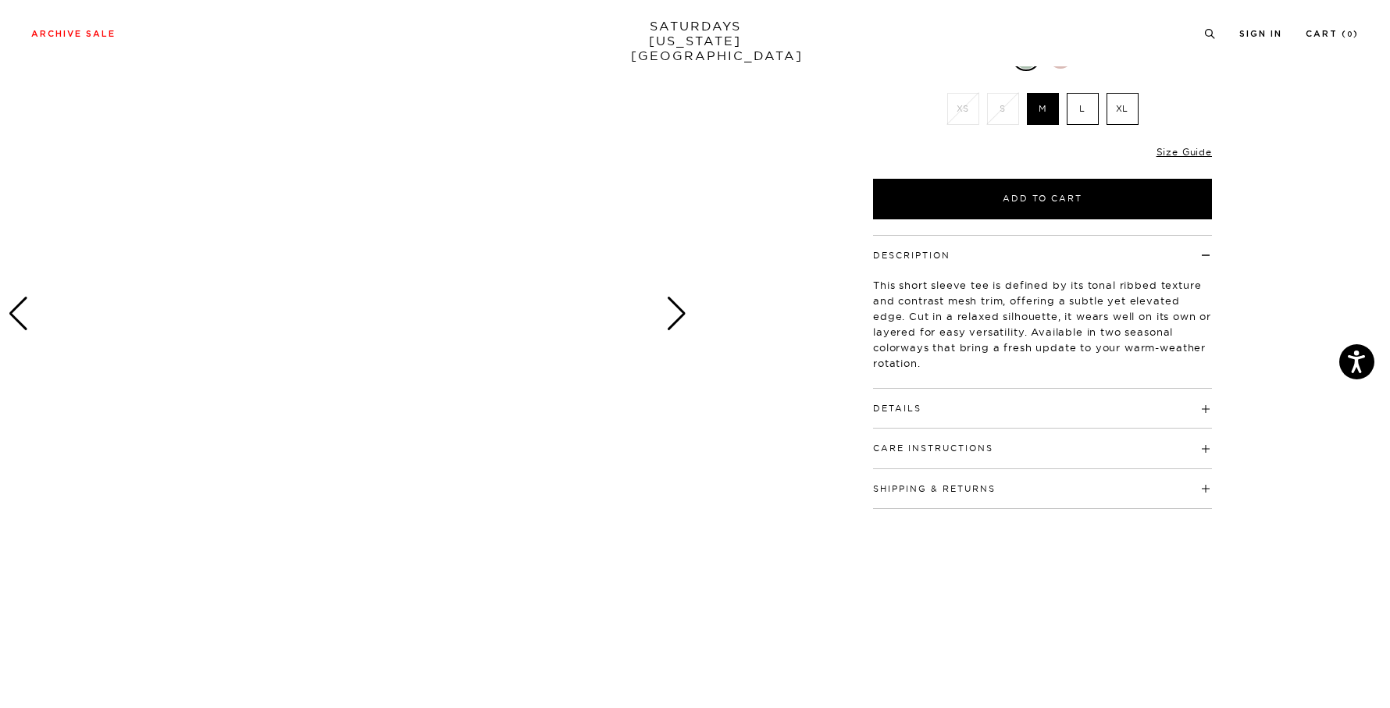
click at [672, 315] on div "Next slide" at bounding box center [676, 314] width 21 height 34
click at [678, 316] on div "Next slide" at bounding box center [676, 314] width 21 height 34
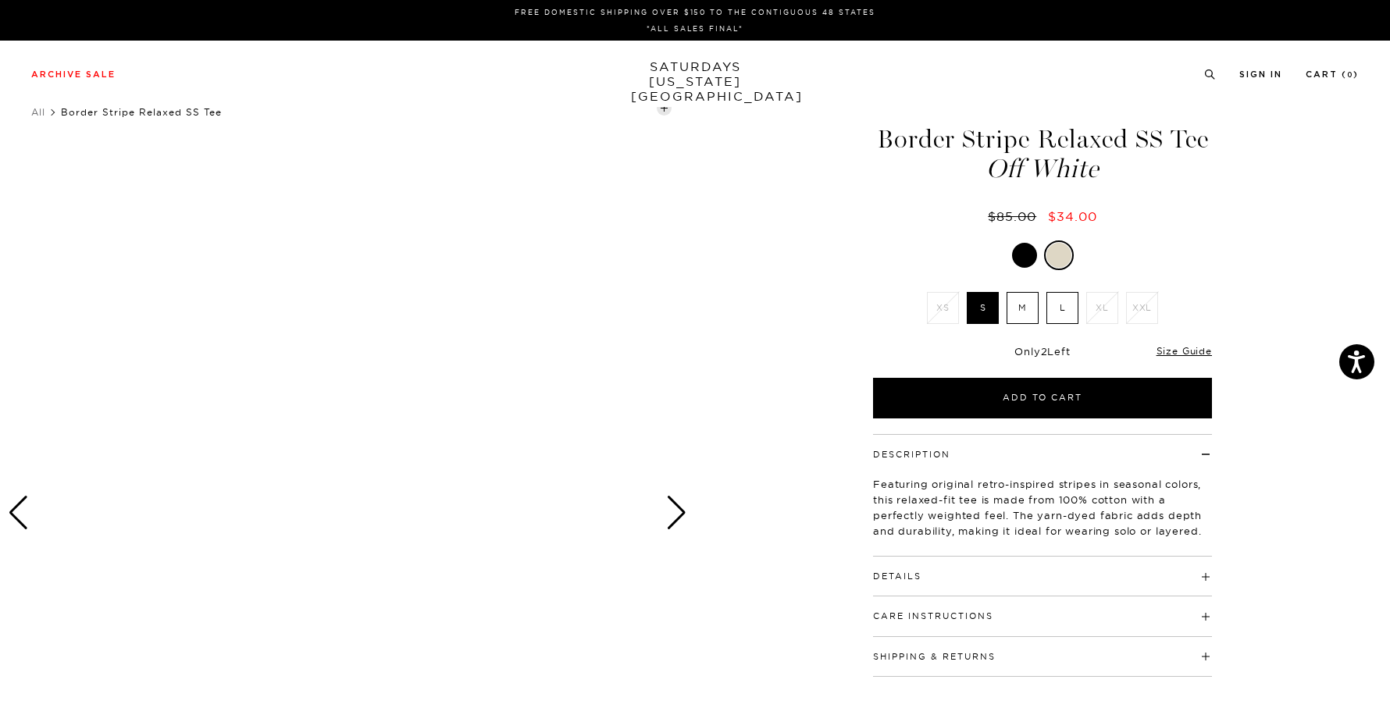
click at [664, 110] on ul "All Border Stripe Relaxed SS Tee" at bounding box center [593, 113] width 1124 height 16
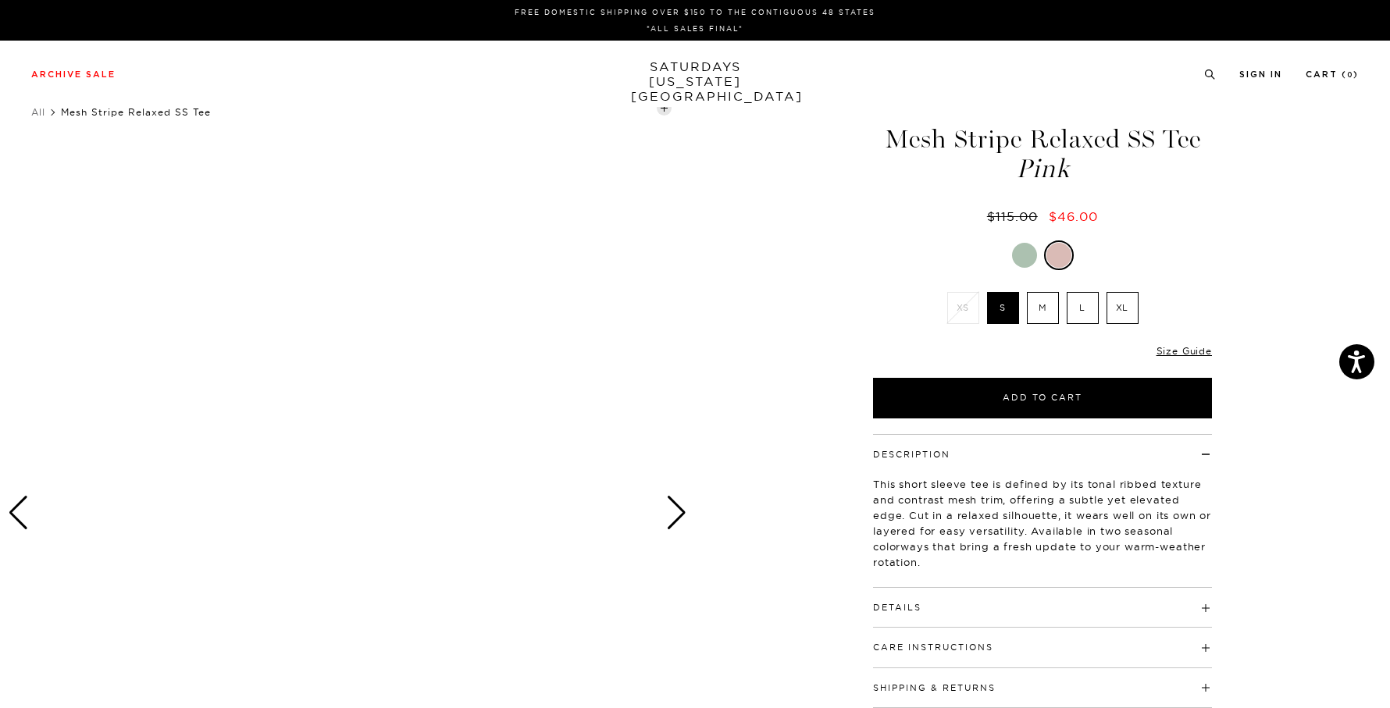
click at [661, 126] on div at bounding box center [347, 513] width 695 height 869
click at [615, 167] on div at bounding box center [347, 513] width 695 height 869
click at [426, 292] on div at bounding box center [347, 513] width 695 height 869
click at [325, 415] on div at bounding box center [347, 513] width 695 height 869
click at [375, 419] on div at bounding box center [348, 513] width 695 height 869
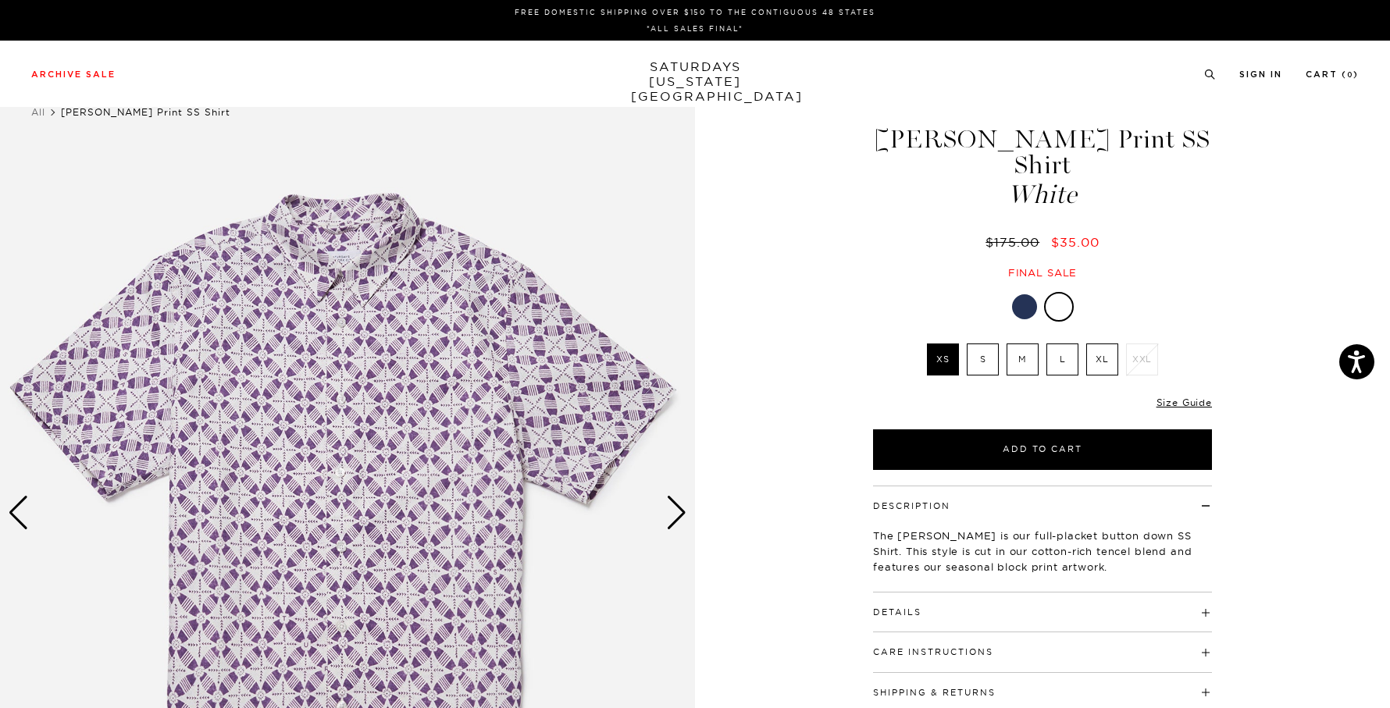
click at [1024, 294] on div at bounding box center [1024, 306] width 25 height 25
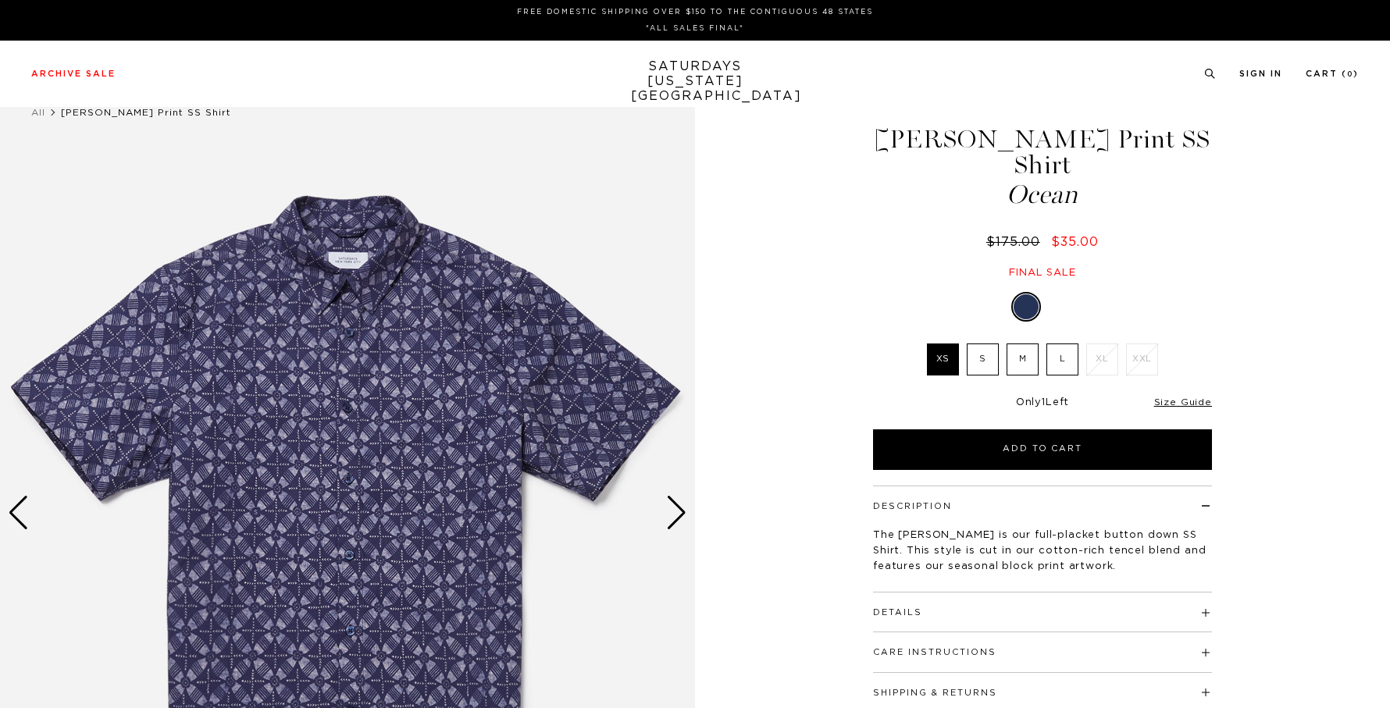
click at [1057, 294] on div at bounding box center [1060, 306] width 25 height 25
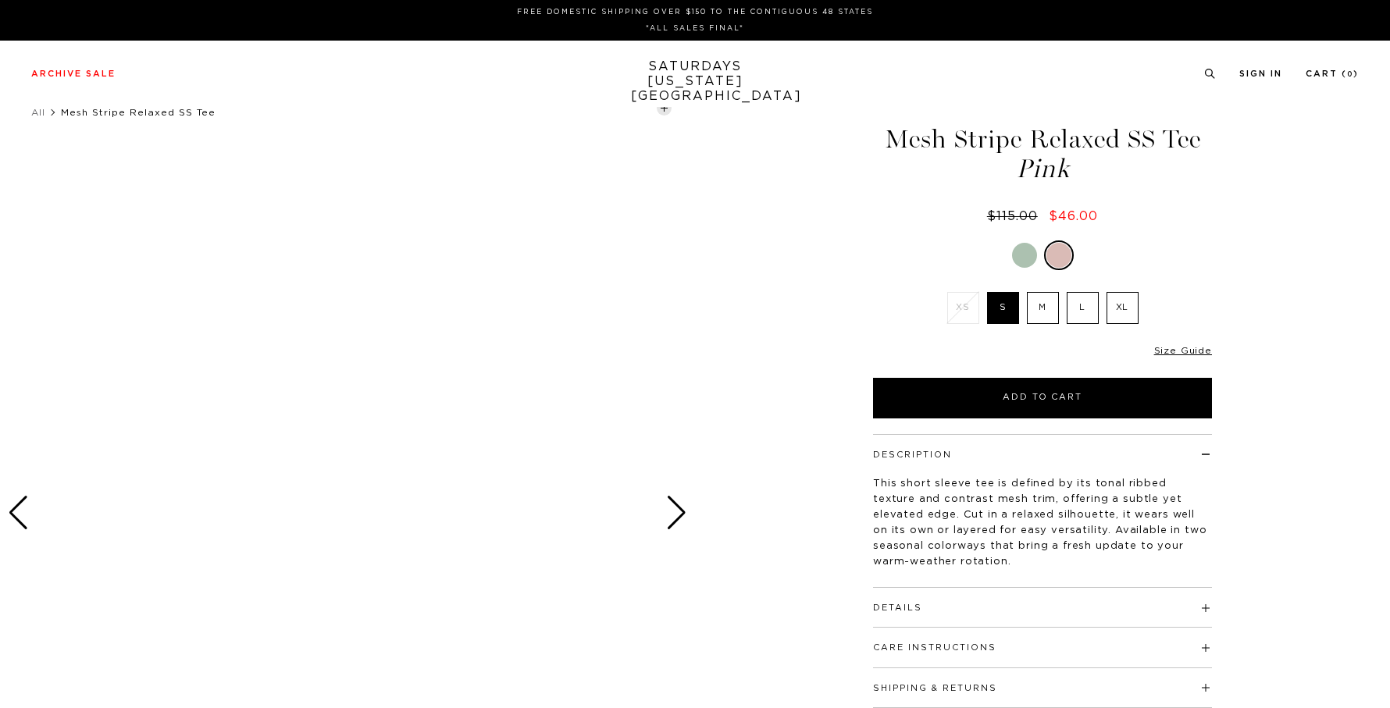
click at [889, 104] on div "Archive Sale Men's Tees Shirts Shorts Swim Knitwear Pants Sweats Women's" at bounding box center [695, 74] width 1390 height 66
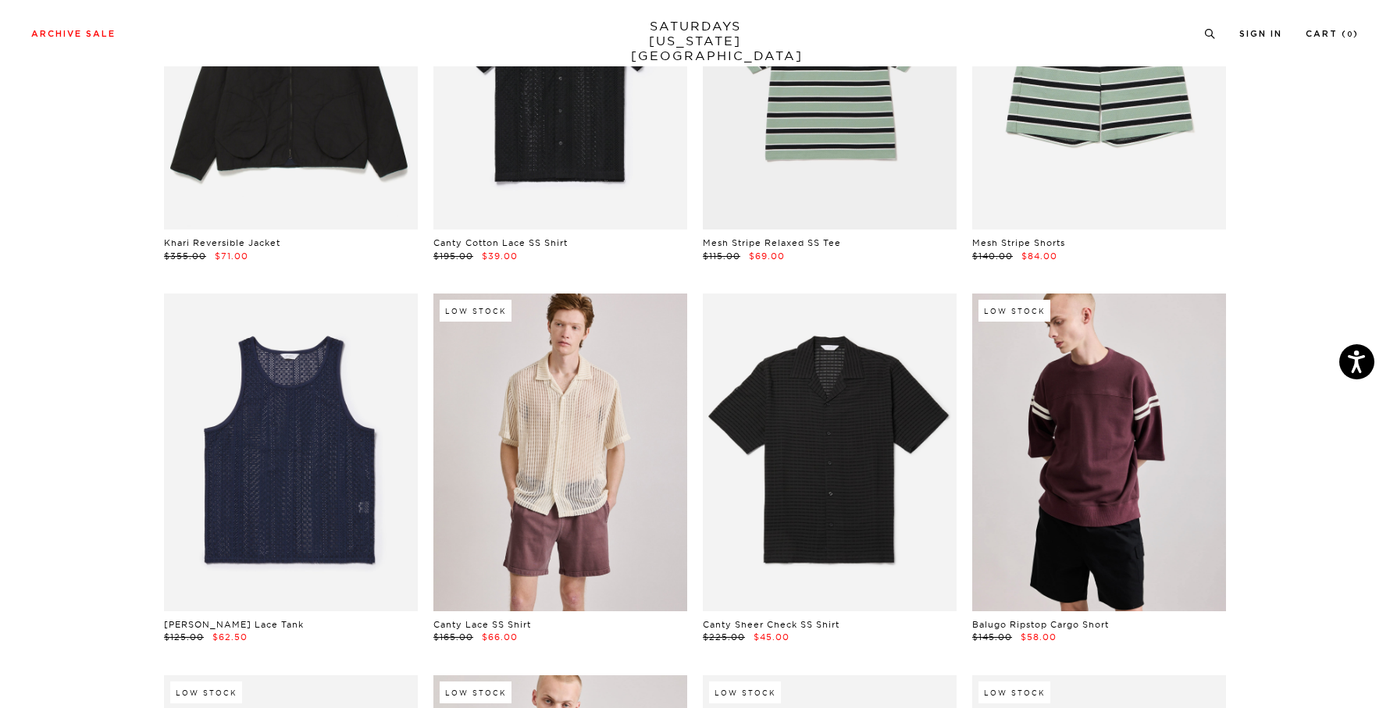
scroll to position [313, 0]
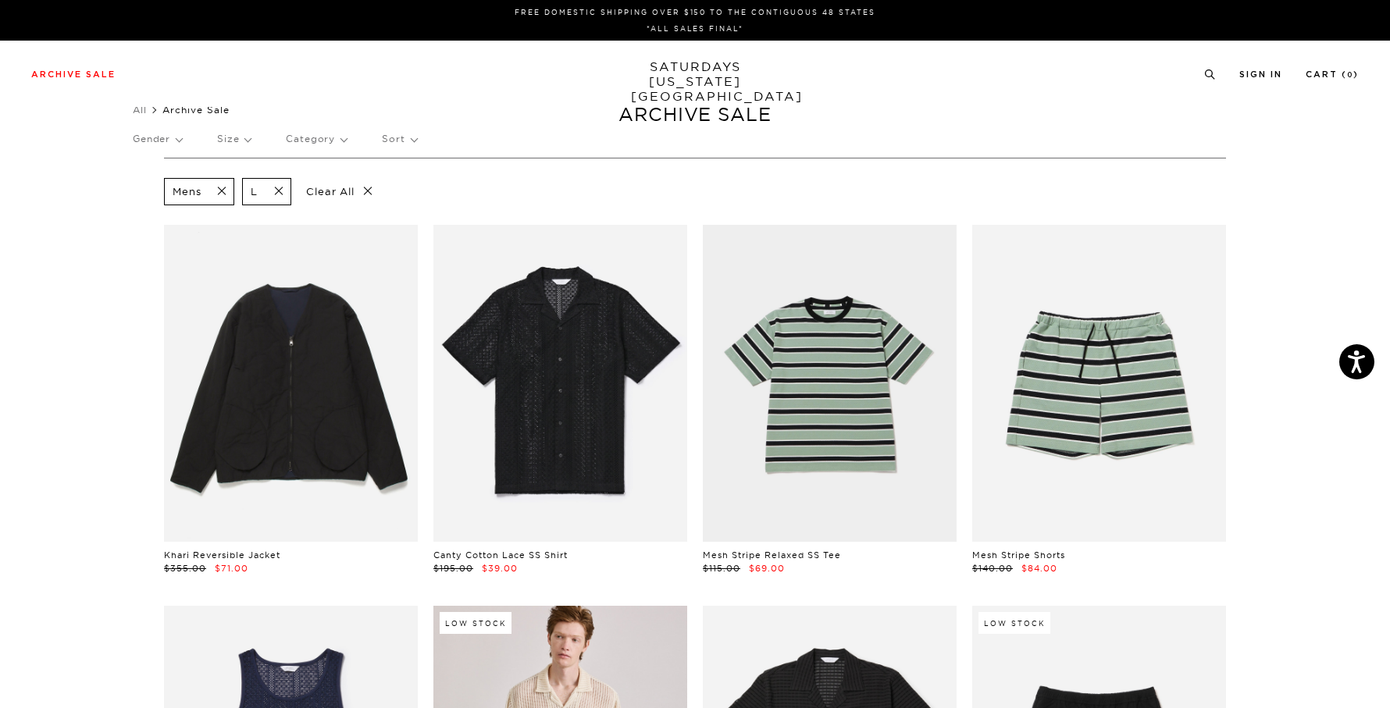
scroll to position [0, 0]
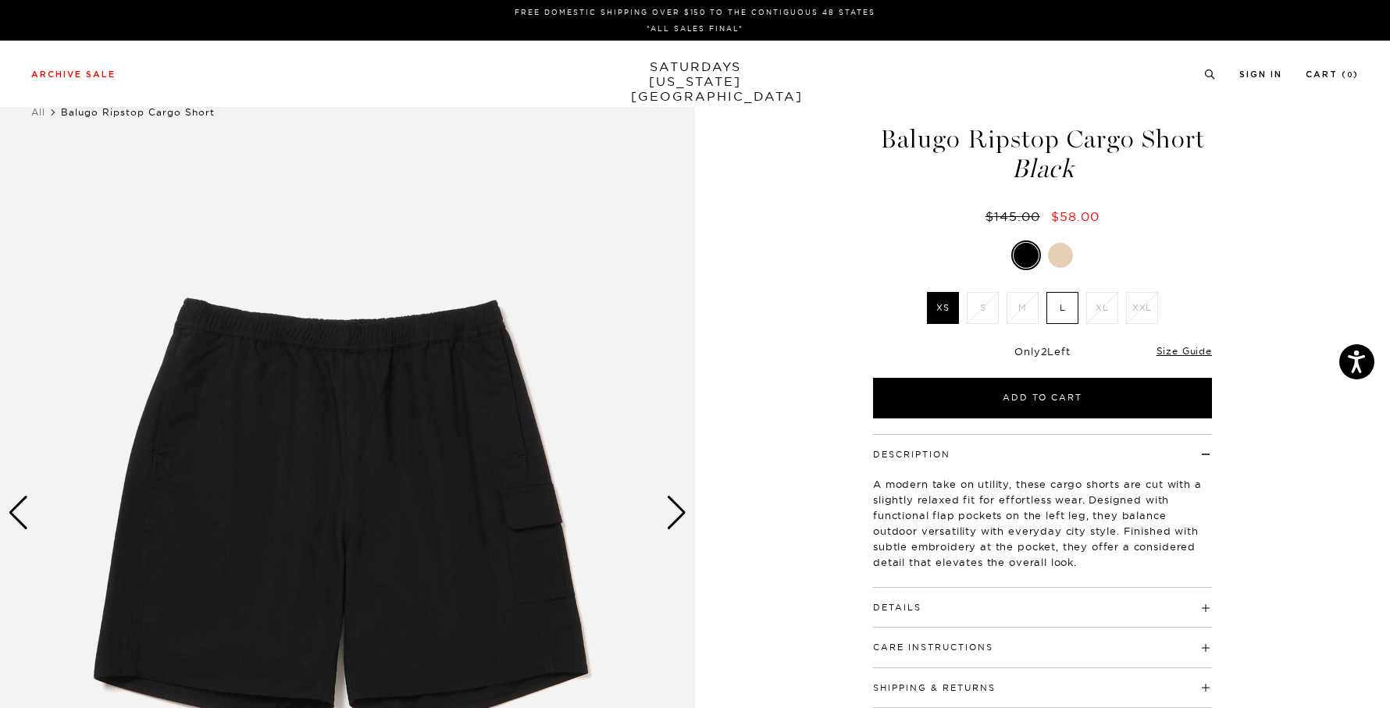
click at [664, 513] on img at bounding box center [347, 513] width 695 height 869
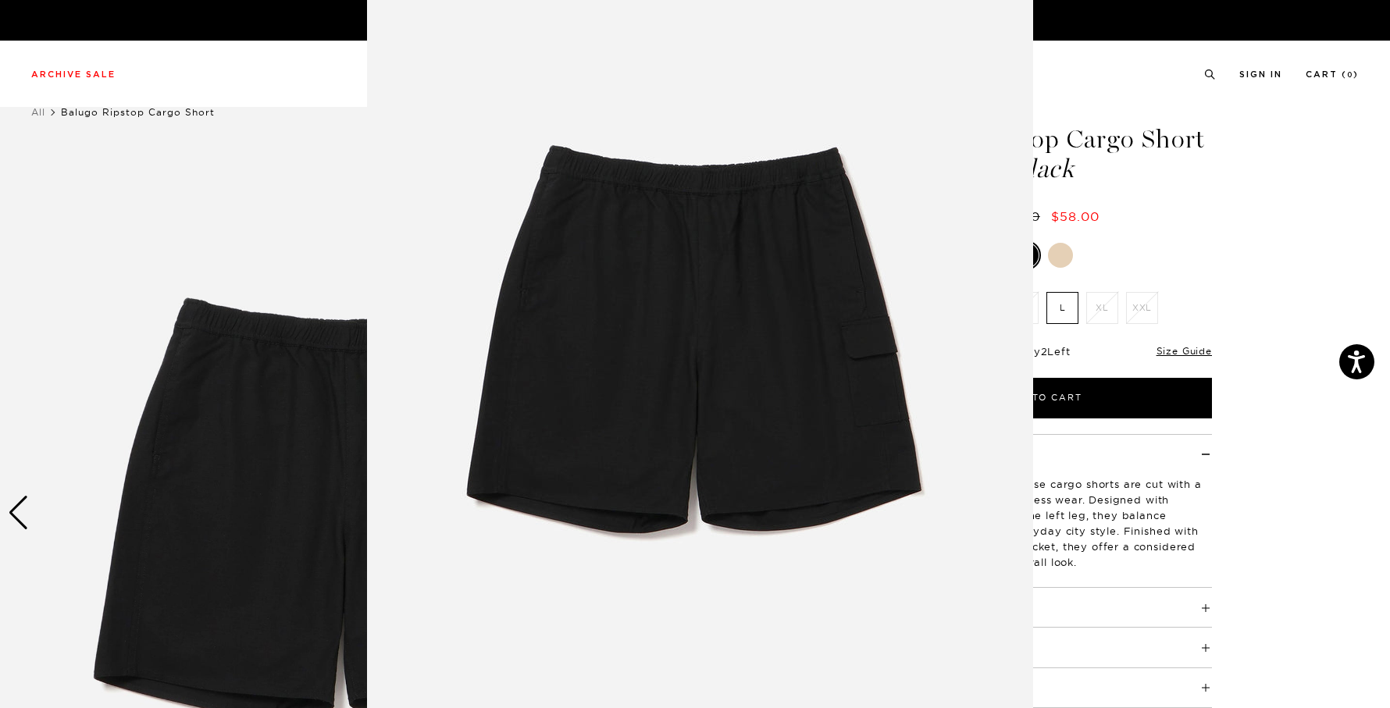
scroll to position [57, 0]
click at [857, 513] on img at bounding box center [700, 342] width 666 height 799
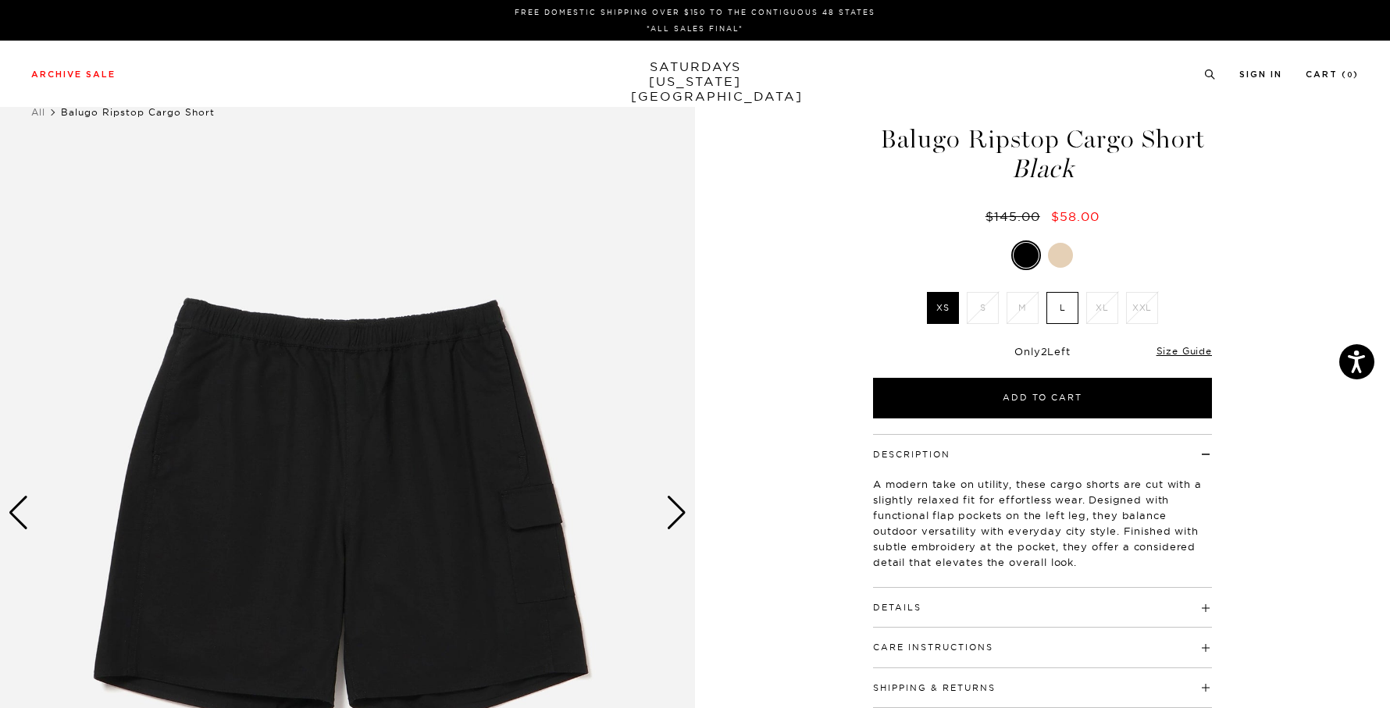
scroll to position [0, 0]
click at [678, 511] on div "Next slide" at bounding box center [676, 513] width 21 height 34
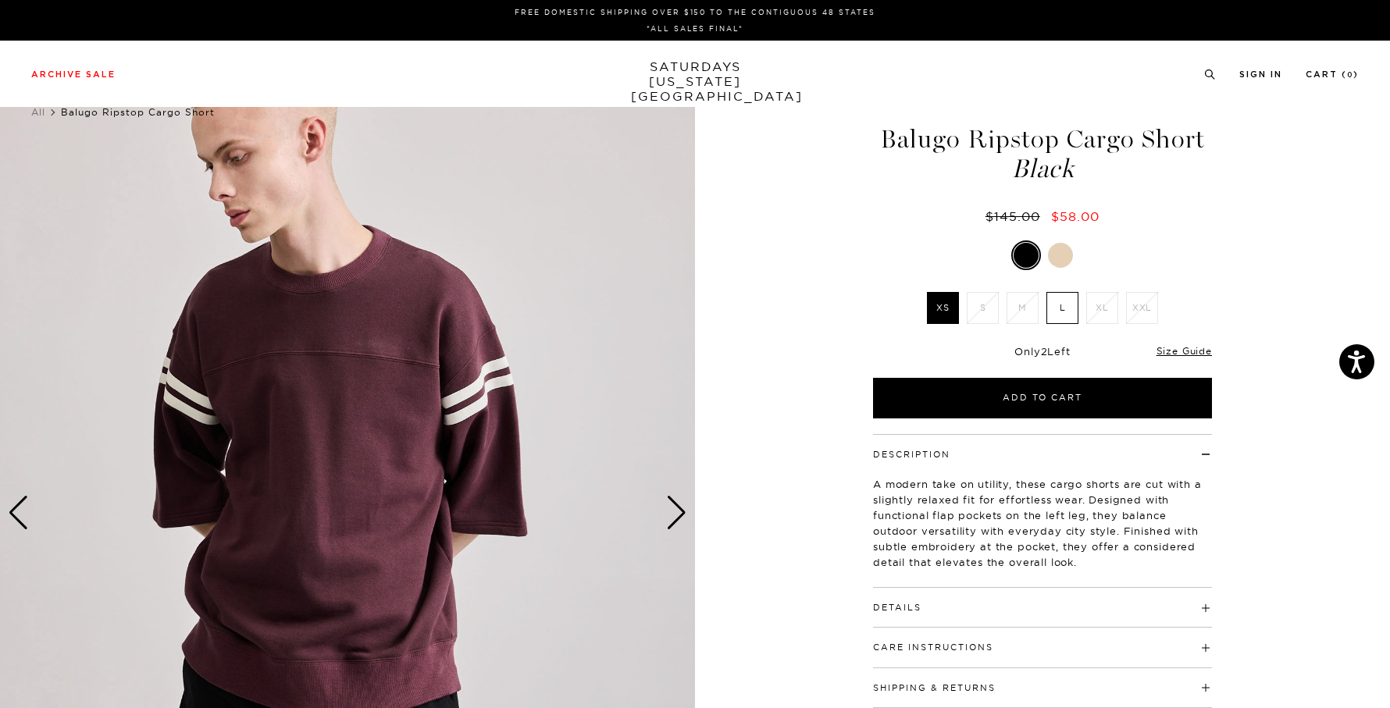
click at [678, 511] on div "Next slide" at bounding box center [676, 513] width 21 height 34
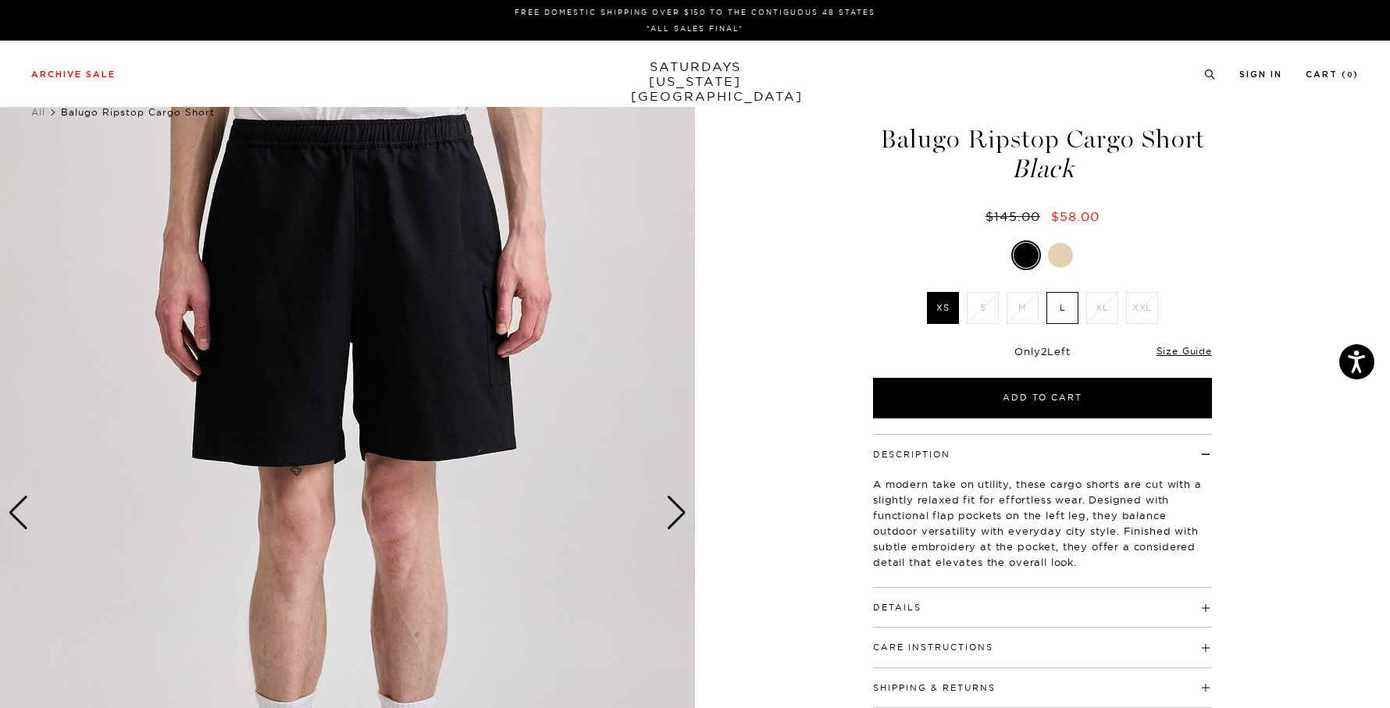
click at [678, 511] on div "Next slide" at bounding box center [676, 513] width 21 height 34
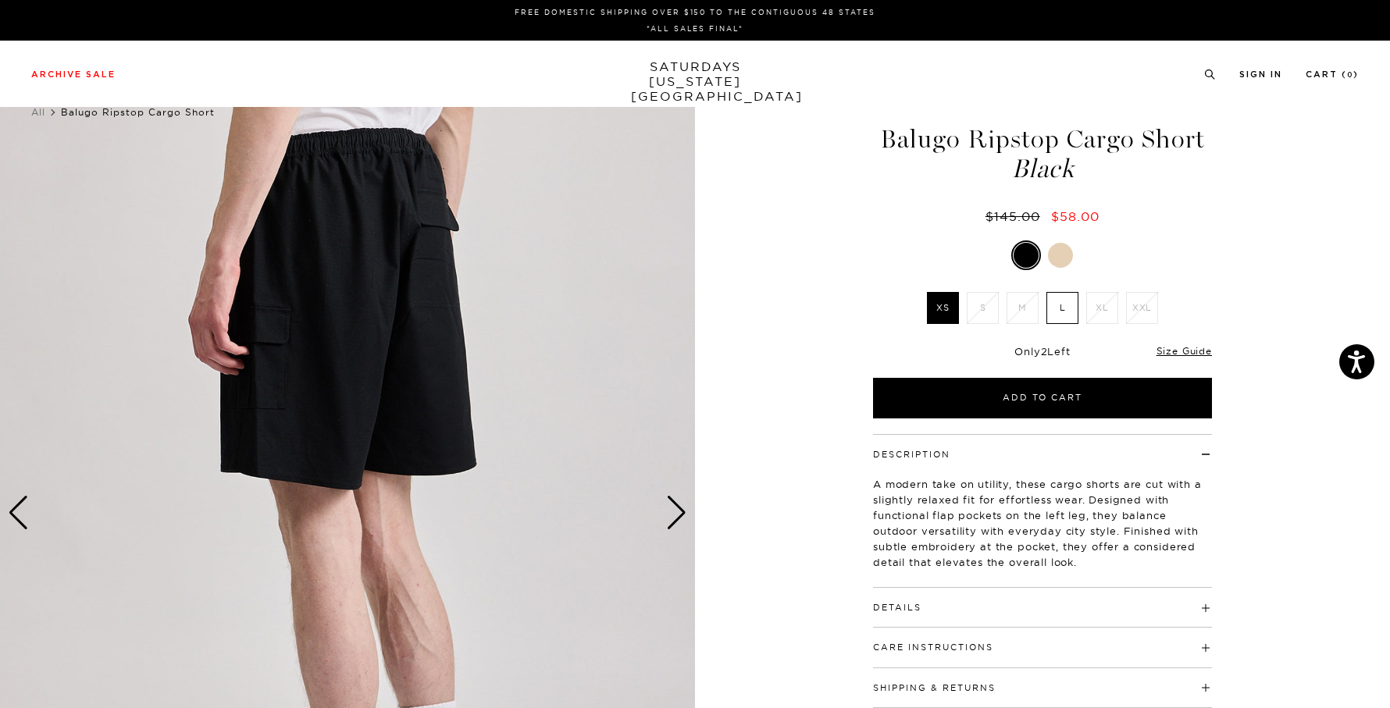
click at [678, 511] on div "Next slide" at bounding box center [676, 513] width 21 height 34
